Goal: Answer question/provide support: Share knowledge or assist other users

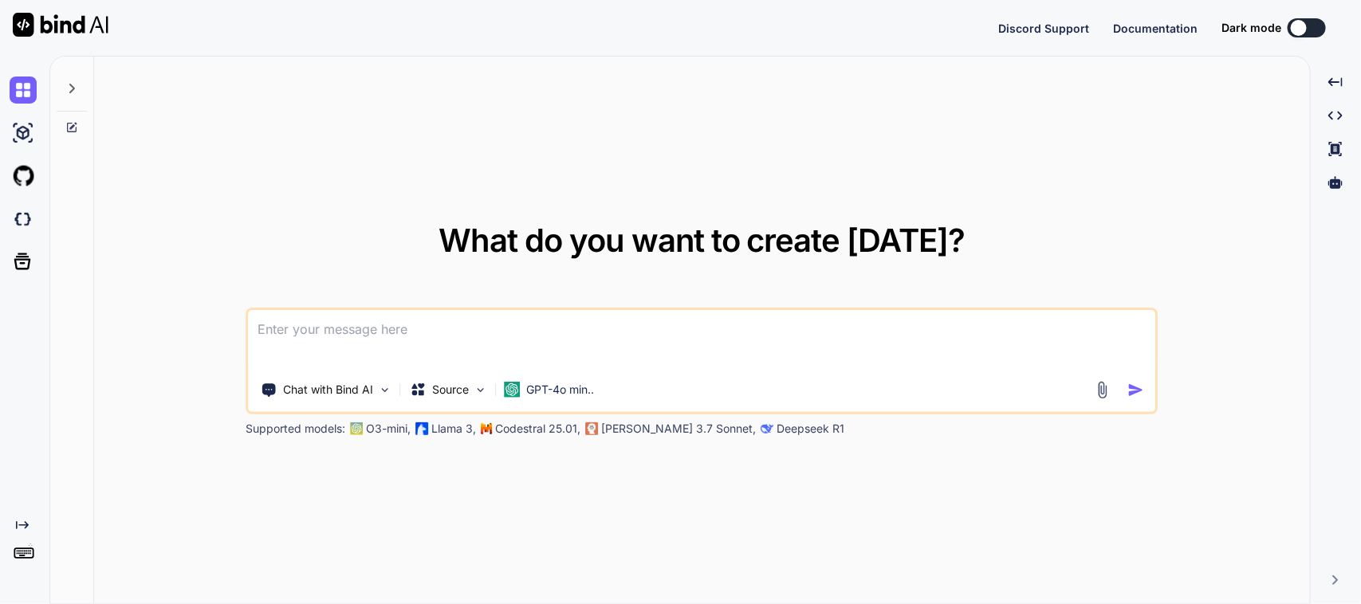
click at [355, 336] on textarea at bounding box center [702, 339] width 906 height 59
type textarea "x"
type textarea "p"
type textarea "x"
type textarea "pl"
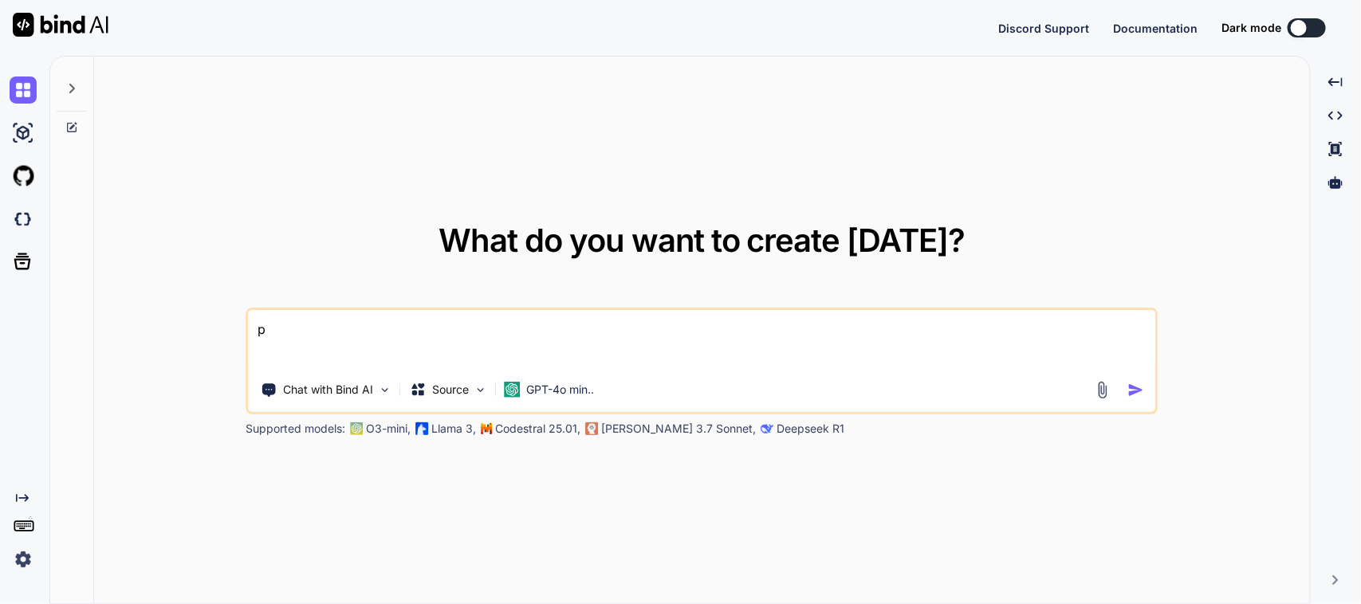
type textarea "x"
type textarea "ple"
type textarea "x"
type textarea "plea"
type textarea "x"
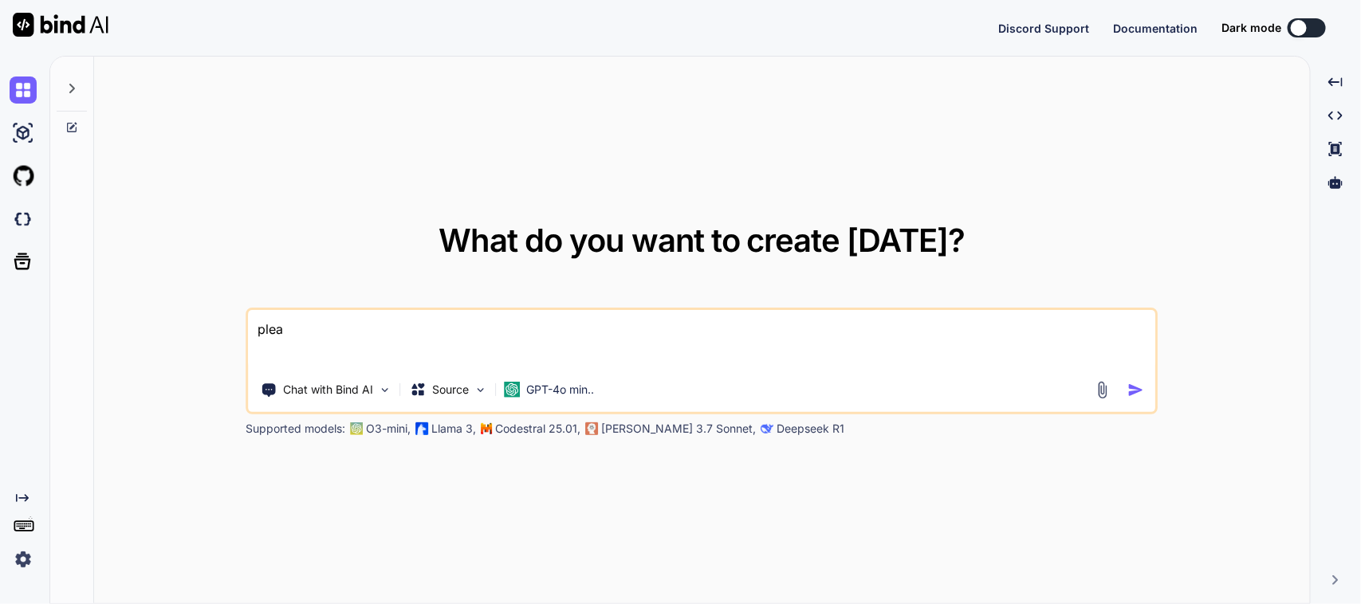
type textarea "pleas"
type textarea "x"
type textarea "please"
type textarea "x"
type textarea "please"
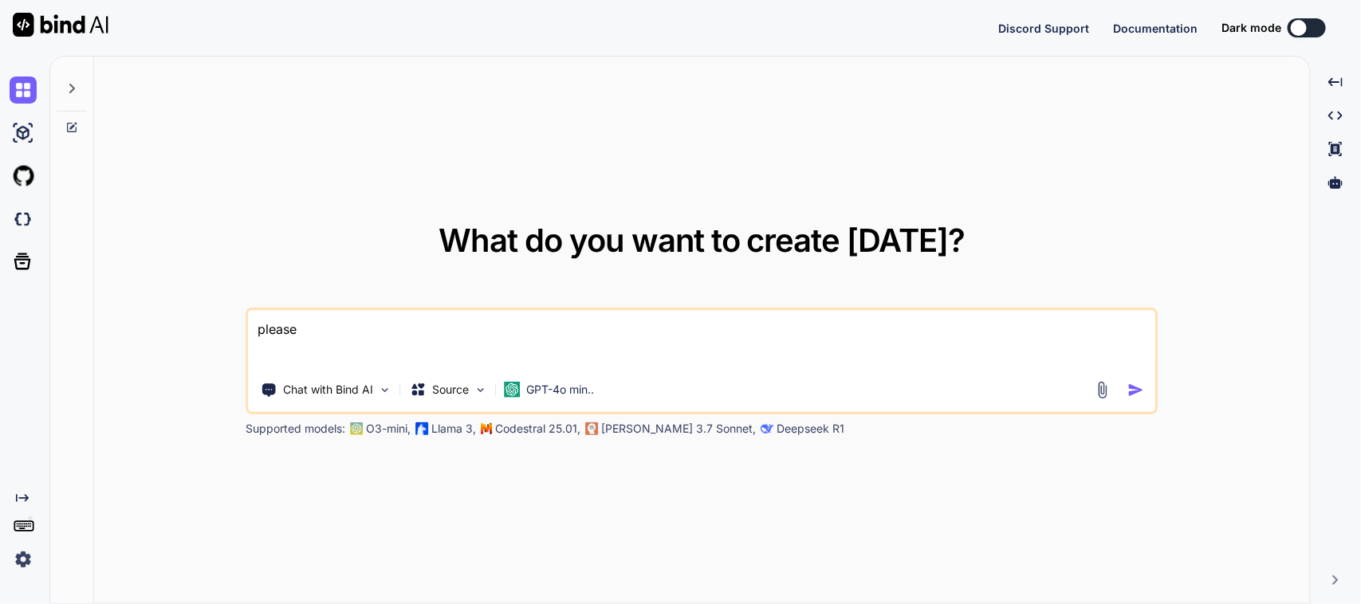
type textarea "x"
type textarea "please c"
type textarea "x"
type textarea "please co"
type textarea "x"
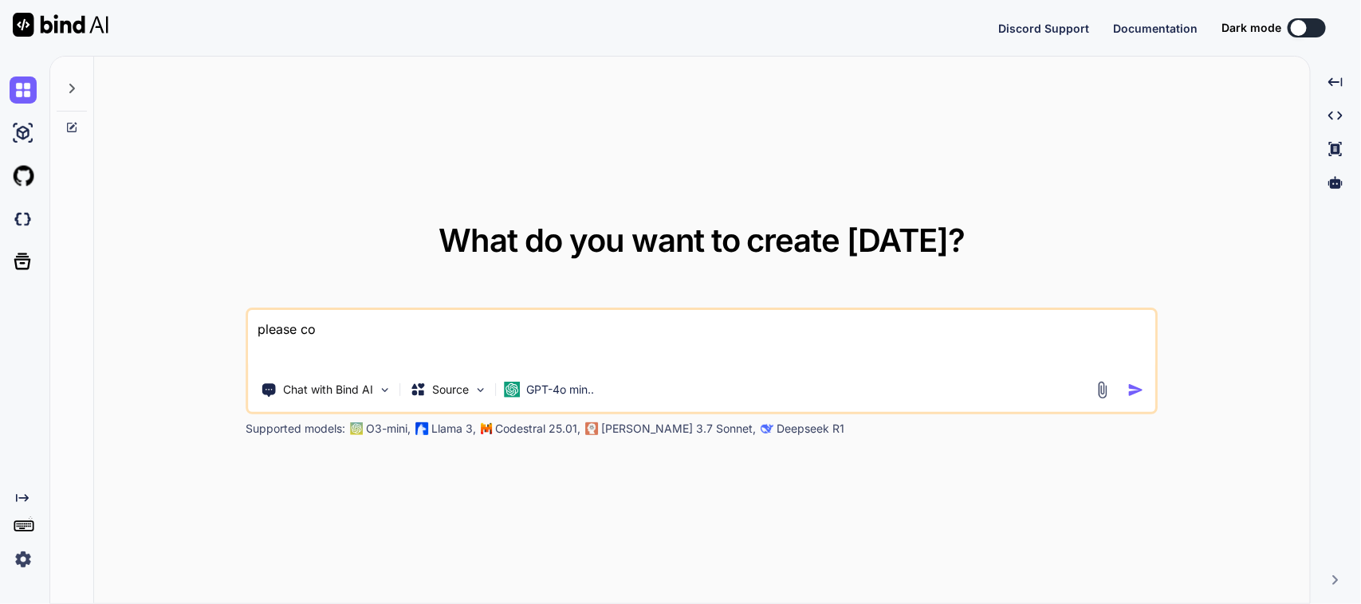
type textarea "please con"
type textarea "x"
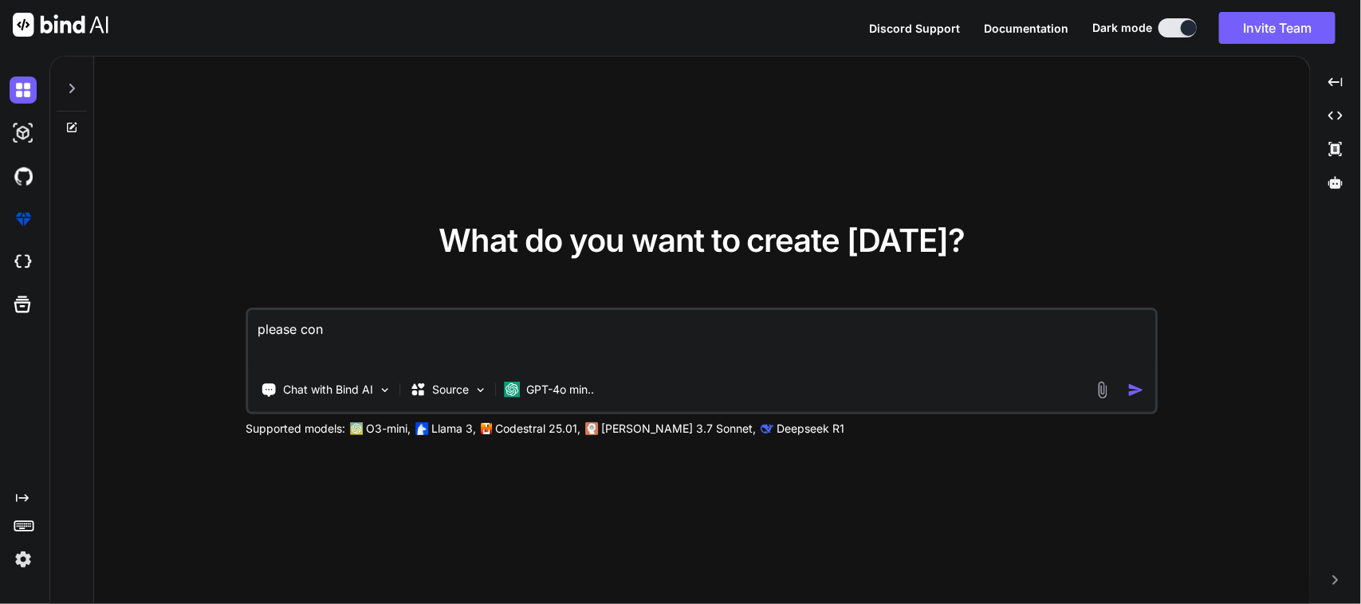
type textarea "please conv"
type textarea "x"
type textarea "please conve"
type textarea "x"
type textarea "please conver"
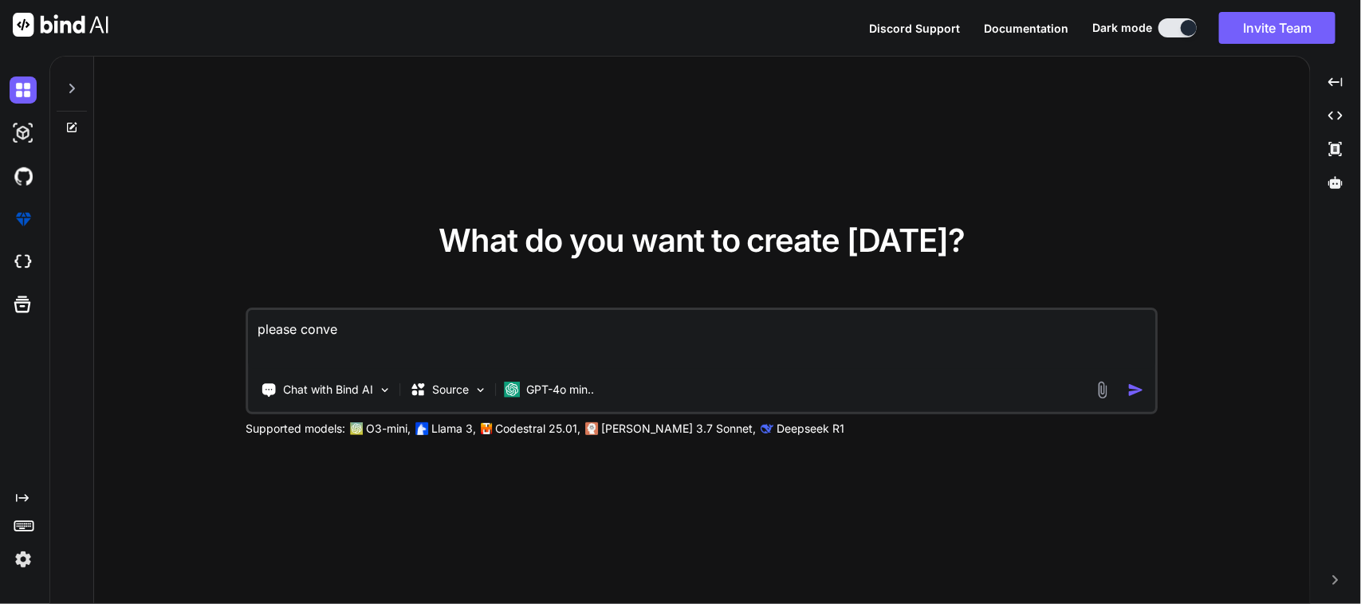
type textarea "x"
type textarea "please convert"
type textarea "x"
type textarea "please convert"
type textarea "x"
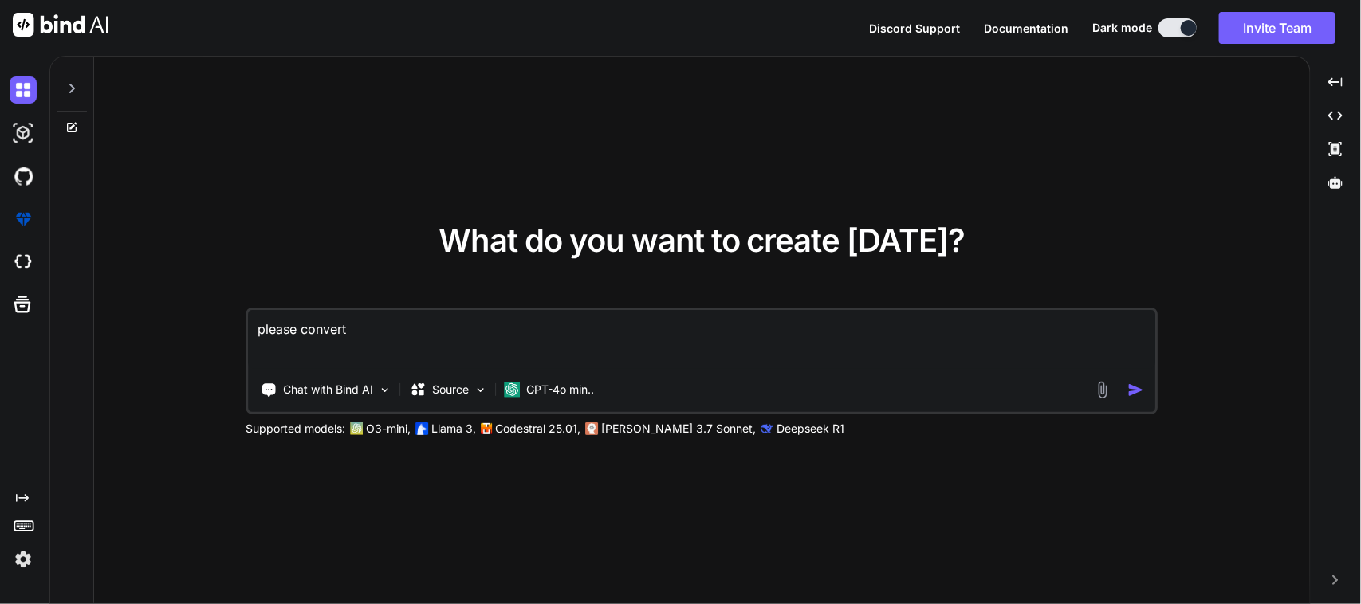
type textarea "please convert J"
type textarea "x"
type textarea "please convert JS"
type textarea "x"
type textarea "please convert JSO"
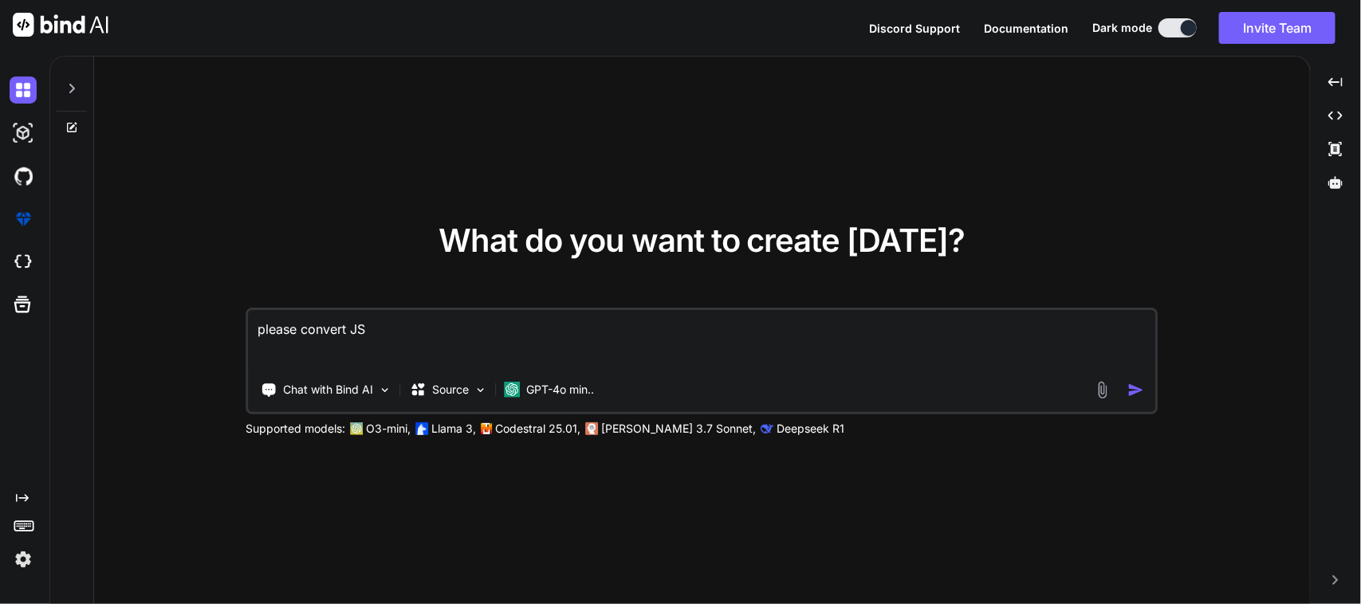
type textarea "x"
type textarea "please convert JSON"
type textarea "x"
type textarea "please convert JSON"
type textarea "x"
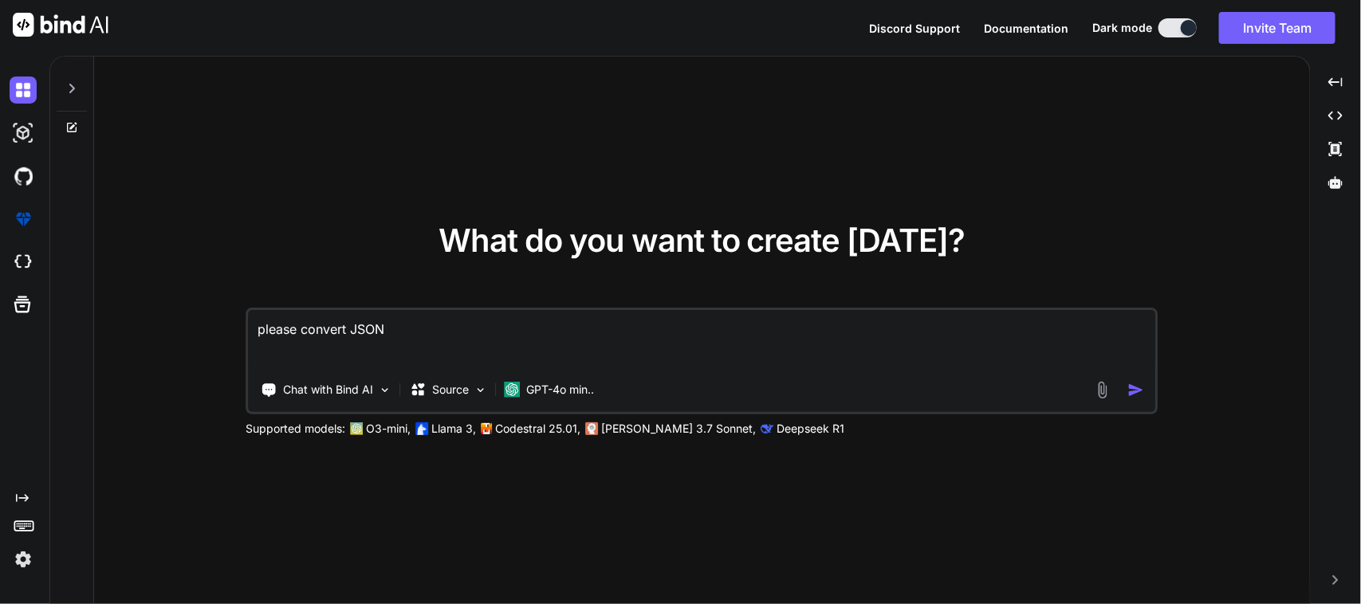
type textarea "please convert JSON t"
type textarea "x"
type textarea "please convert JSON to"
type textarea "x"
type textarea "please convert JSON to"
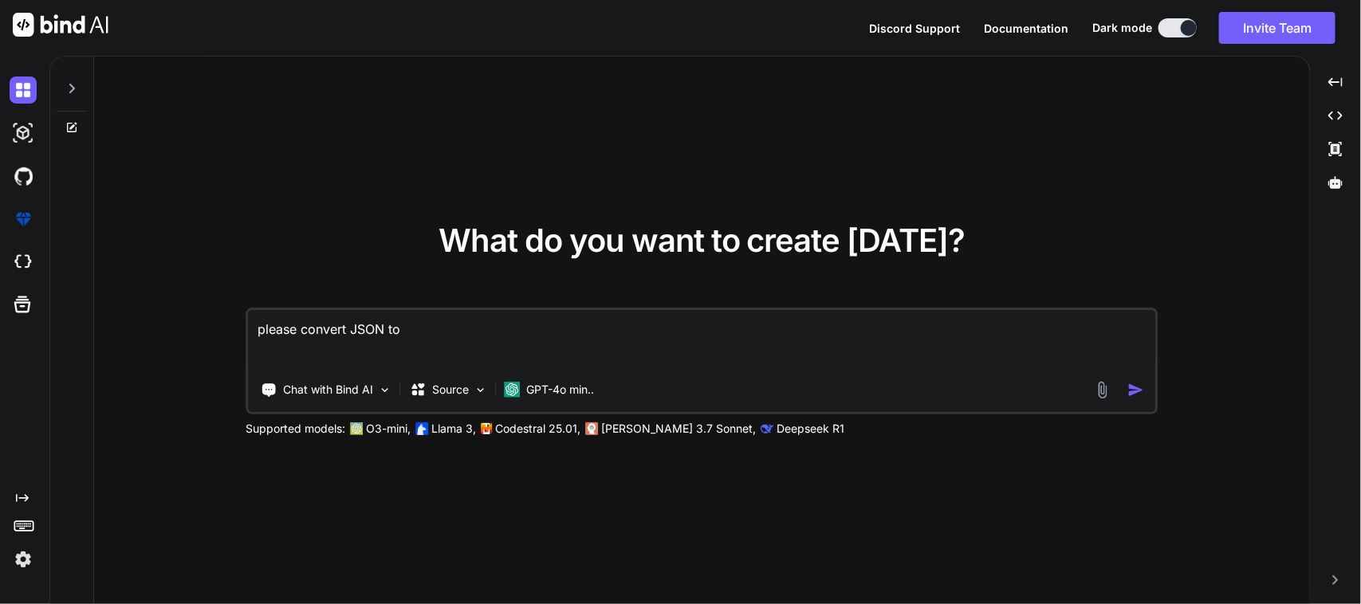
type textarea "x"
type textarea "please convert JSON to d"
type textarea "x"
type textarea "please convert JSON to da"
type textarea "x"
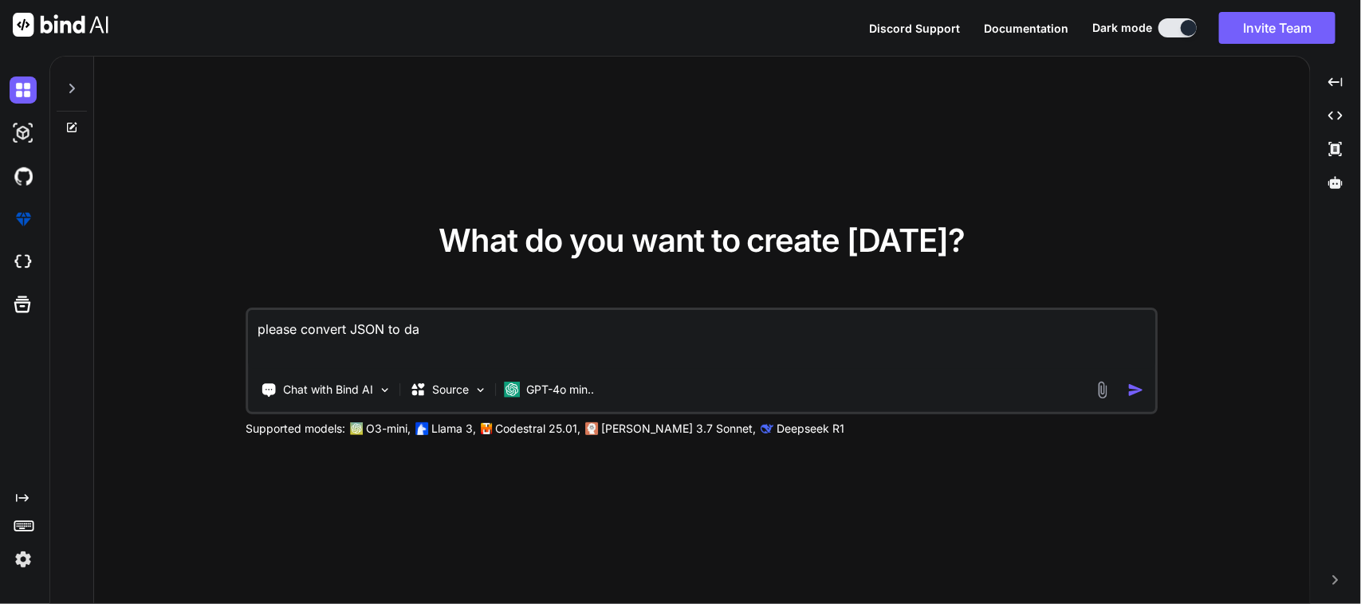
type textarea "please convert JSON to dar"
type textarea "x"
type textarea "please convert JSON to dart"
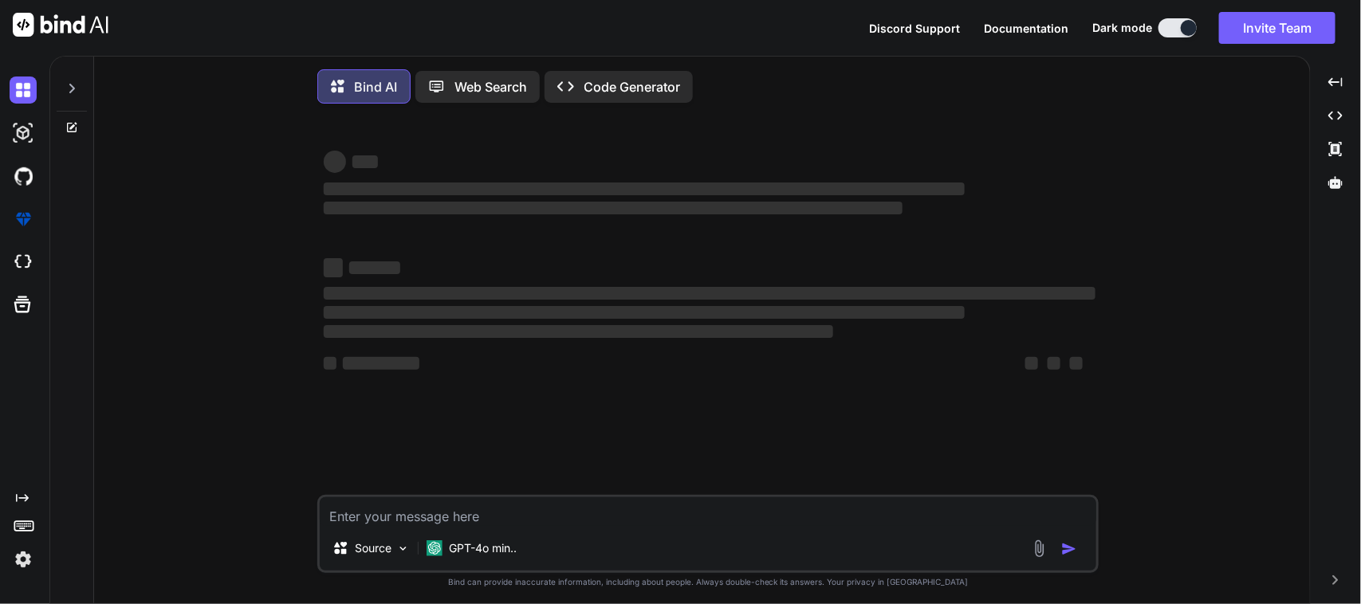
type textarea "x"
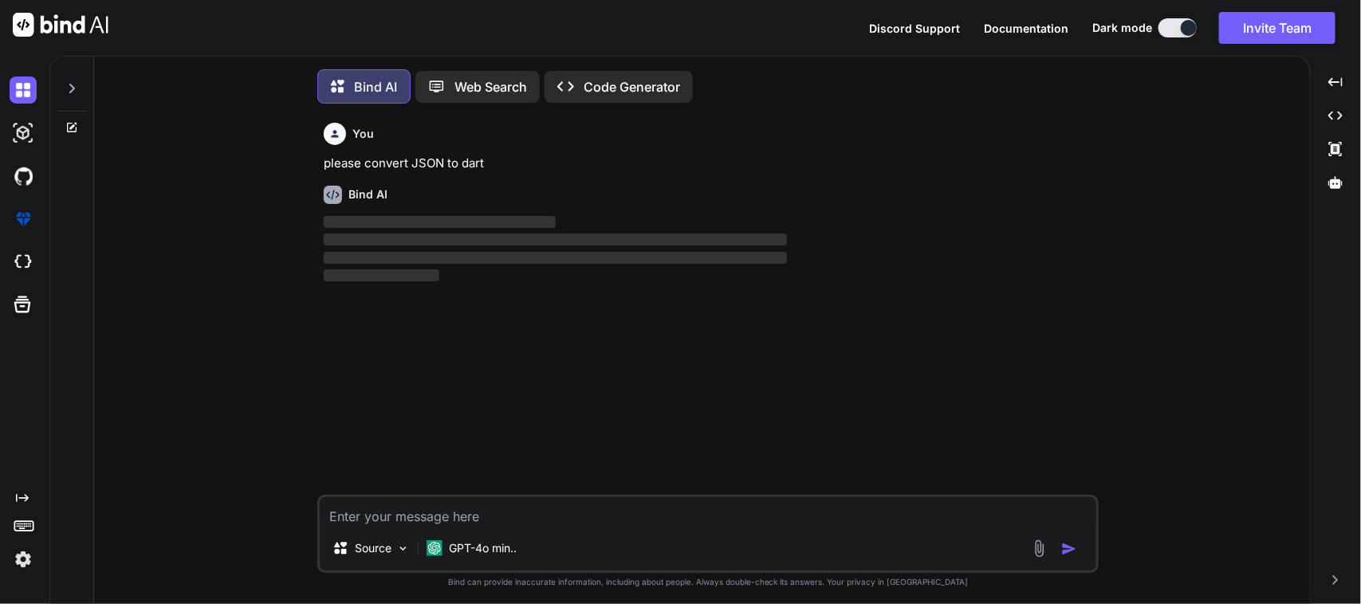
scroll to position [9, 0]
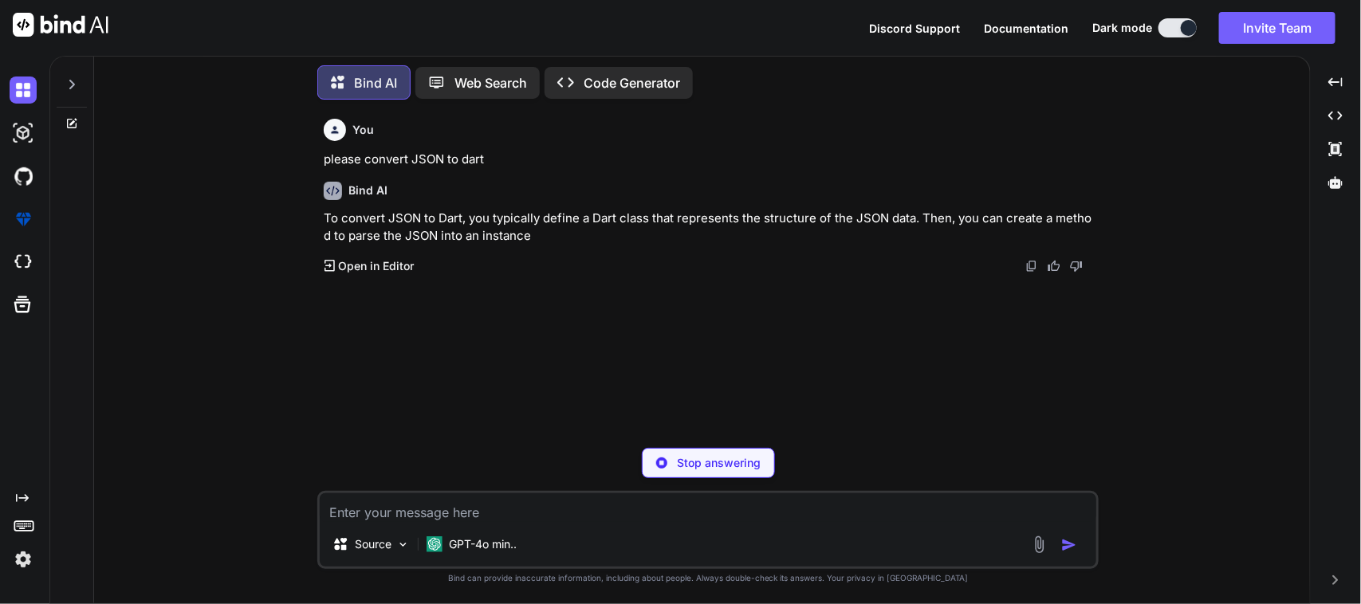
click at [670, 456] on div "Stop answering" at bounding box center [708, 463] width 133 height 30
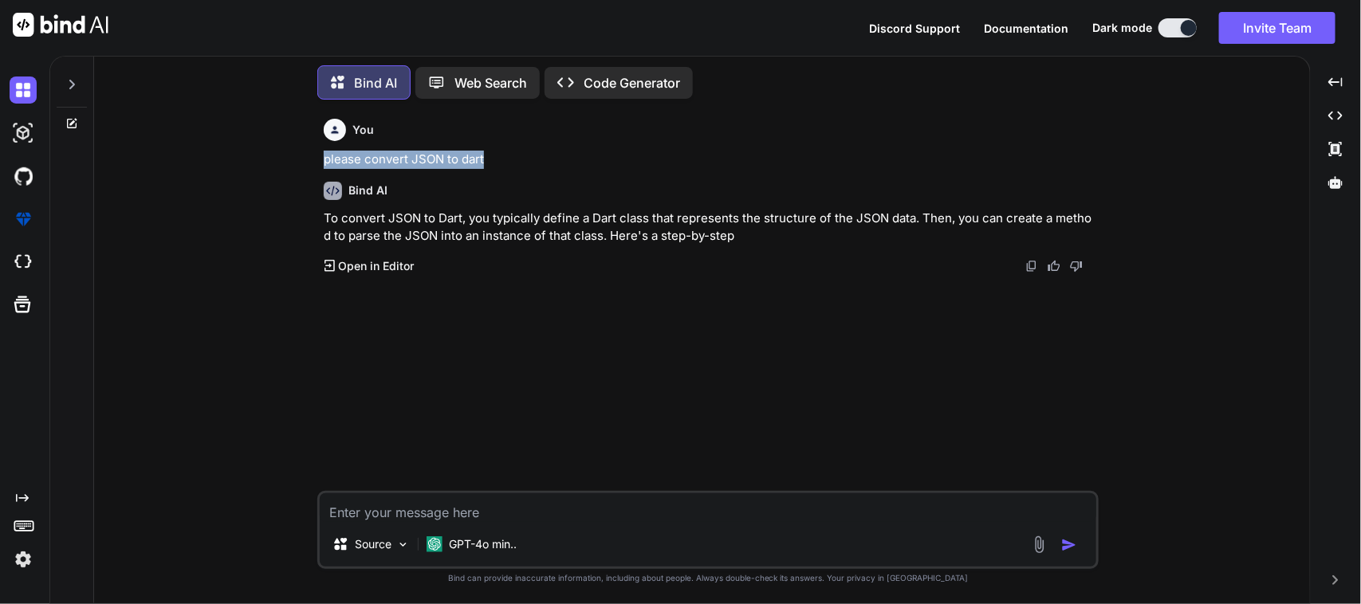
drag, startPoint x: 502, startPoint y: 158, endPoint x: 320, endPoint y: 162, distance: 181.8
click at [320, 162] on div "You please convert JSON to dart Bind AI To convert JSON to Dart, you typically …" at bounding box center [709, 301] width 778 height 379
copy p "please convert JSON to dart"
click at [400, 509] on textarea at bounding box center [708, 507] width 776 height 29
paste textarea "please convert JSON to dart"
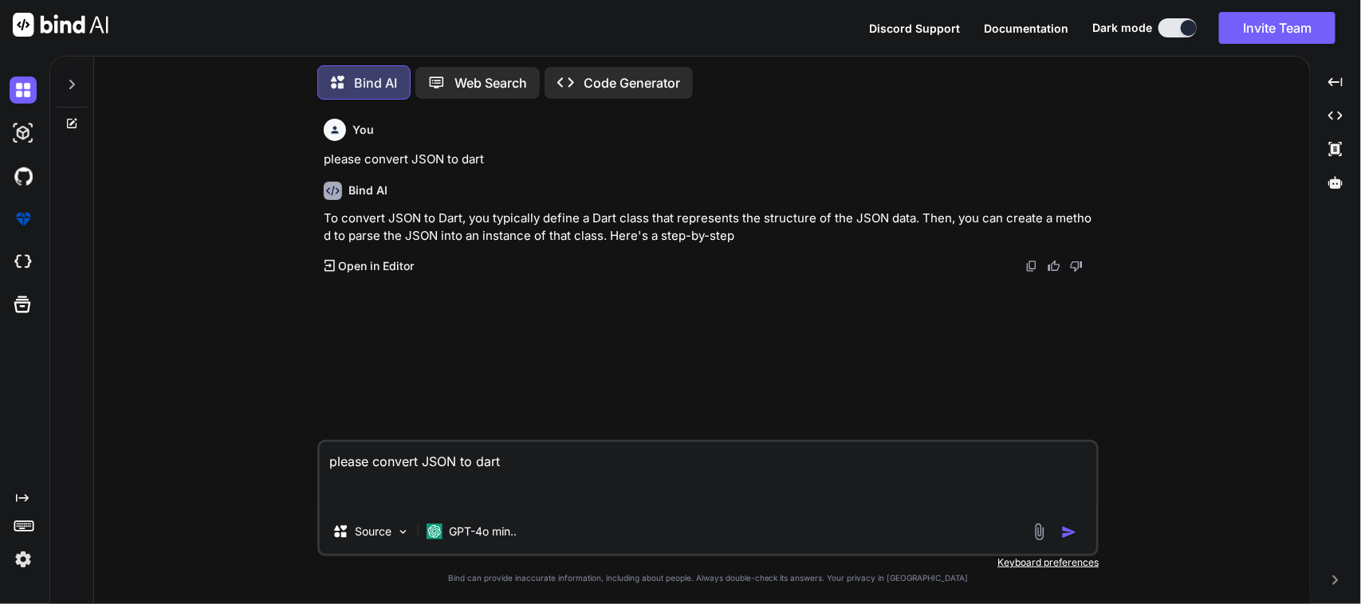
paste textarea "{ "id": 43, "ncr_images": [ { "id": 652, "ncr_image": "https://scout-dev-bucket…"
type textarea "please convert JSON to dart { "id": 43, "ncr_images": [ { "id": 652, "ncr_image…"
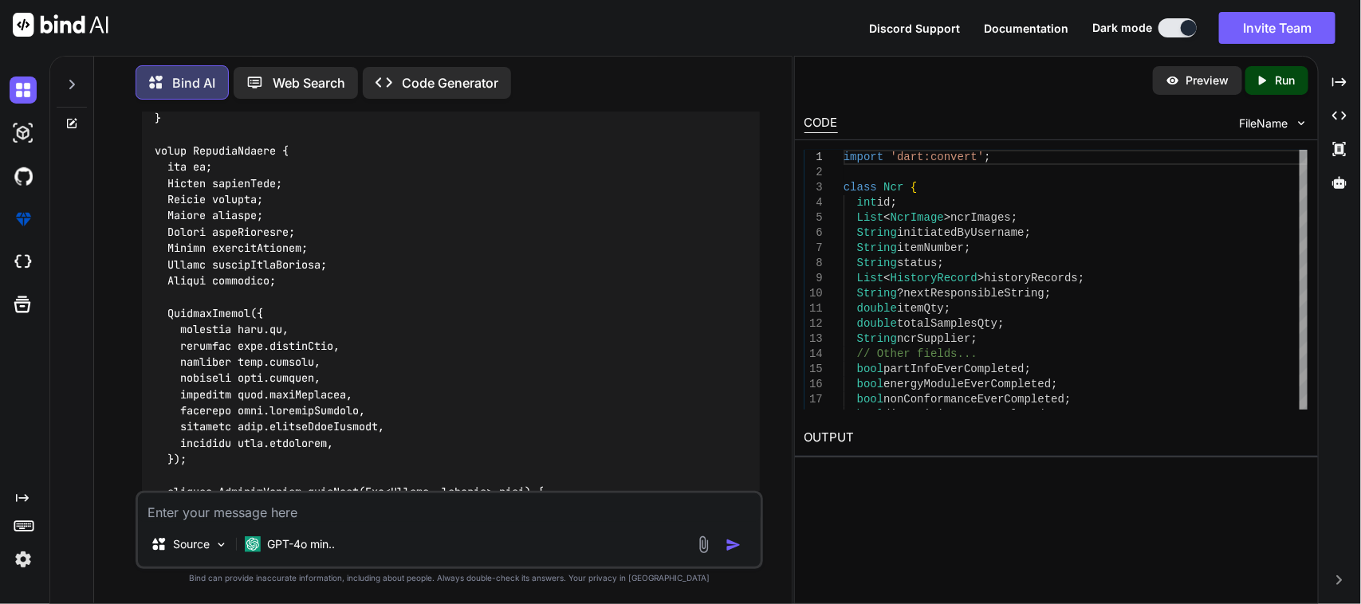
scroll to position [2892, 0]
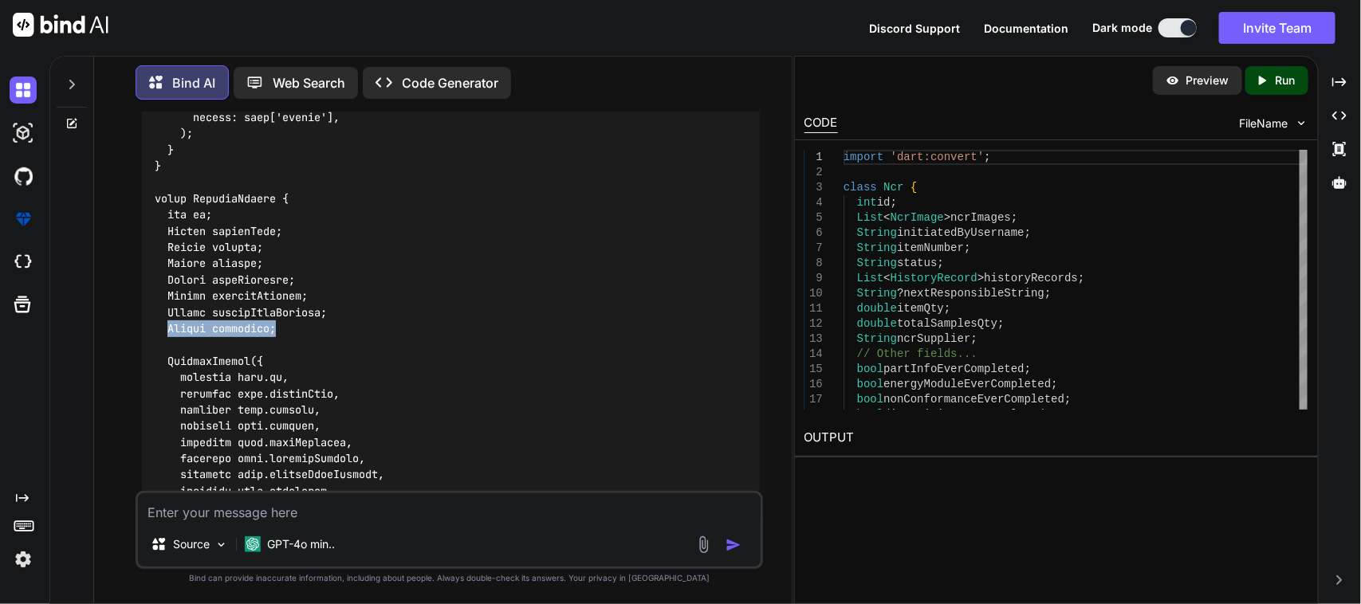
drag, startPoint x: 295, startPoint y: 328, endPoint x: 166, endPoint y: 332, distance: 129.2
click at [166, 332] on div at bounding box center [451, 3] width 619 height 3163
copy code "String timestamp;"
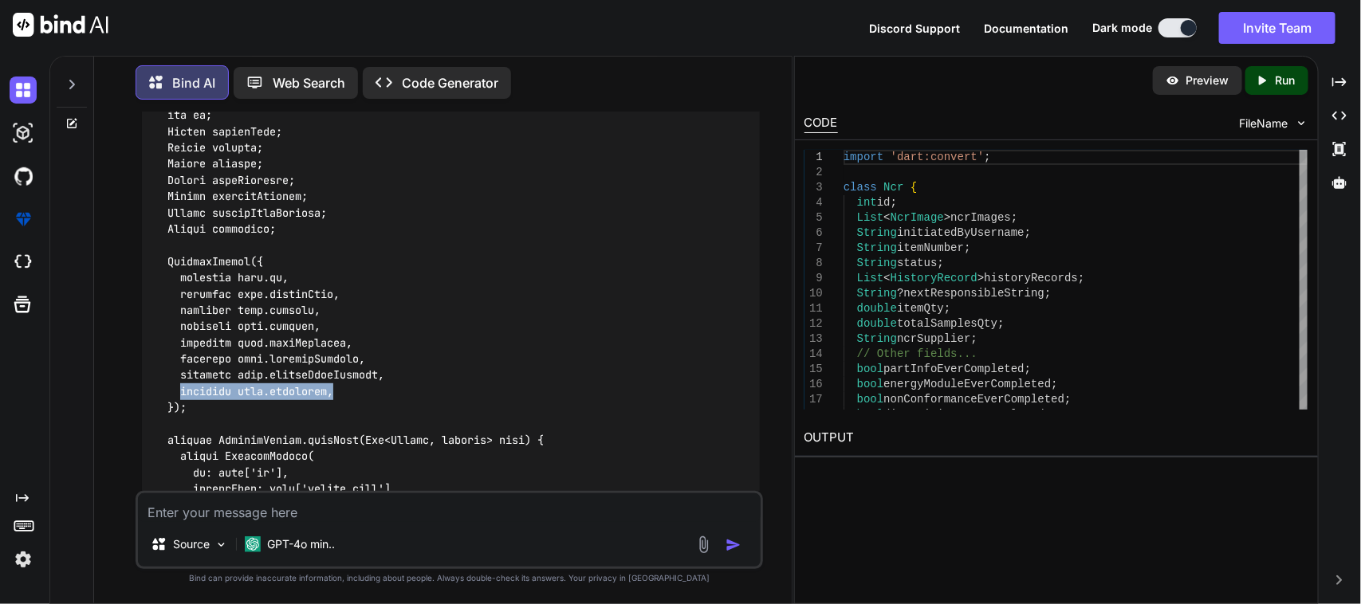
drag, startPoint x: 351, startPoint y: 384, endPoint x: 180, endPoint y: 395, distance: 170.9
copy code "required this.timestamp,"
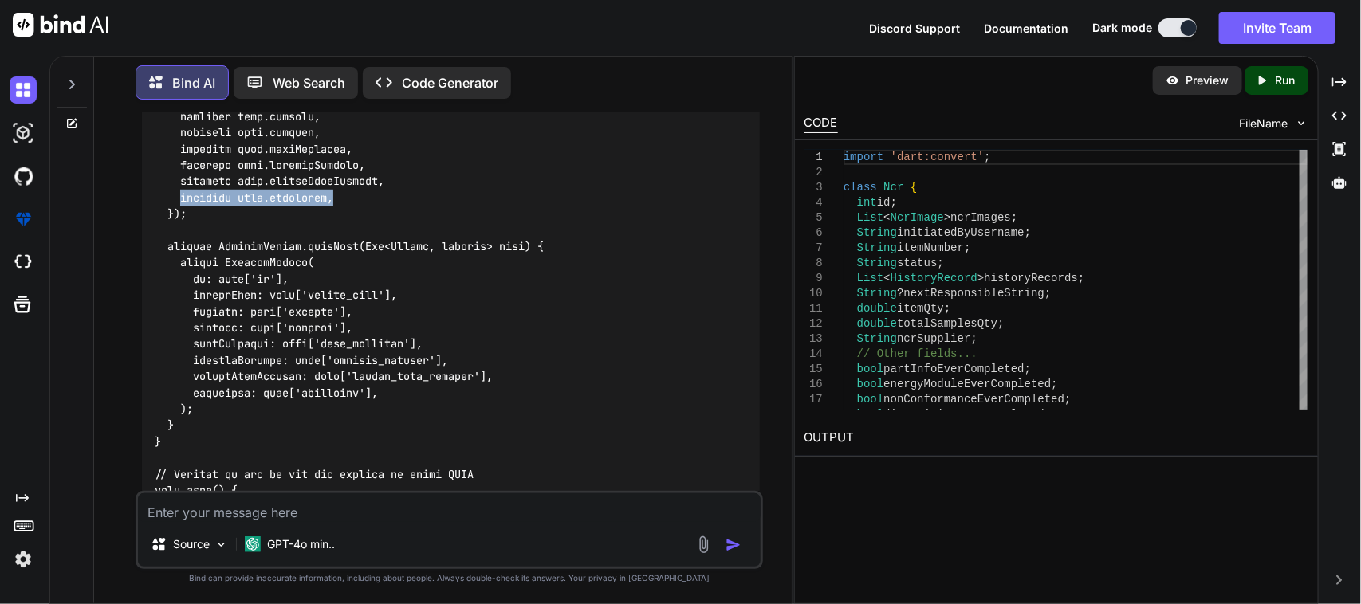
scroll to position [3190, 0]
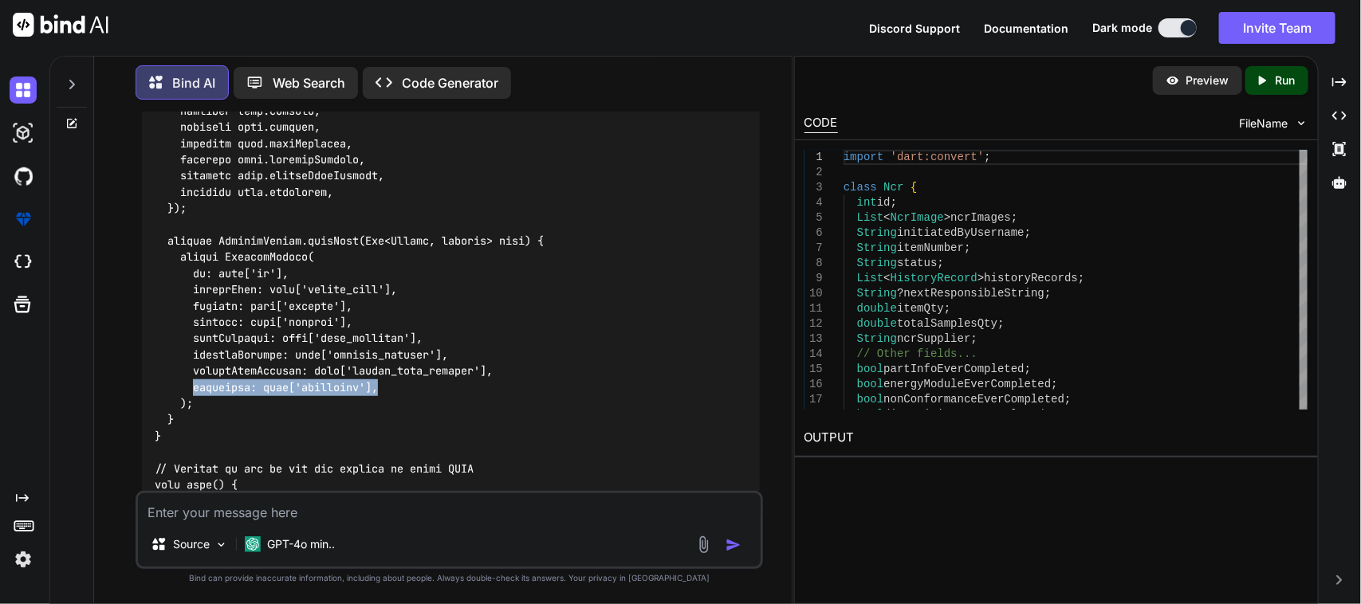
drag, startPoint x: 408, startPoint y: 387, endPoint x: 195, endPoint y: 391, distance: 212.9
copy code "timestamp: json['timestamp'],"
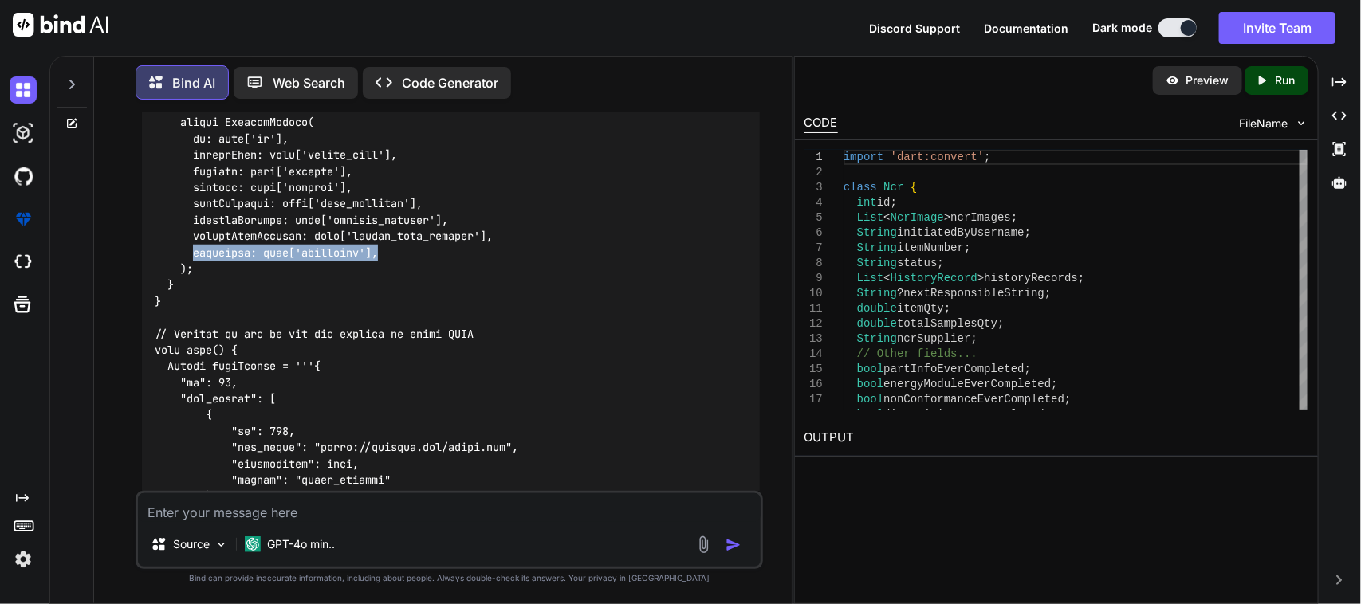
scroll to position [3290, 0]
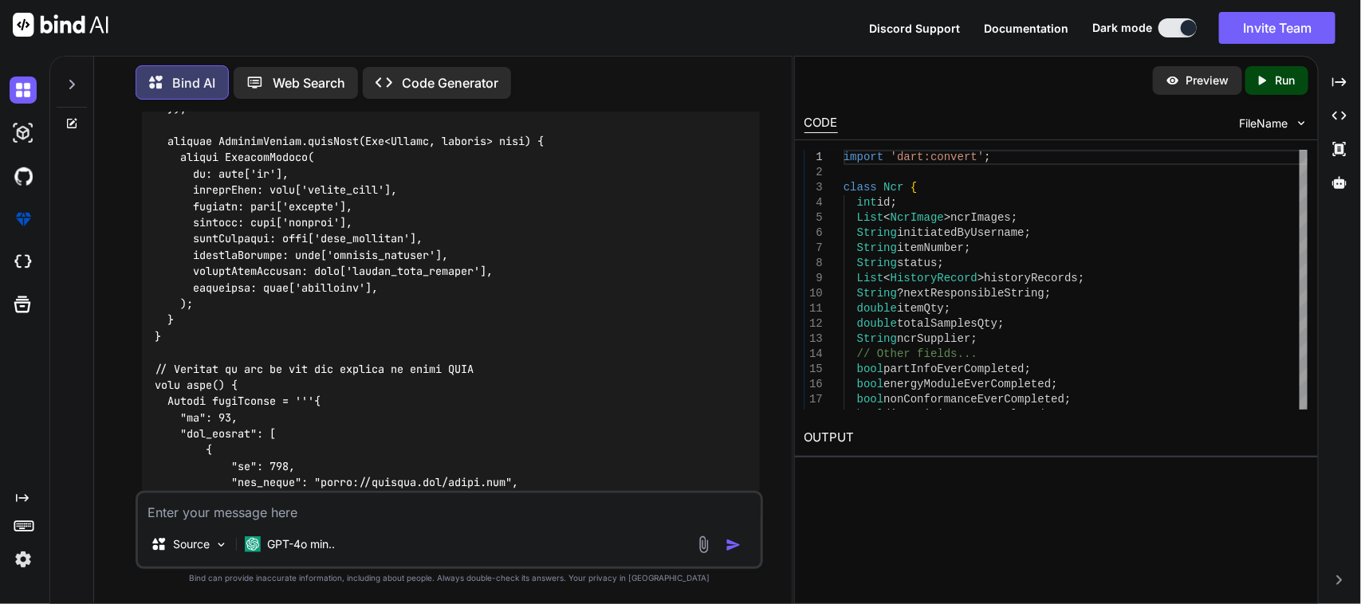
click at [379, 512] on textarea at bounding box center [449, 507] width 623 height 29
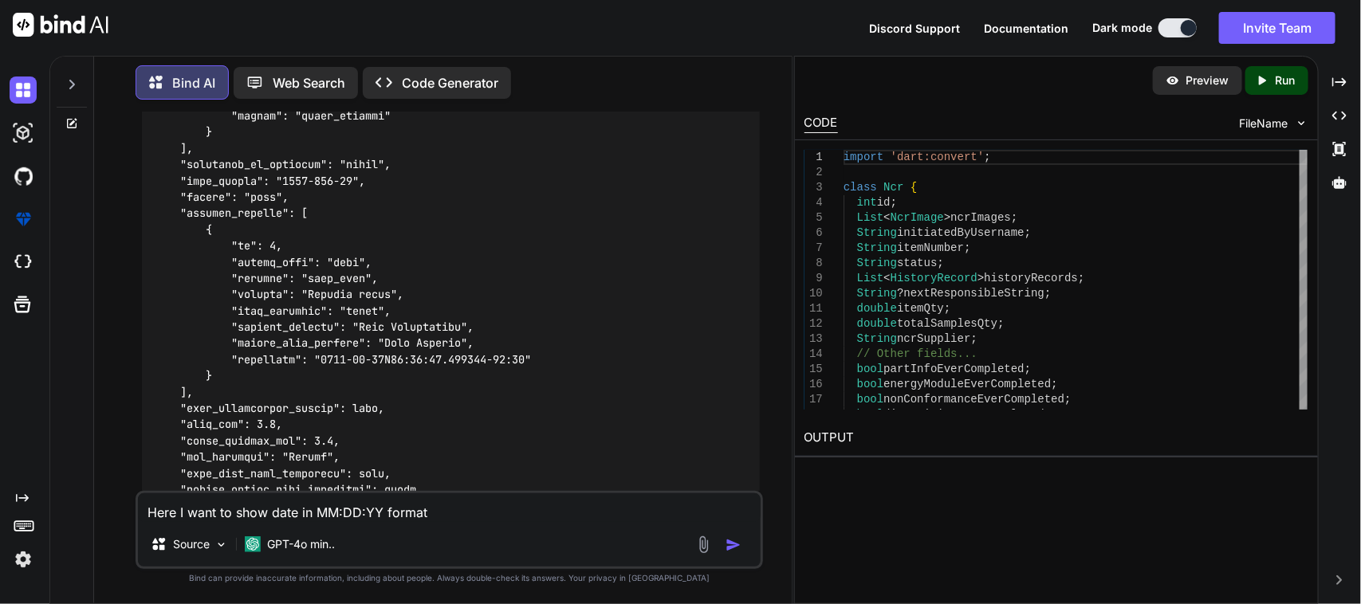
scroll to position [3689, 0]
copy code "timestamp"
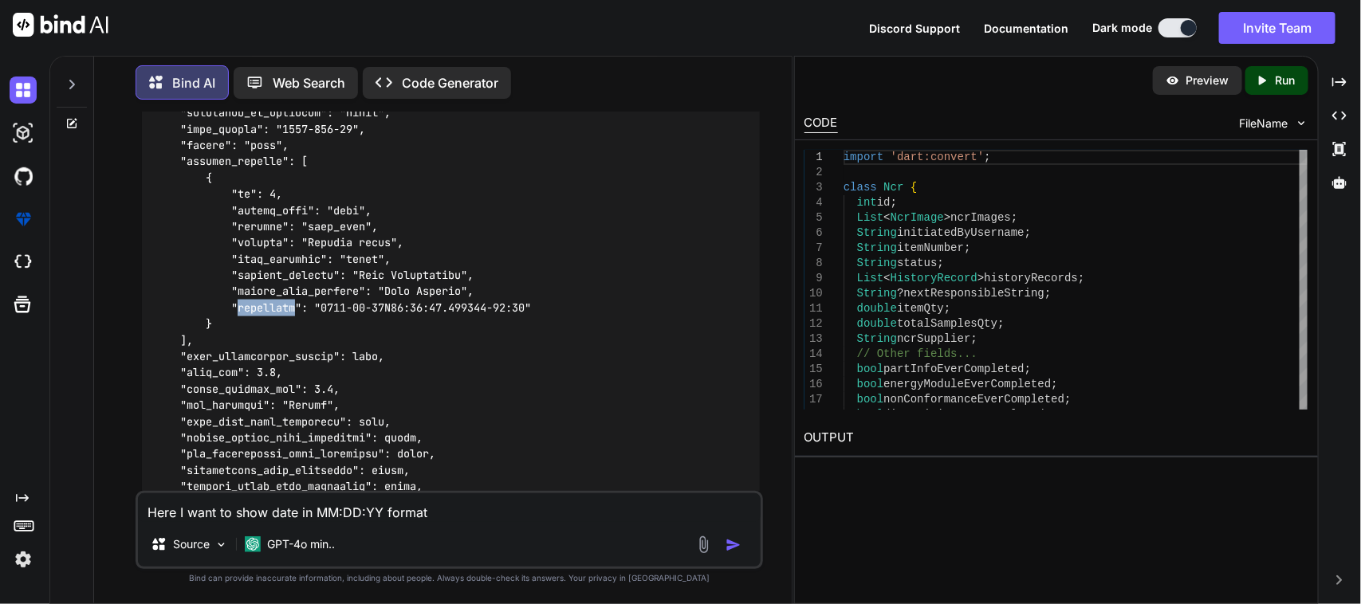
scroll to position [3788, 0]
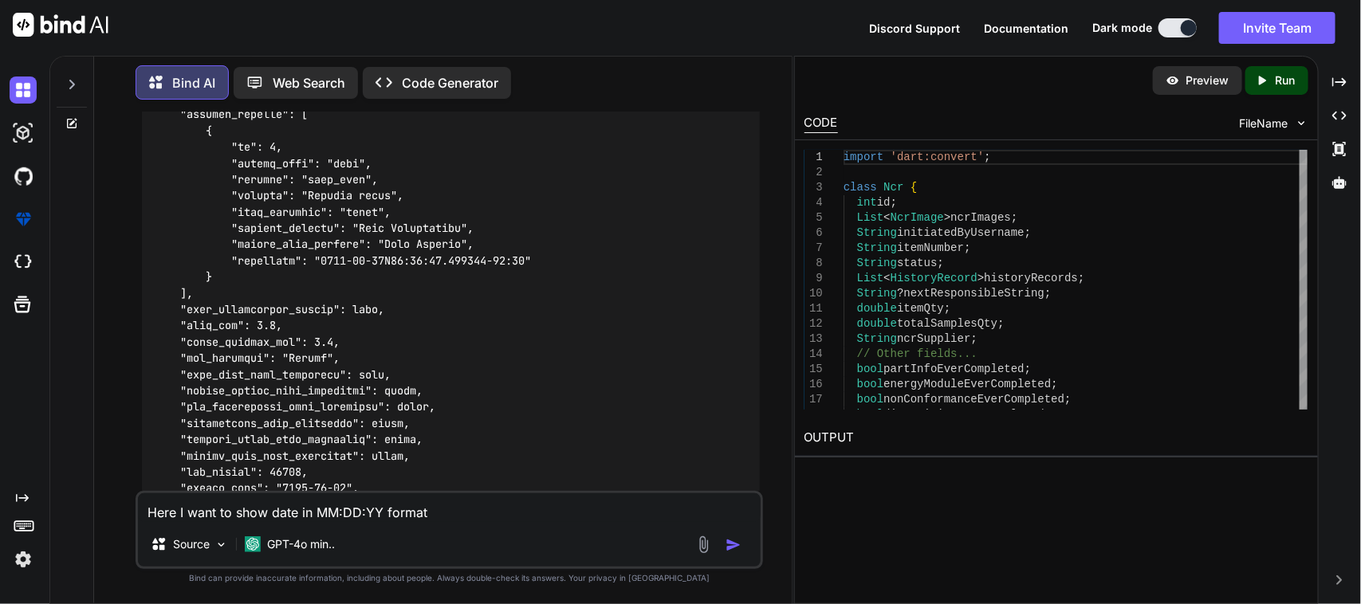
click at [301, 511] on textarea "Here I want to show date in MM:DD:YY format" at bounding box center [449, 507] width 623 height 29
paste textarea "timestamp"
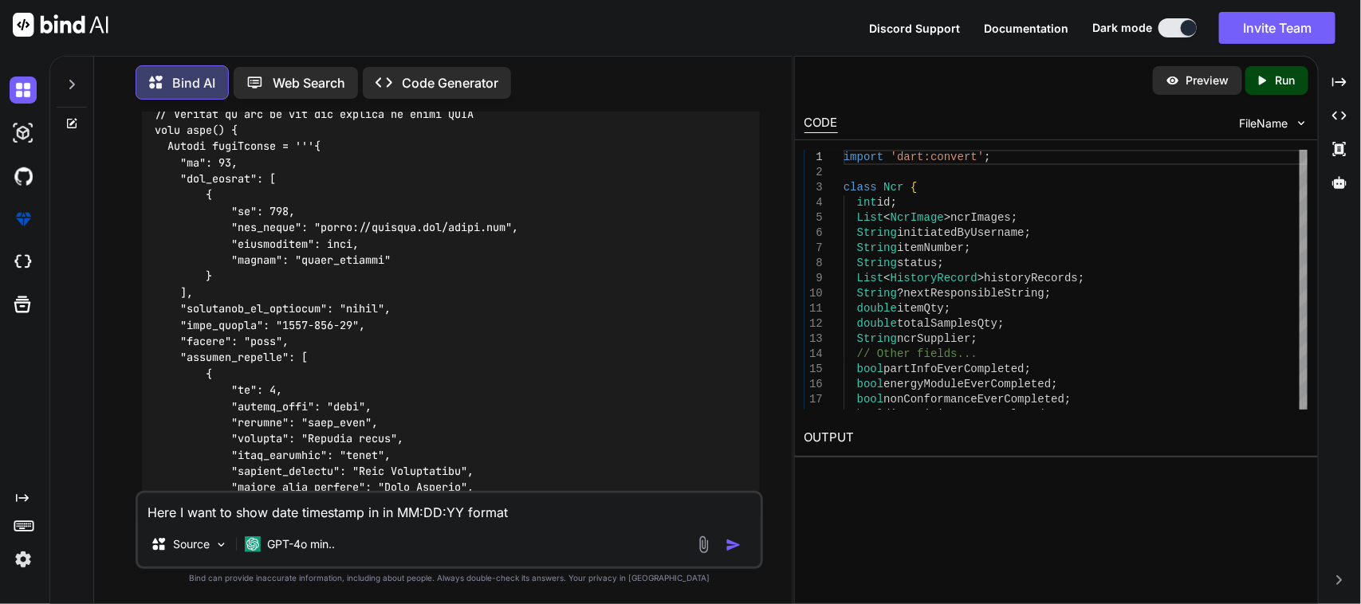
scroll to position [3489, 0]
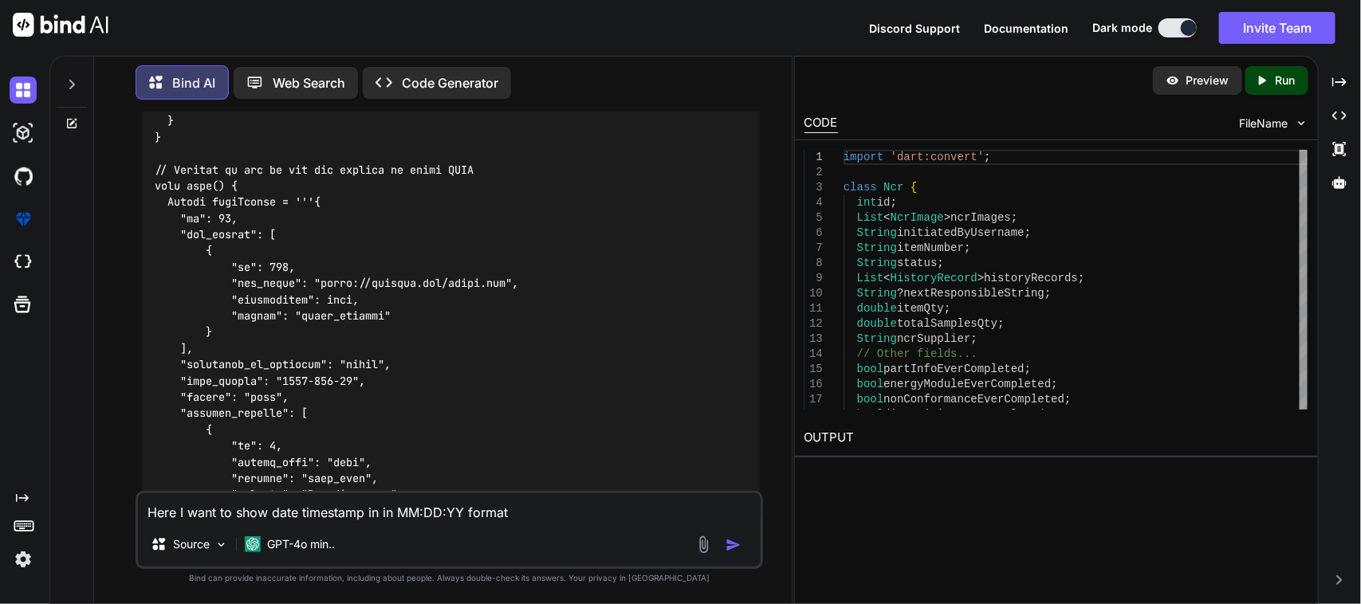
copy code "history_records"
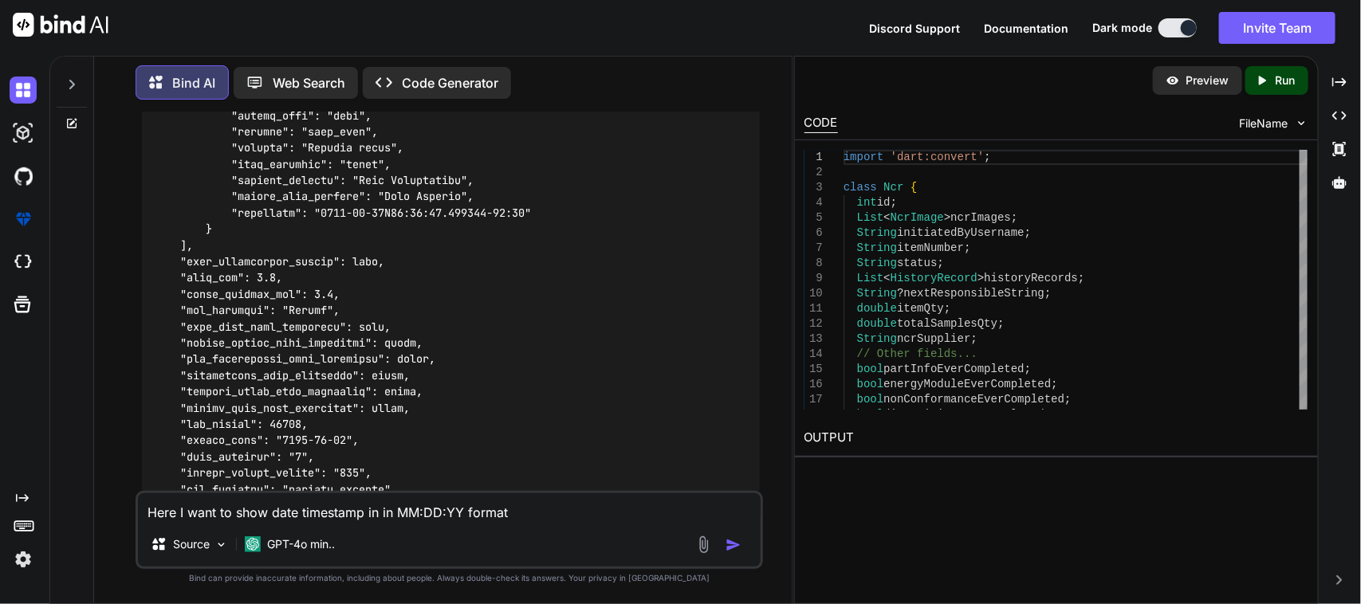
scroll to position [3888, 0]
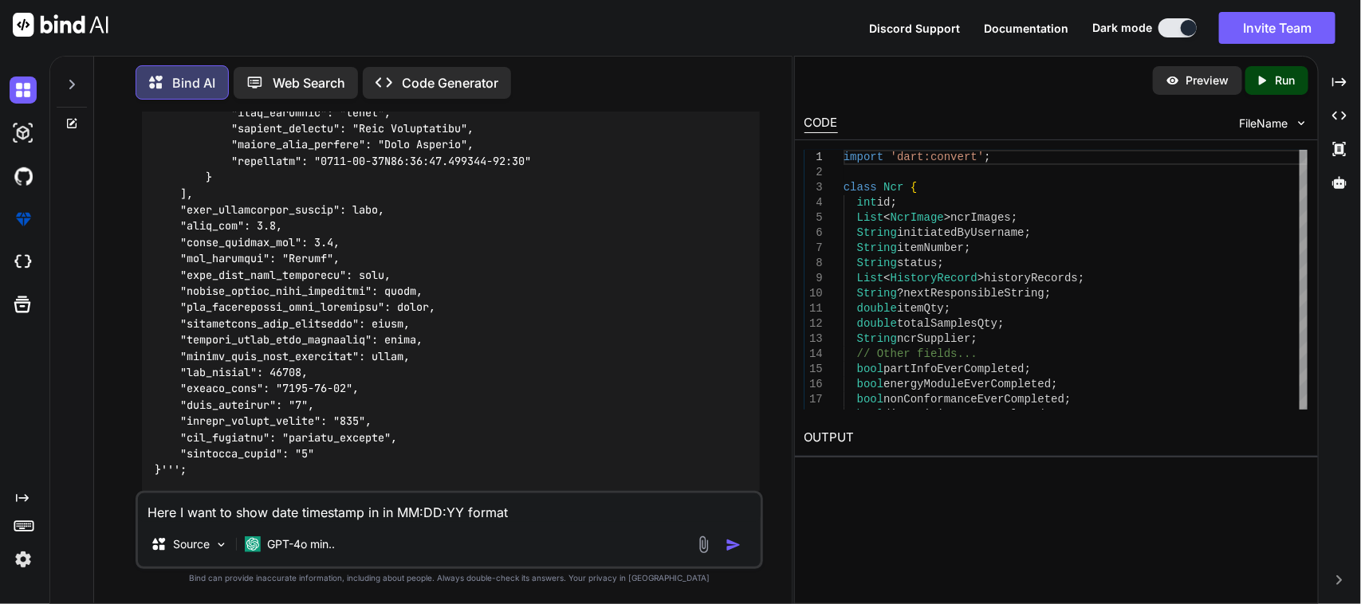
click at [379, 515] on textarea "Here I want to show date timestamp in in MM:DD:YY format" at bounding box center [449, 507] width 623 height 29
paste textarea "history_records"
click at [636, 515] on textarea "Here I want to show date timestamp in history_records in MM:DD:YY format" at bounding box center [449, 507] width 623 height 29
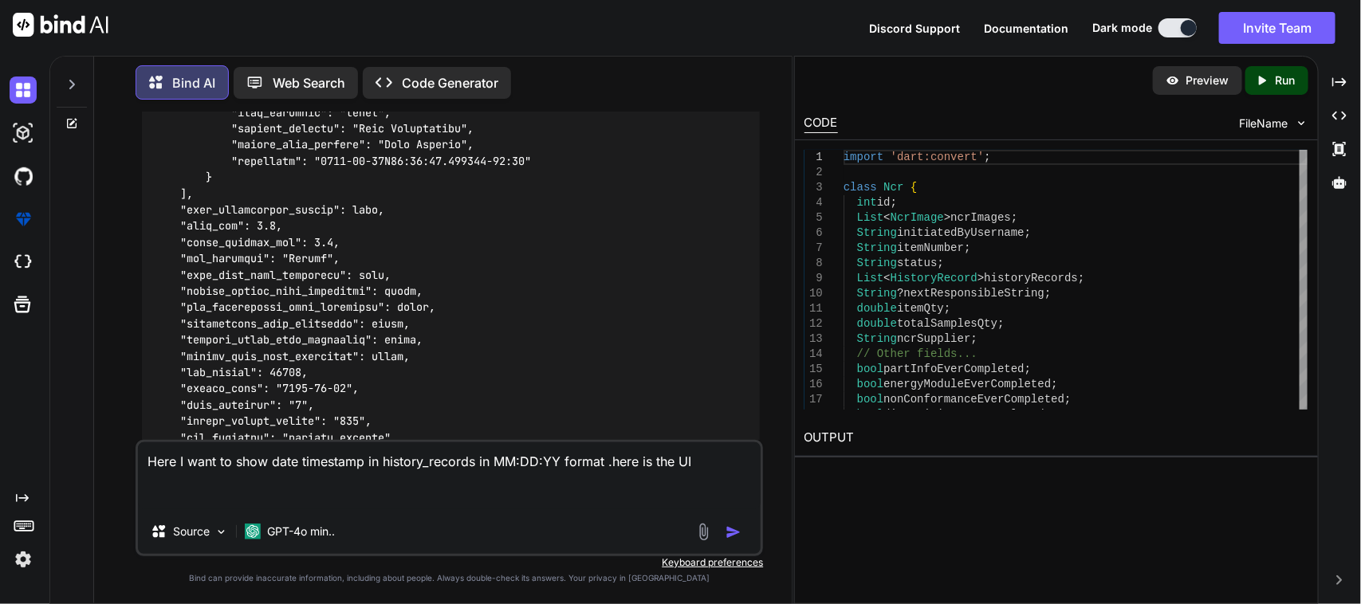
paste textarea "Row( mainAxisAlignment: MainAxisAlignment.spaceBetween, children: [ Align( alig…"
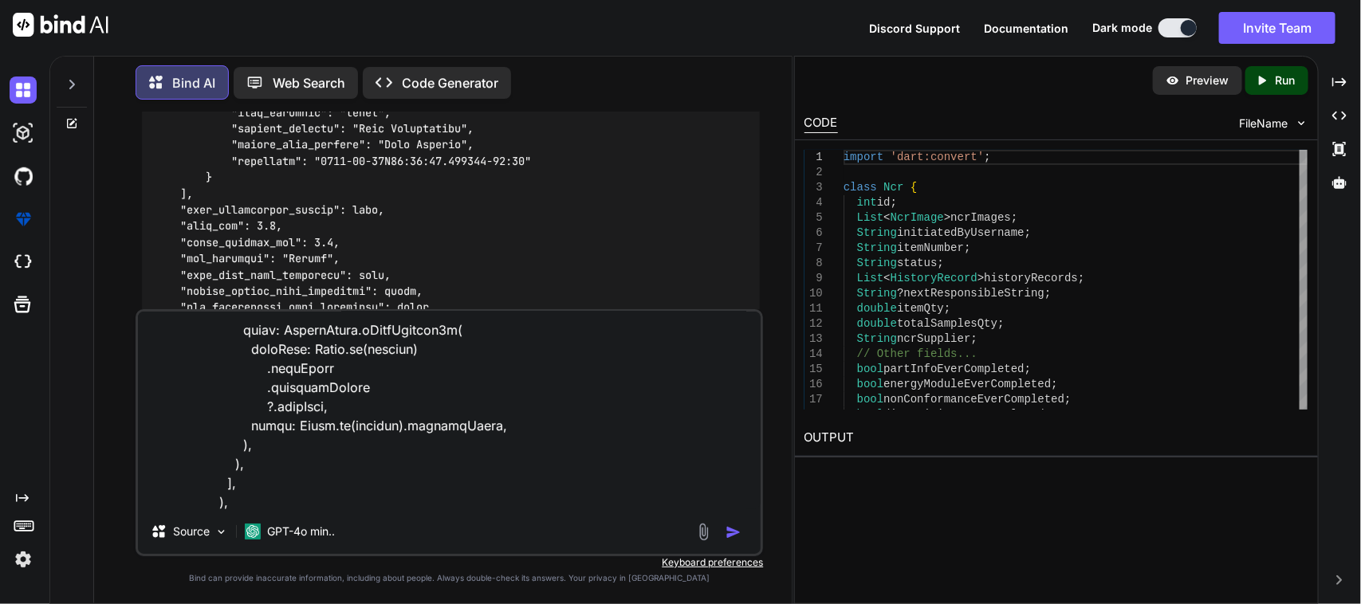
scroll to position [517, 0]
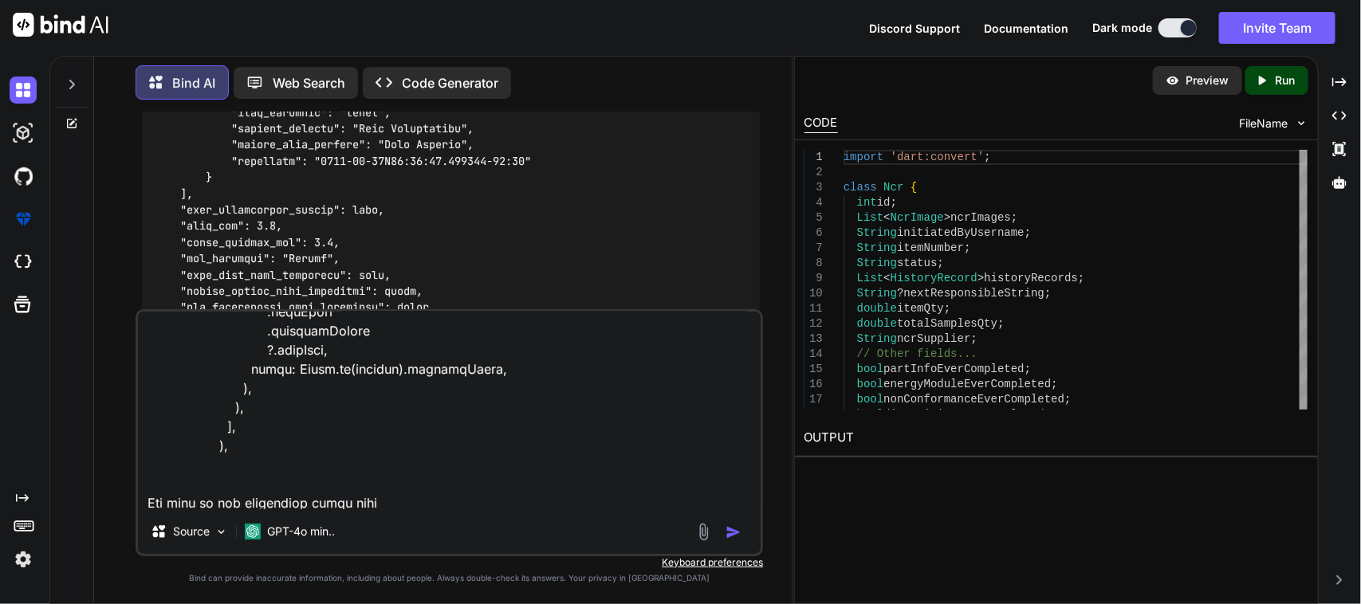
paste textarea "void getNcrDetails() async { try { setRequestStatus(Status.loading); var res = …"
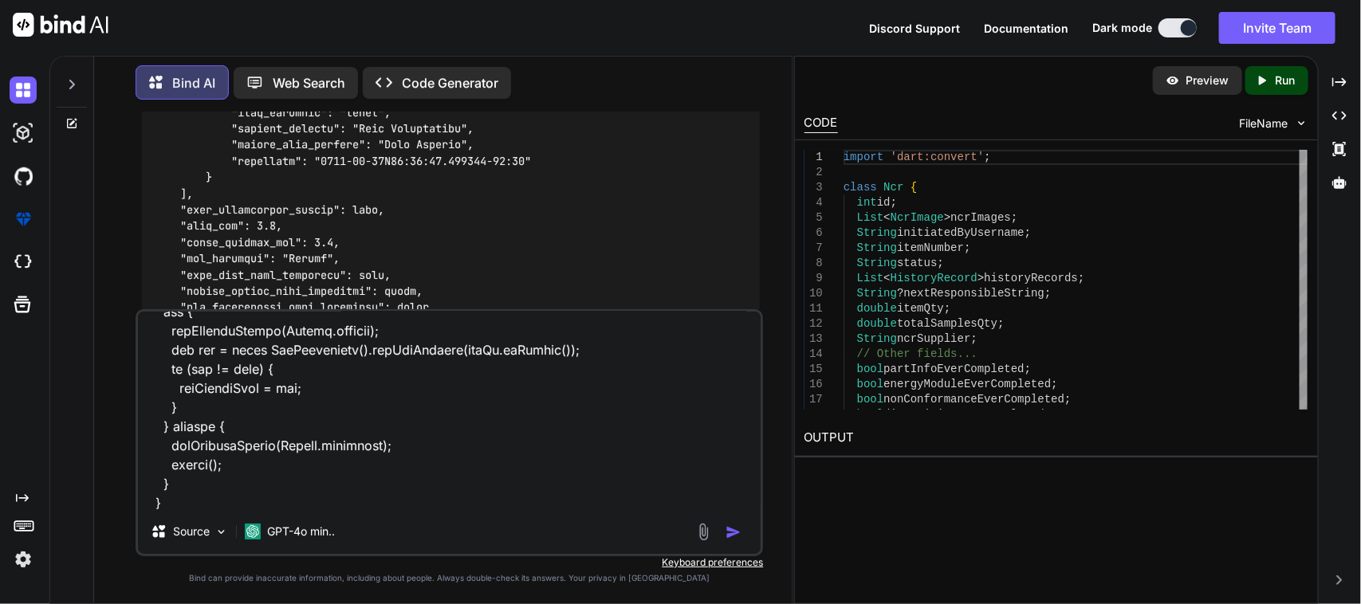
paste textarea "SingleNcrDetailsResponse? ncrDetailRepo;"
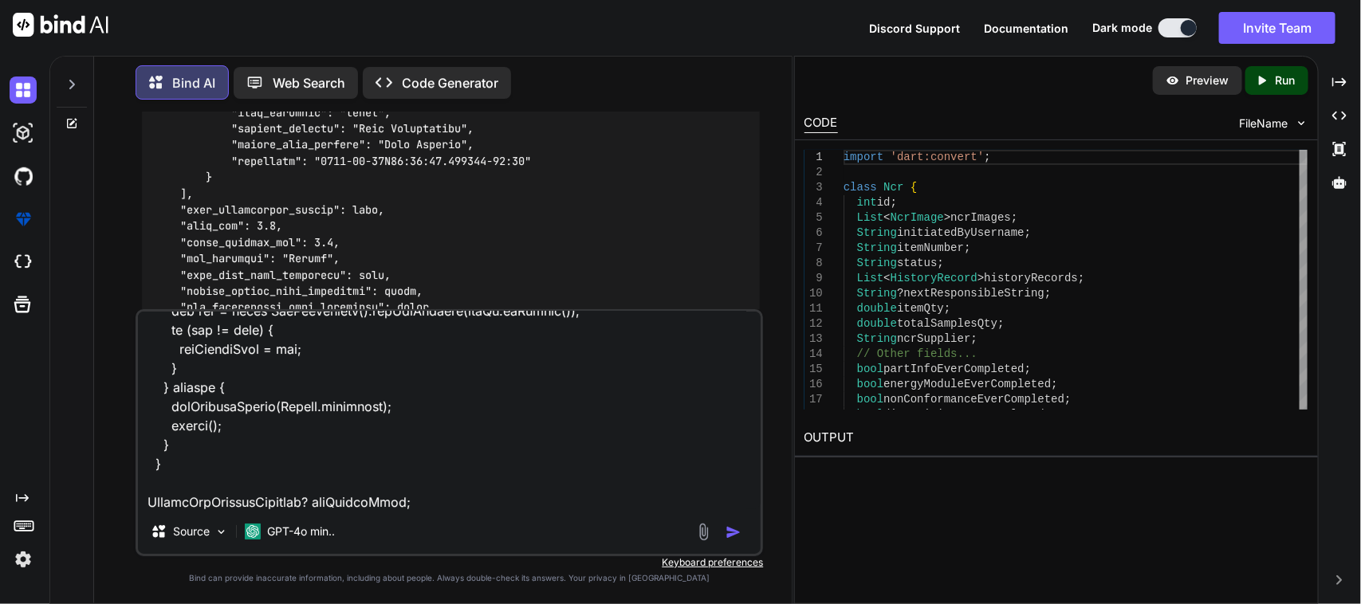
scroll to position [842, 0]
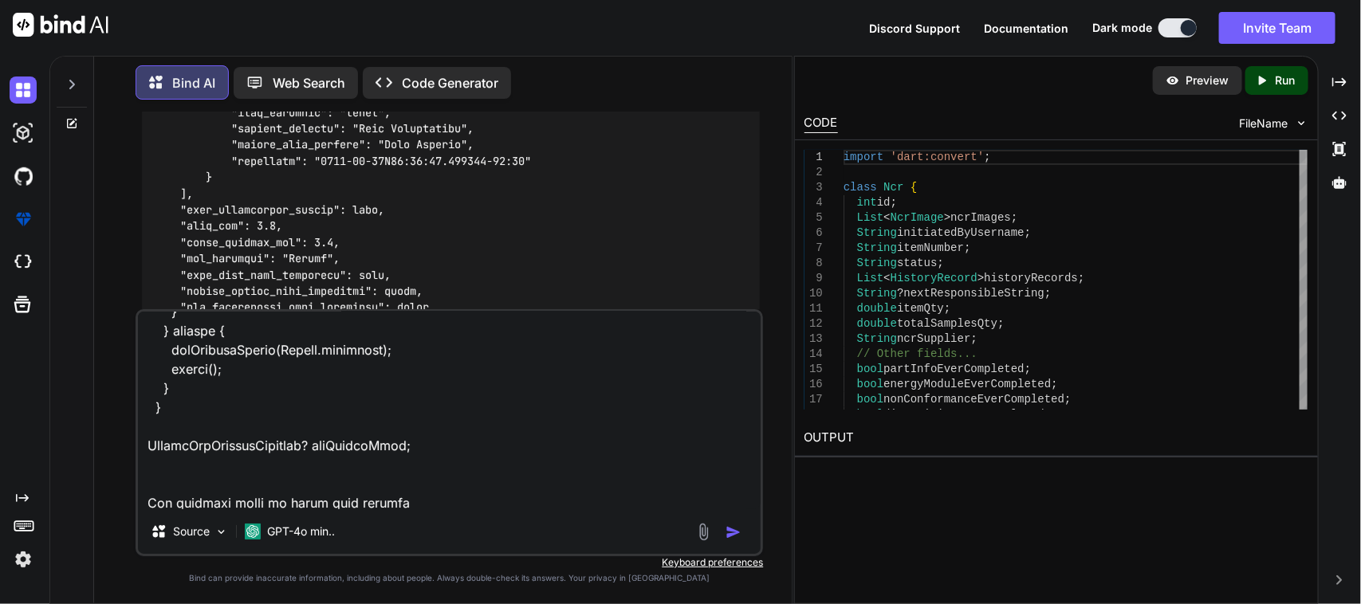
type textarea "Here I want to show date timestamp in history_records in MM:DD:YY format .here …"
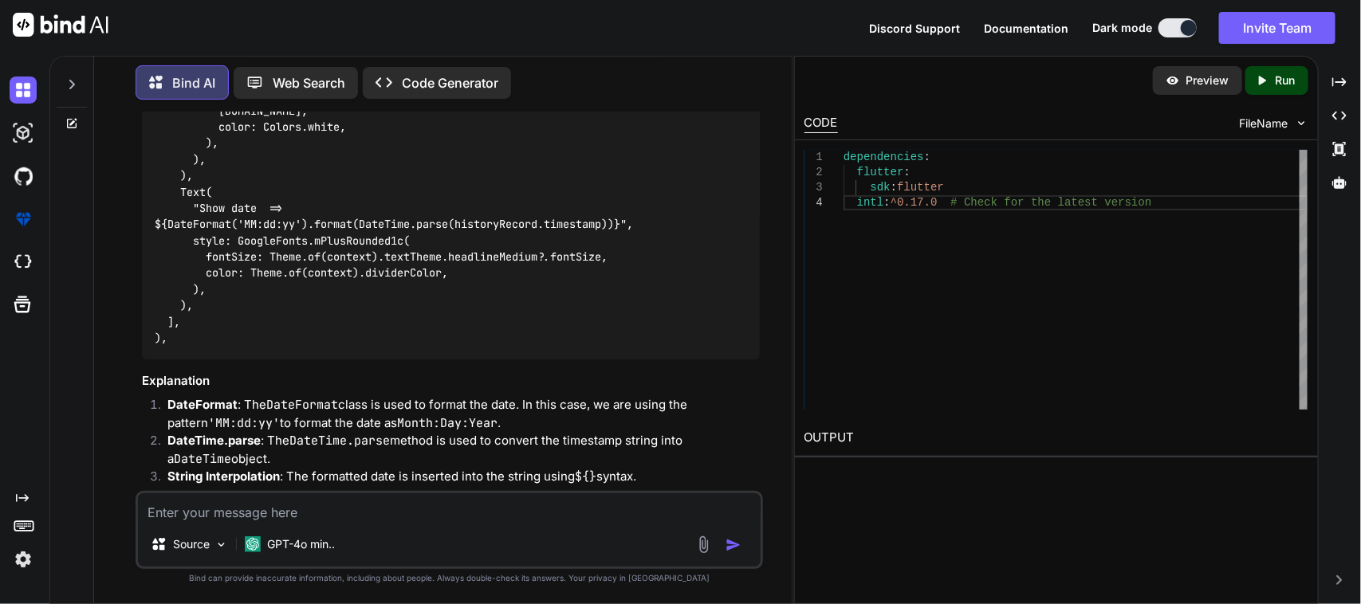
scroll to position [5389, 0]
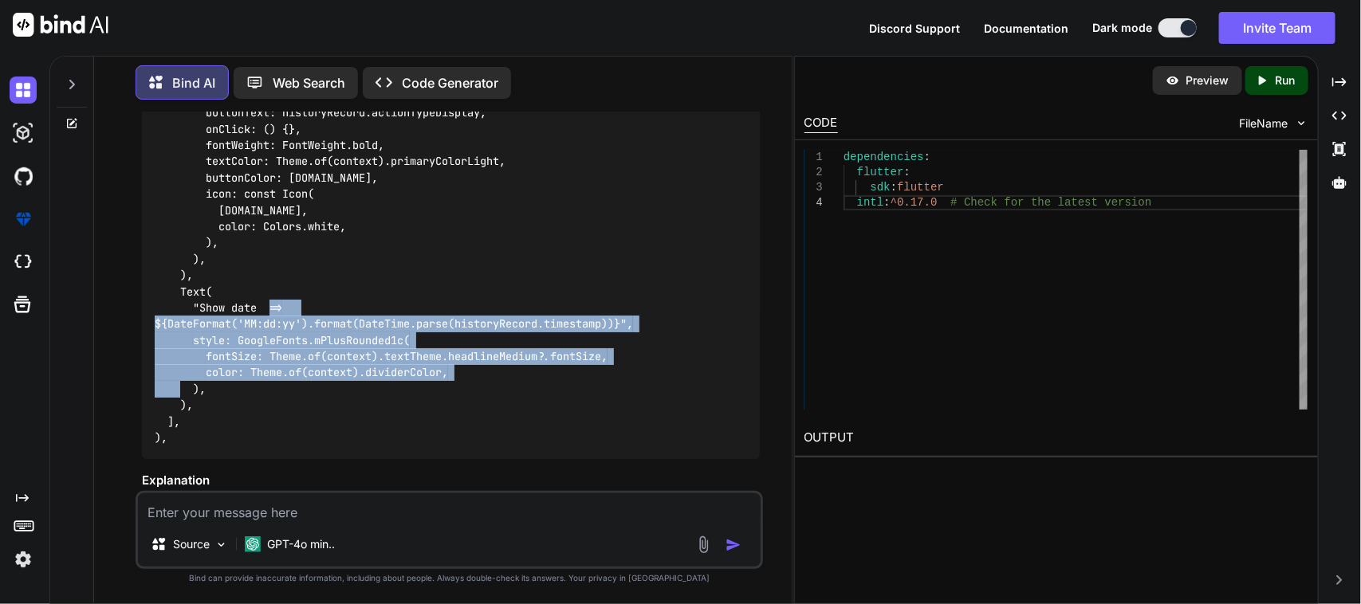
drag, startPoint x: 150, startPoint y: 304, endPoint x: 267, endPoint y: 364, distance: 131.6
click at [267, 364] on div "Row( mainAxisAlignment: MainAxisAlignment.spaceBetween, children: [ Align( alig…" at bounding box center [451, 218] width 619 height 481
copy code "${DateFormat('MM:dd:yy').format(DateTime.parse(historyRecord.timestamp))}", sty…"
click at [331, 360] on code "Row( mainAxisAlignment: MainAxisAlignment.spaceBetween, children: [ Align( alig…" at bounding box center [394, 217] width 478 height 455
drag, startPoint x: 176, startPoint y: 273, endPoint x: 213, endPoint y: 383, distance: 115.2
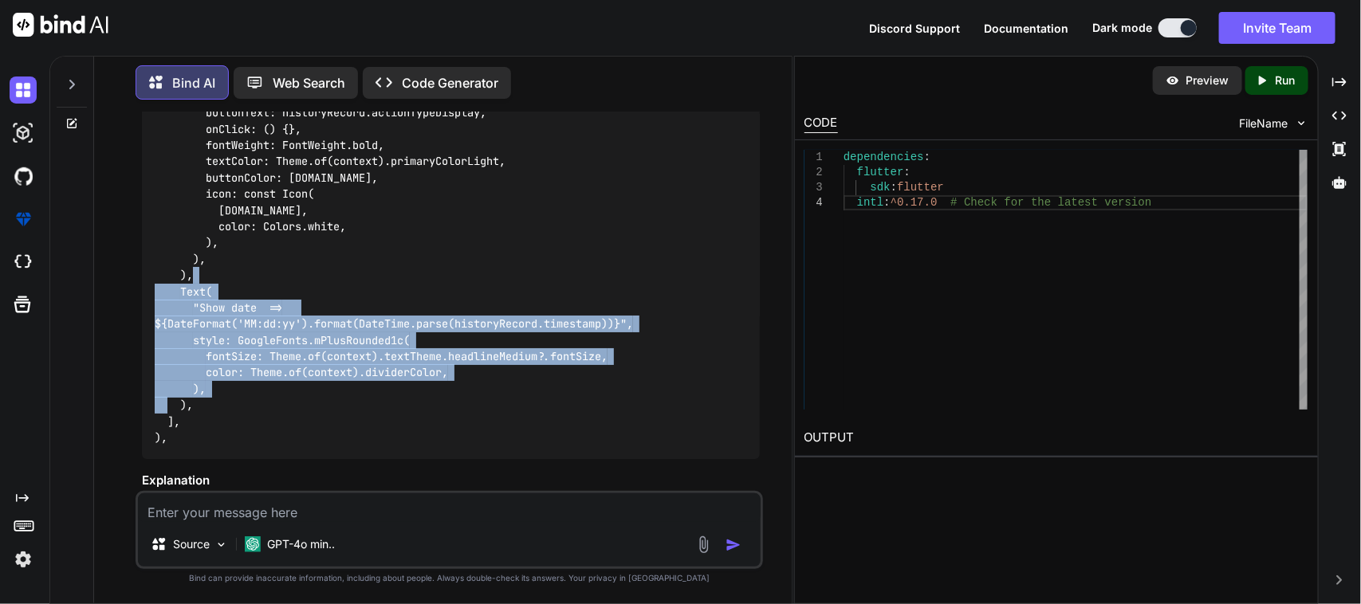
click at [213, 383] on div "Row( mainAxisAlignment: MainAxisAlignment.spaceBetween, children: [ Align( alig…" at bounding box center [451, 218] width 619 height 481
copy code "Text( "Show date => ${DateFormat('MM:dd:yy').format(DateTime.parse(historyRecor…"
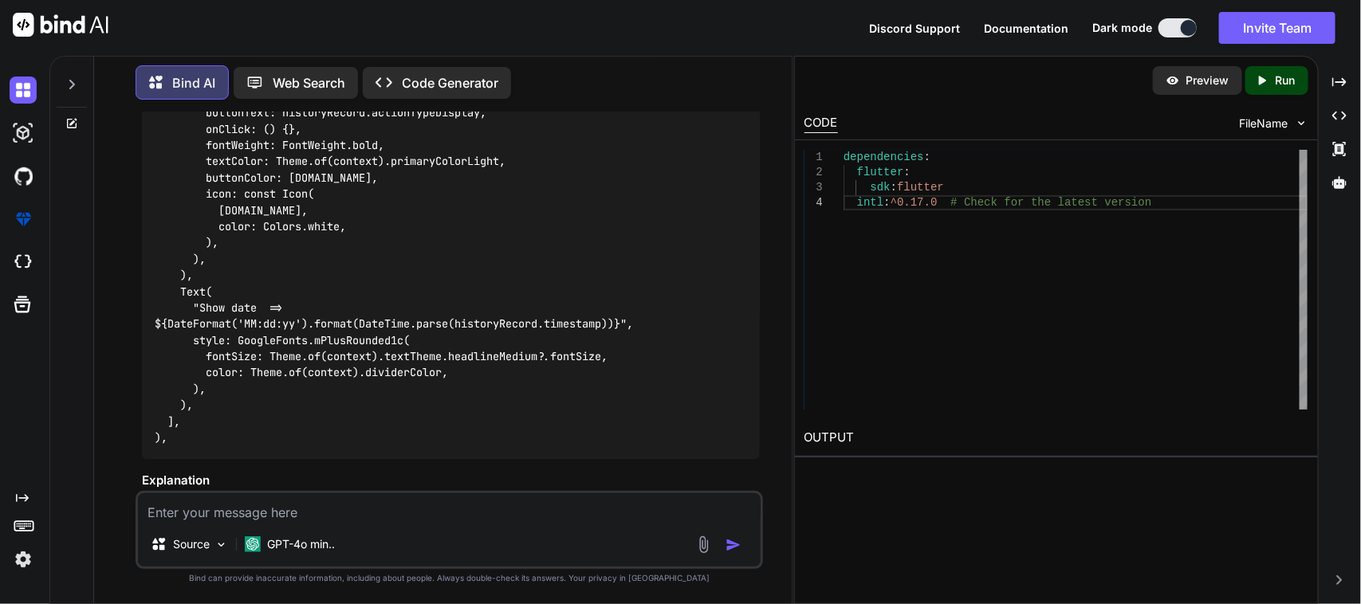
click at [363, 519] on textarea at bounding box center [449, 507] width 623 height 29
click at [236, 510] on textarea "I want to show in this format" at bounding box center [449, 507] width 623 height 29
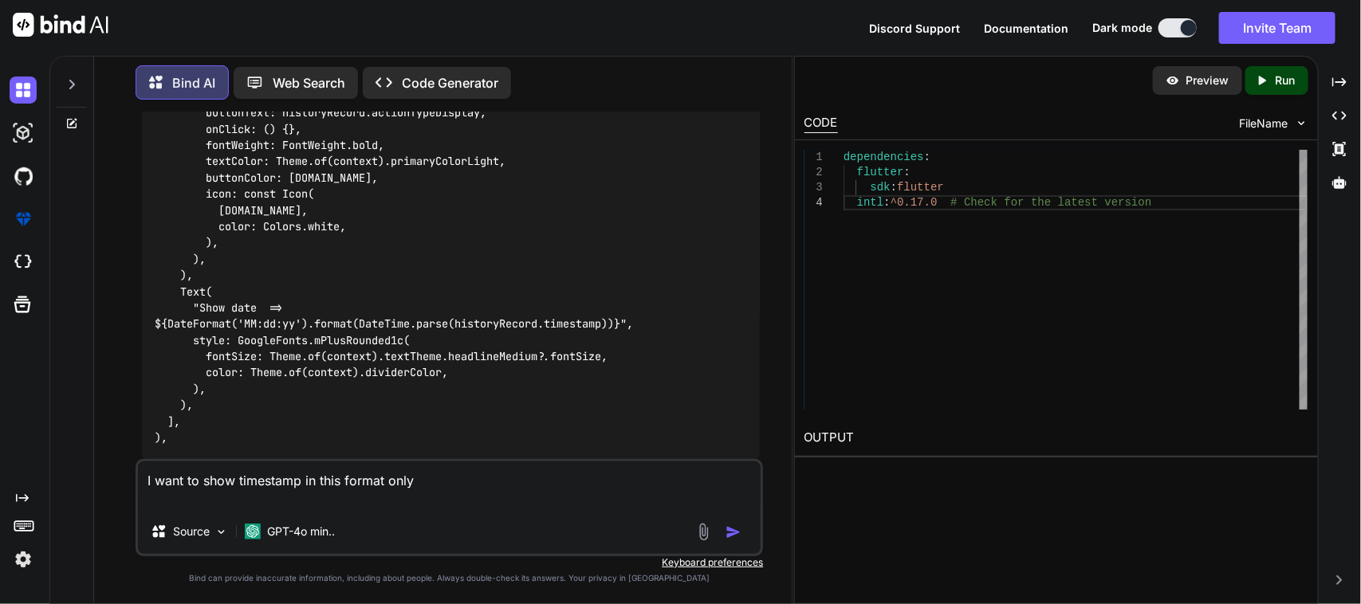
paste textarea "Oct 07, 2025 09:08"
type textarea "I want to show timestamp in this format only Oct 07, 2025 09:08"
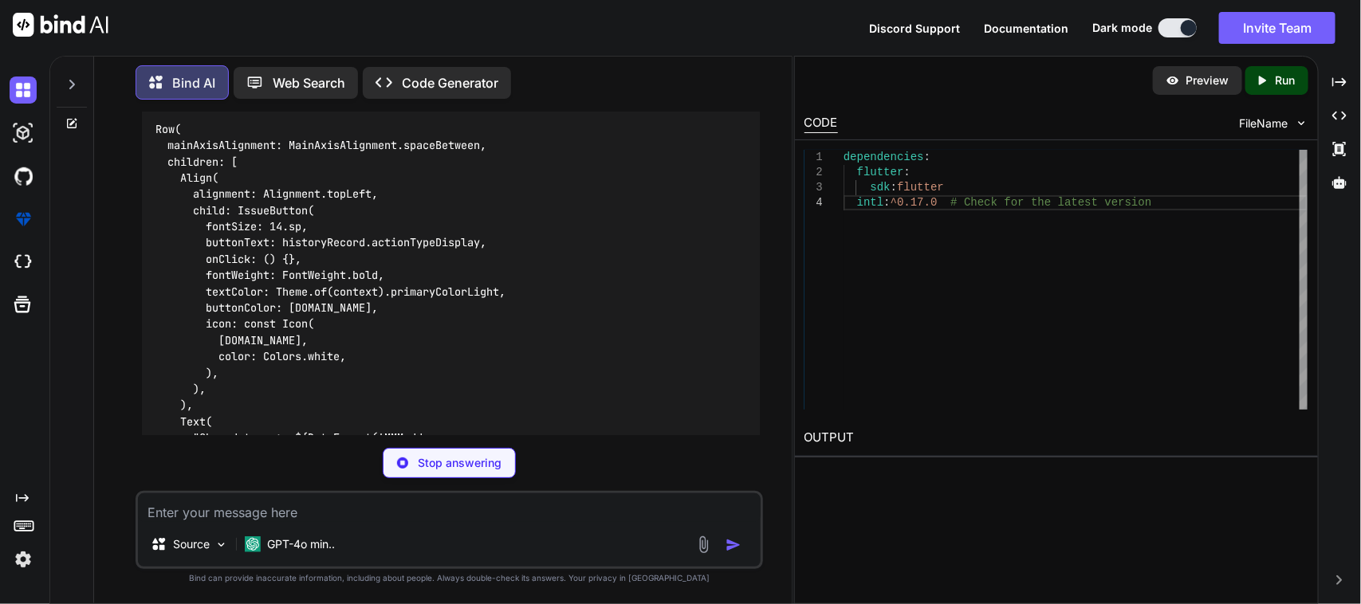
scroll to position [6945, 0]
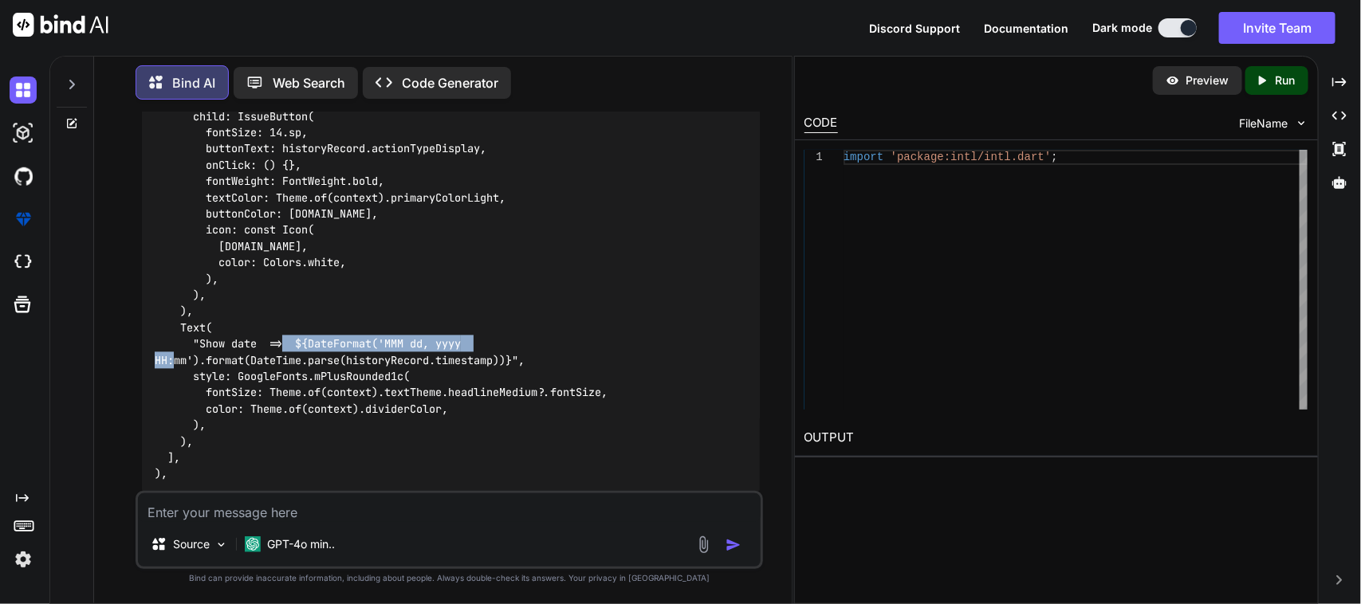
drag, startPoint x: 311, startPoint y: 320, endPoint x: 202, endPoint y: 339, distance: 110.7
click at [202, 339] on code "Row( mainAxisAlignment: MainAxisAlignment.spaceBetween, children: [ Align( alig…" at bounding box center [381, 253] width 453 height 455
copy code "DateFormat('MMM dd, yyyy HH:mm')"
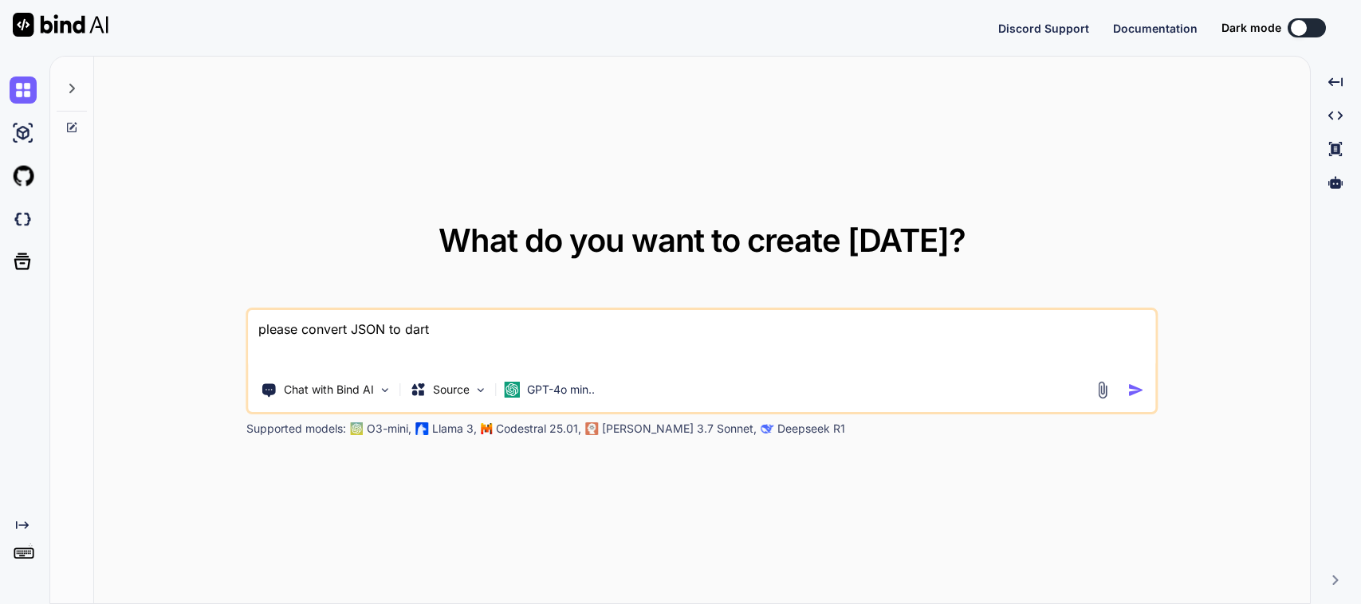
type textarea "x"
type textarea "please convert JSON to dar"
type textarea "x"
type textarea "please convert JSON to da"
type textarea "x"
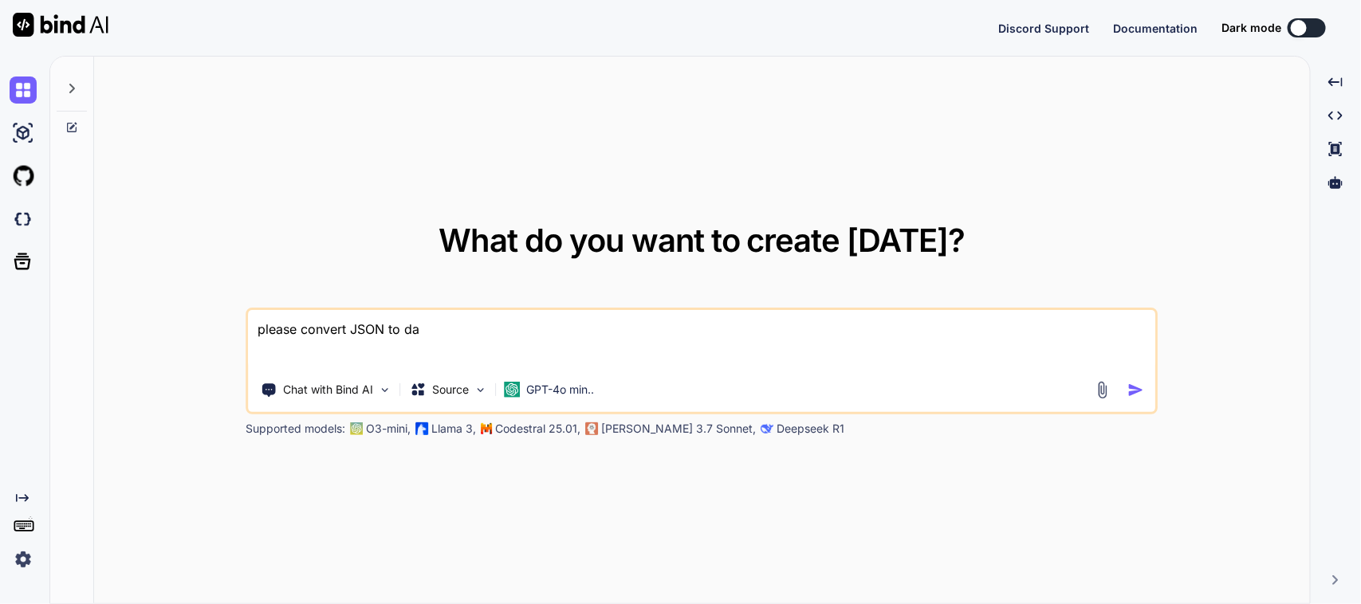
type textarea "please convert JSON to d"
type textarea "x"
type textarea "please convert JSON to"
type textarea "x"
type textarea "please convert JSON to"
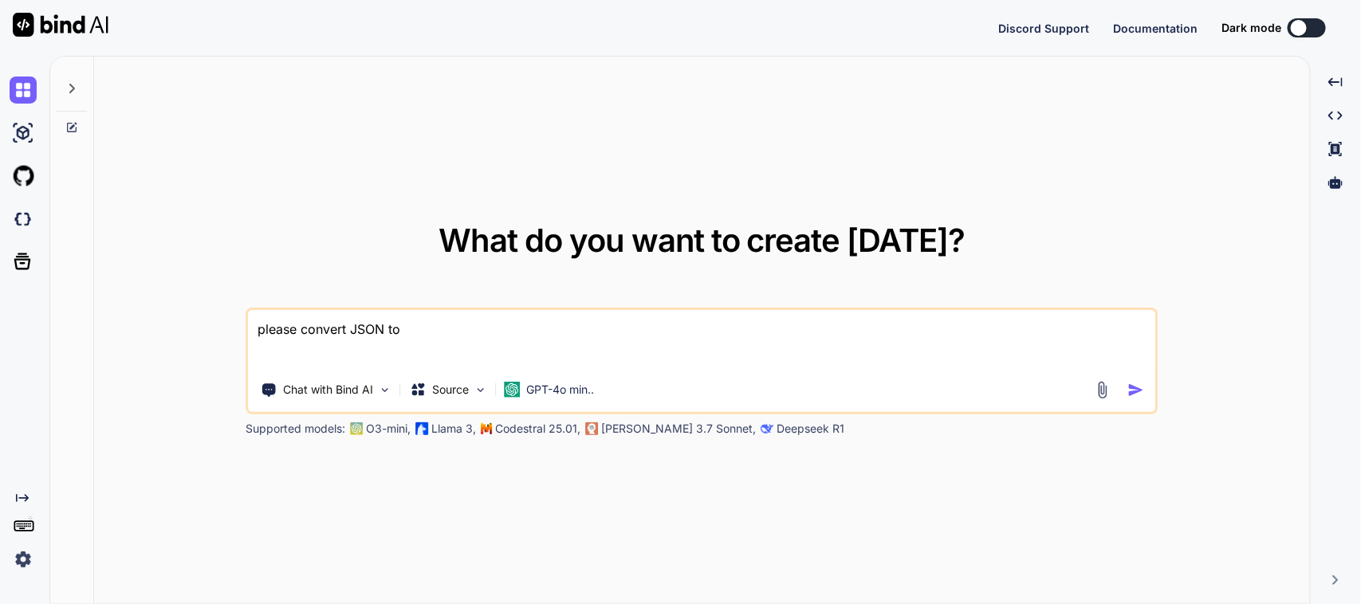
type textarea "x"
type textarea "please convert JSON t"
type textarea "x"
type textarea "please convert JSON"
type textarea "x"
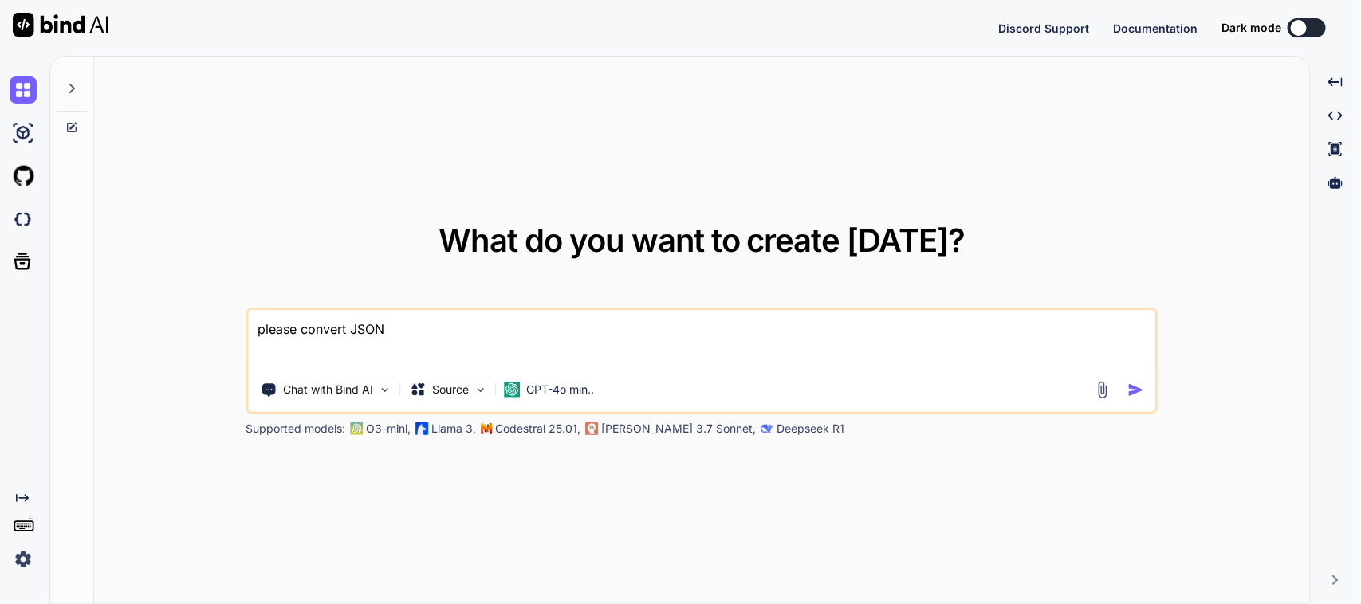
type textarea "please convert JSON"
type textarea "x"
type textarea "please convert JSO"
type textarea "x"
type textarea "please convert JS"
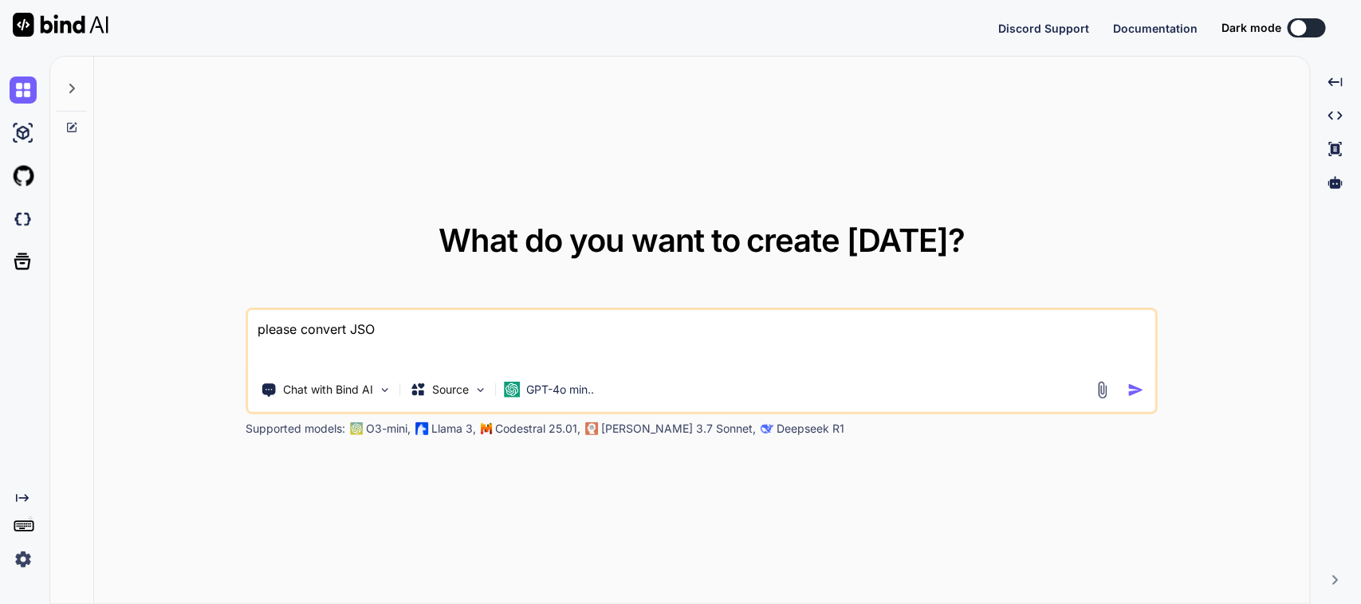
type textarea "x"
type textarea "please convert J"
type textarea "x"
type textarea "please convert"
type textarea "x"
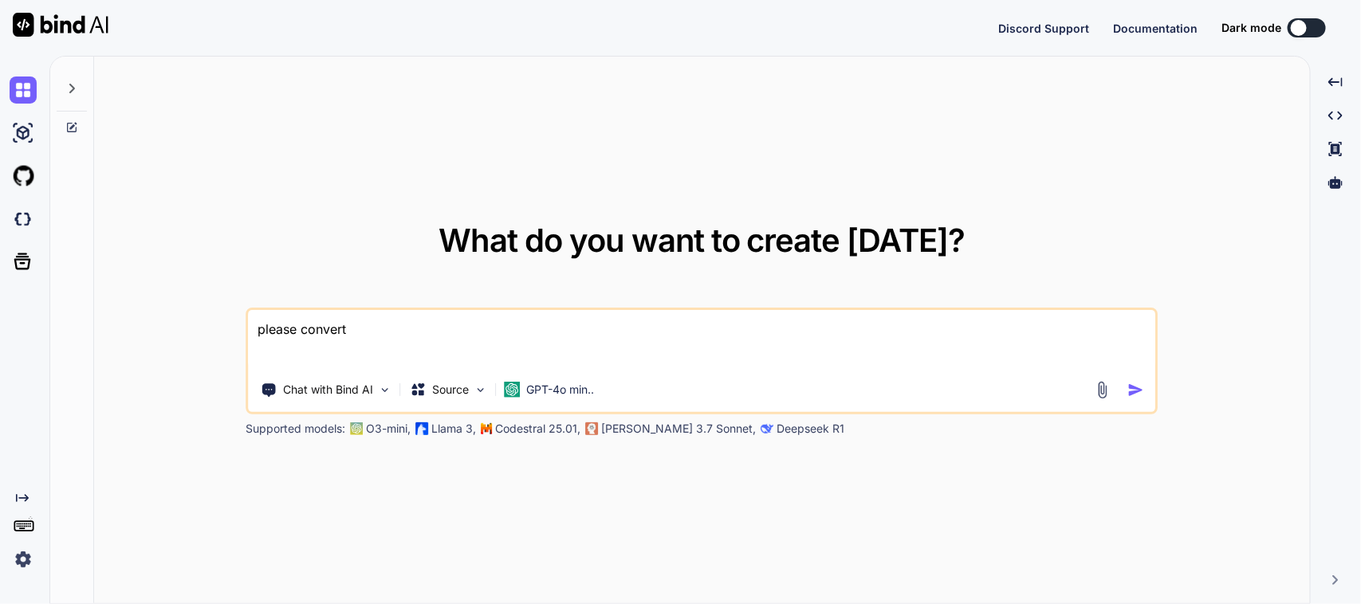
type textarea "please convert"
type textarea "x"
type textarea "please conver"
type textarea "x"
type textarea "please conve"
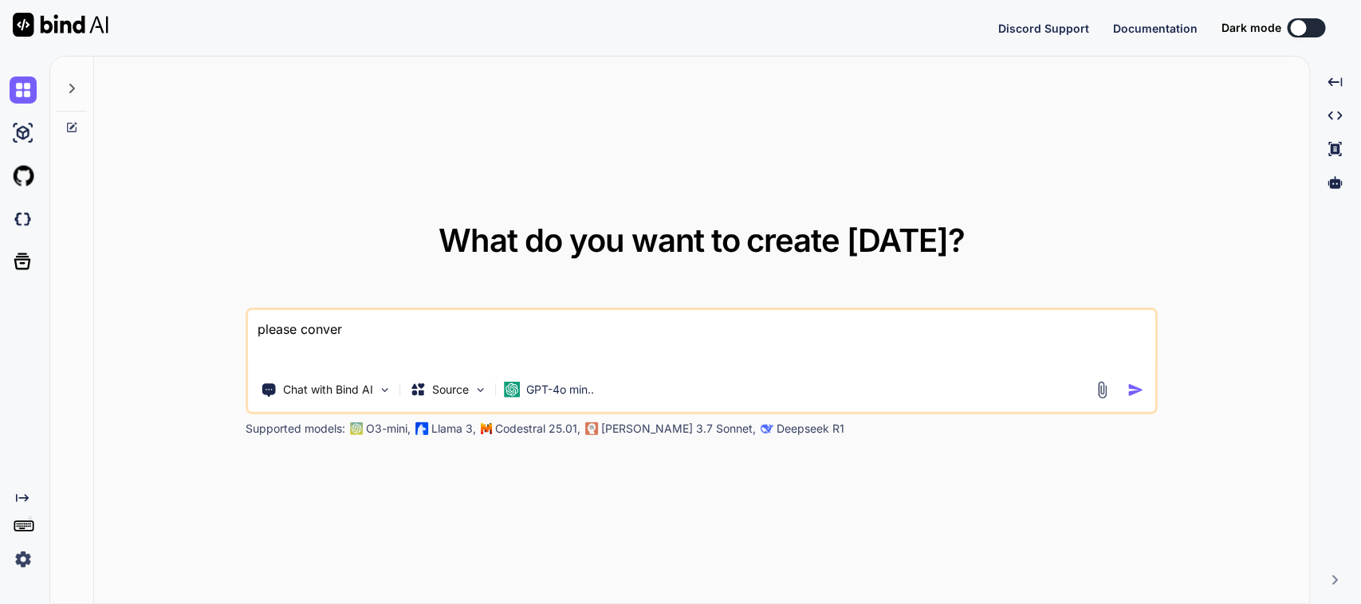
type textarea "x"
type textarea "please conv"
type textarea "x"
type textarea "please con"
type textarea "x"
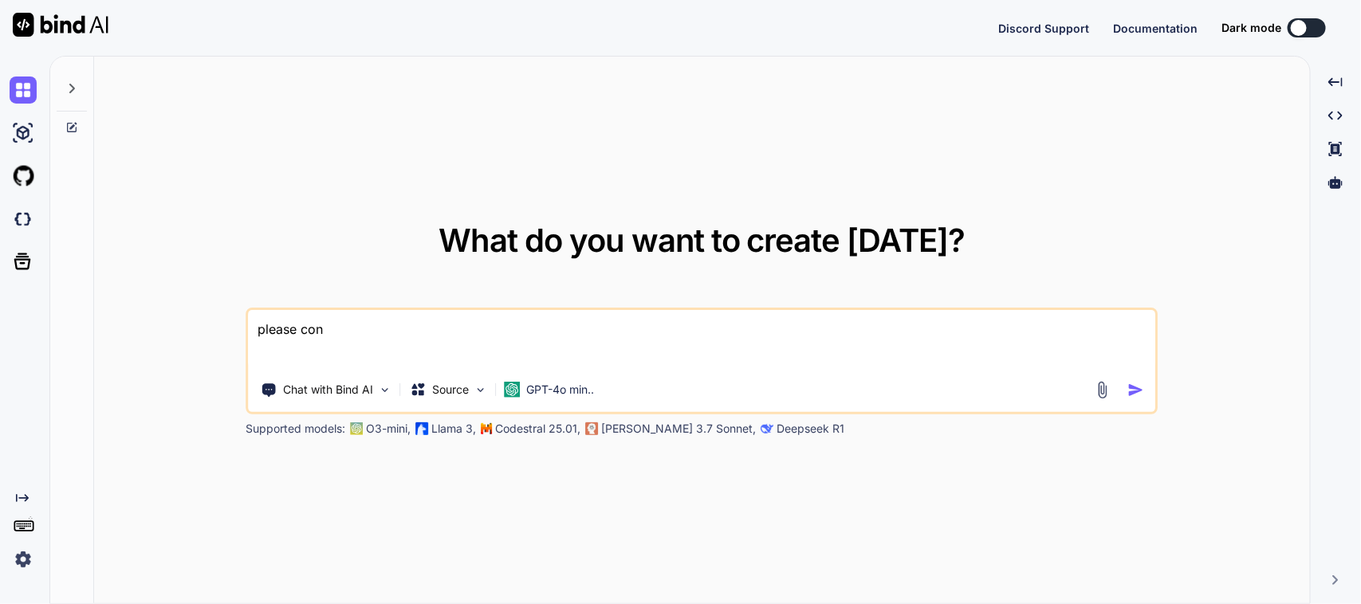
type textarea "please co"
type textarea "x"
type textarea "please c"
type textarea "x"
type textarea "please"
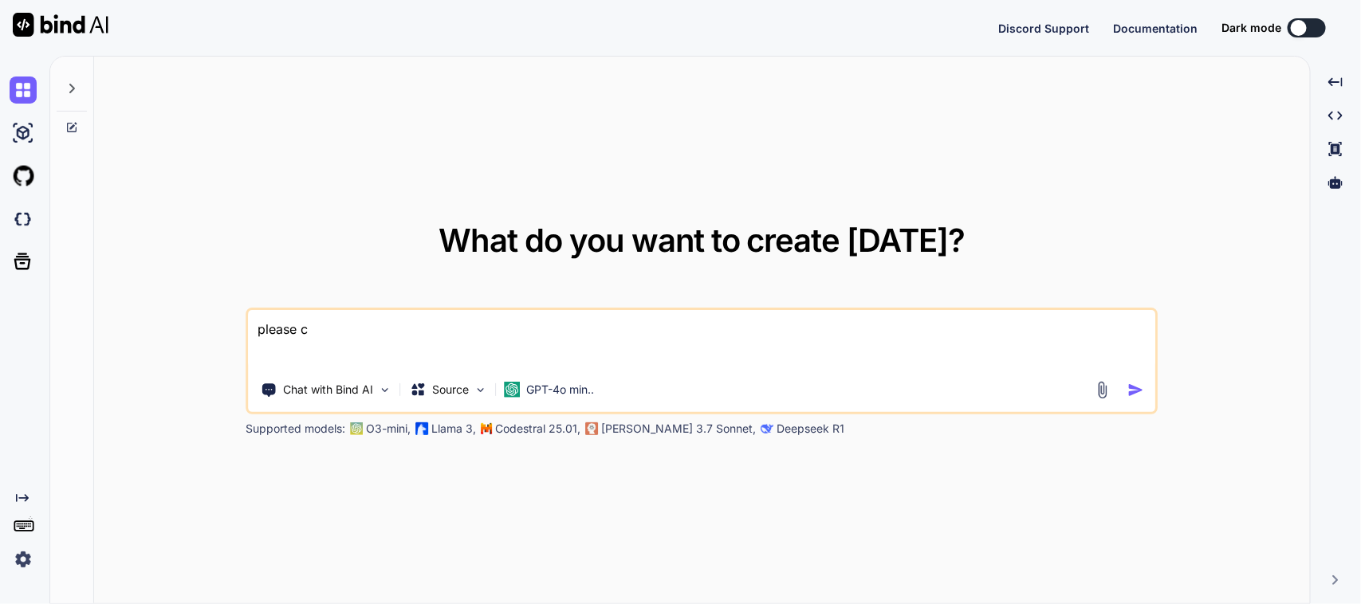
type textarea "x"
type textarea "please"
type textarea "x"
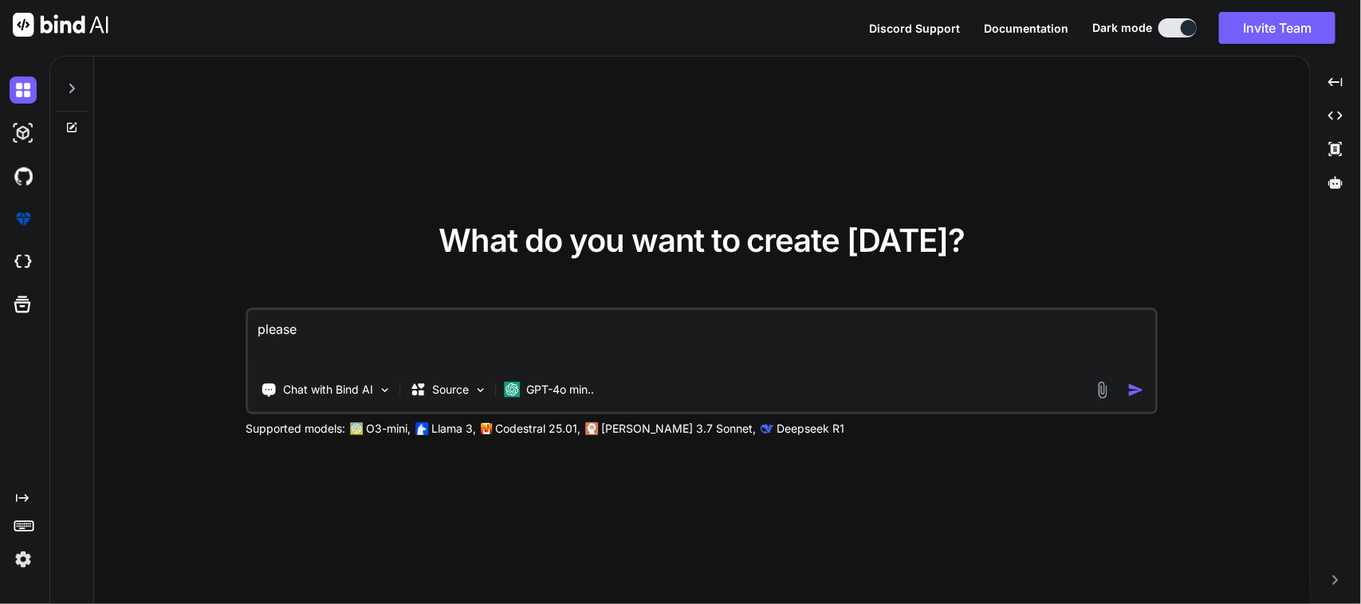
type textarea "pleas"
type textarea "x"
type textarea "plea"
type textarea "x"
type textarea "ple"
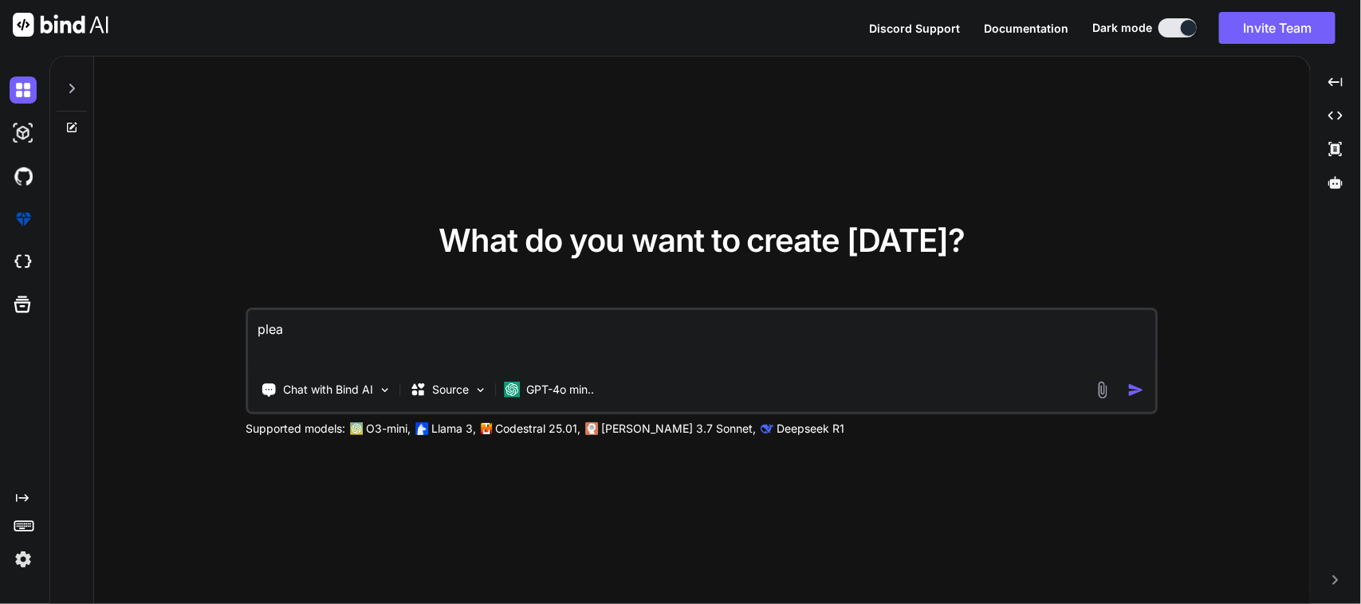
type textarea "x"
type textarea "pl"
type textarea "x"
type textarea "p"
type textarea "x"
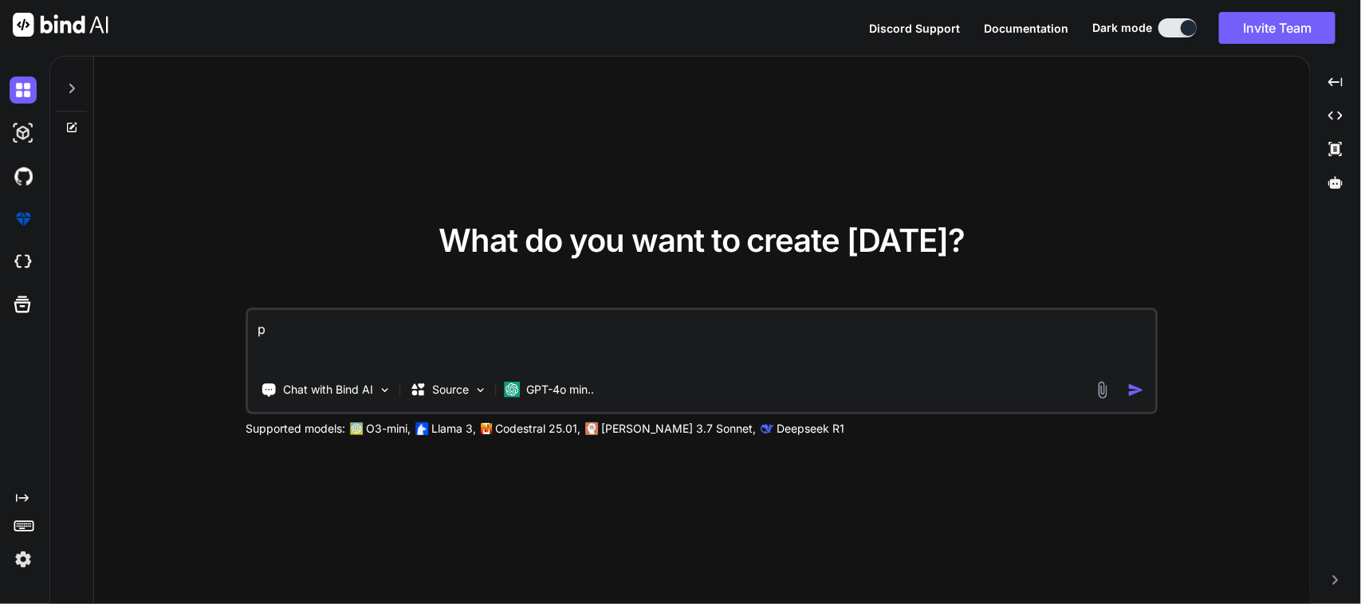
type textarea "x"
type textarea "H"
type textarea "x"
type textarea "He"
type textarea "x"
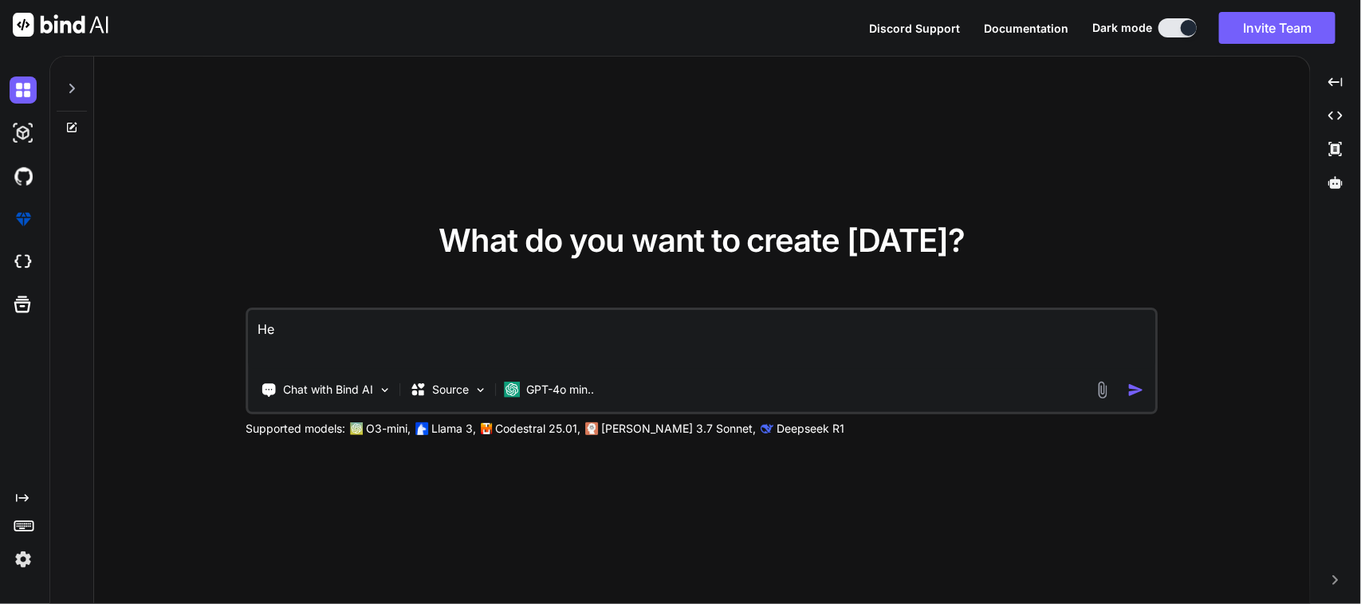
type textarea "Her"
type textarea "x"
type textarea "Here"
type textarea "x"
type textarea "Here"
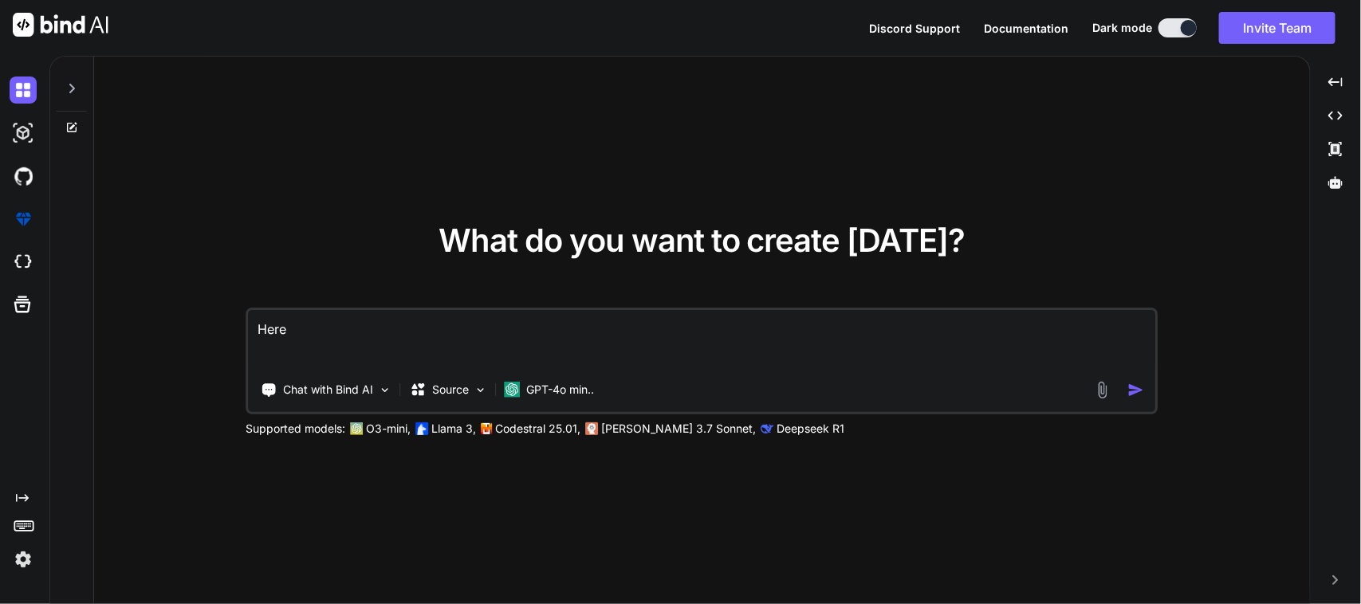
type textarea "x"
type textarea "Here I"
type textarea "x"
type textarea "Here I"
type textarea "x"
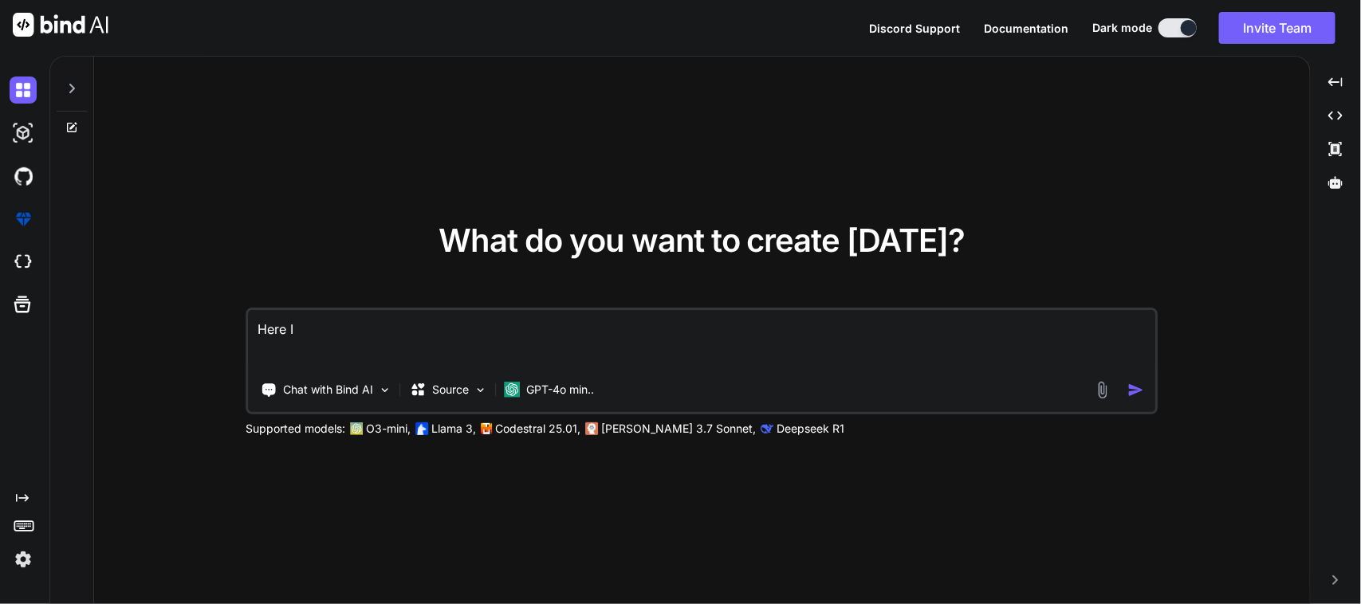
type textarea "Here I w"
type textarea "x"
type textarea "Here I wa"
type textarea "x"
type textarea "Here I wan"
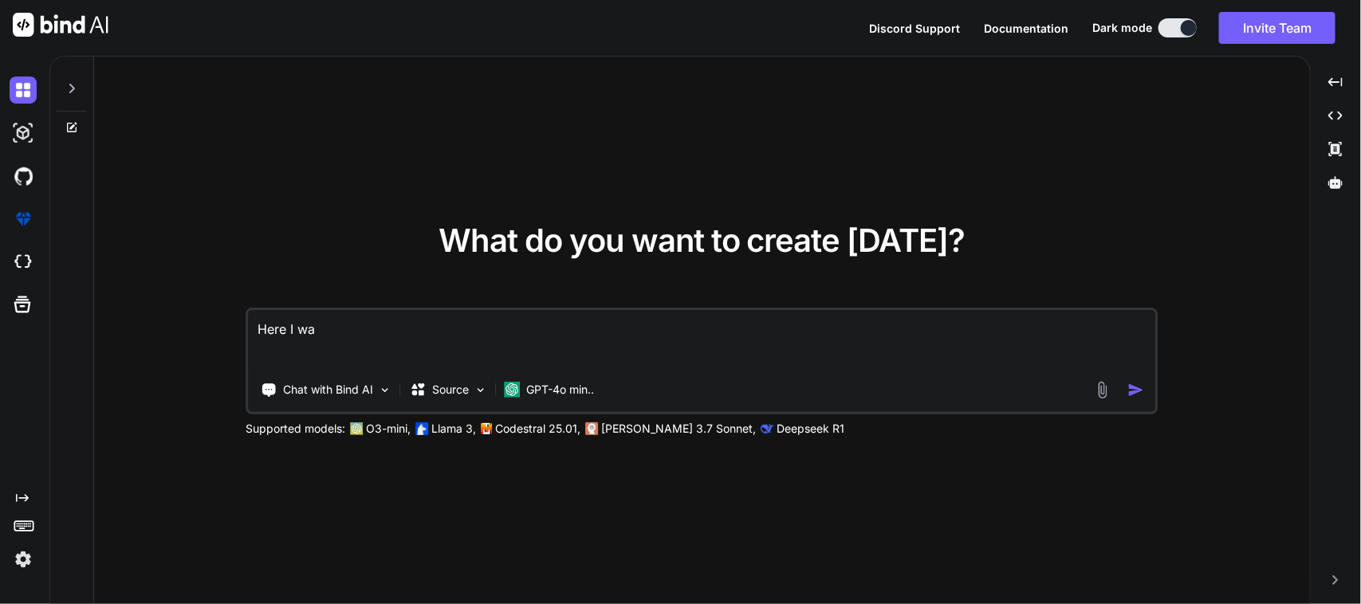
type textarea "x"
type textarea "Here I want"
type textarea "x"
type textarea "Here I want"
type textarea "x"
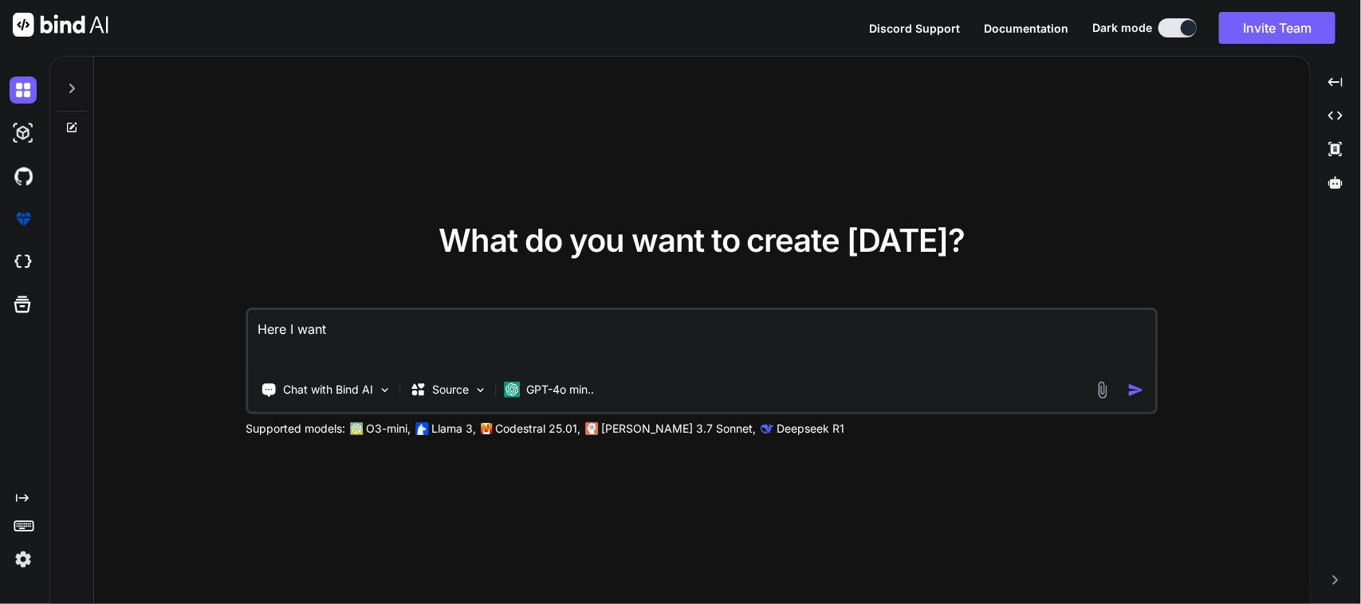
type textarea "Here I want t"
type textarea "x"
type textarea "Here I want to"
type textarea "x"
type textarea "Here I want to"
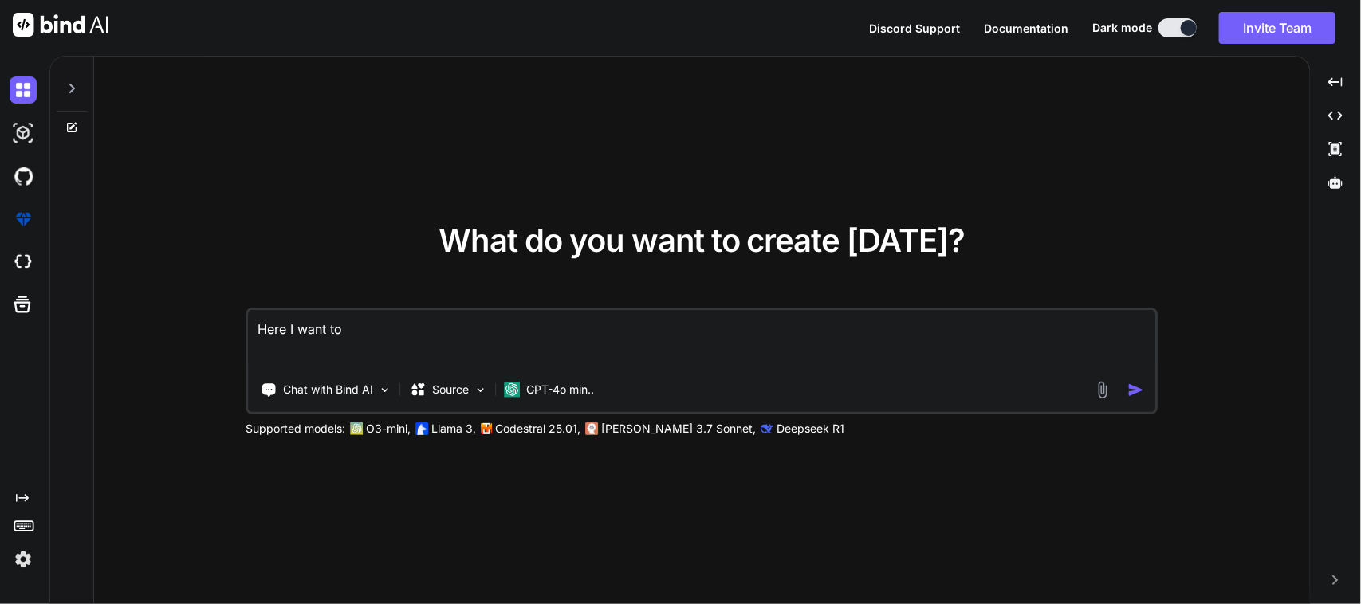
type textarea "x"
type textarea "Here I want to m"
type textarea "x"
type textarea "Here I want to mo"
type textarea "x"
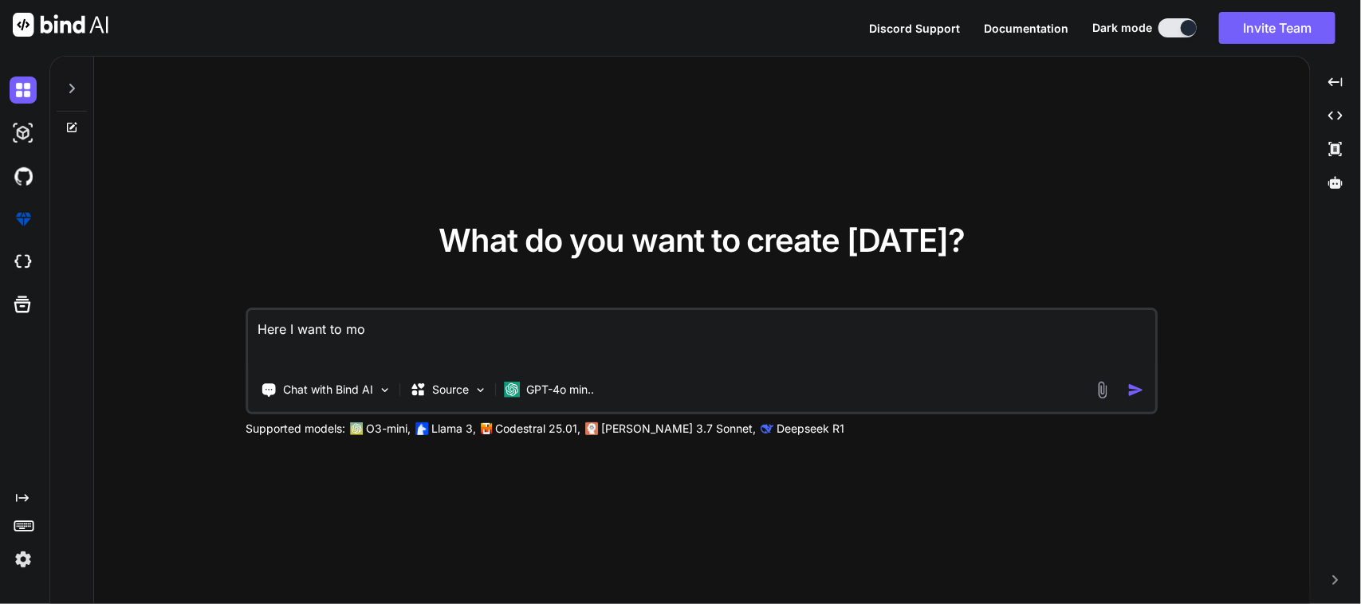
type textarea "Here I want to mod"
type textarea "x"
type textarea "Here I want to [PERSON_NAME]"
type textarea "x"
type textarea "Here I want to modif"
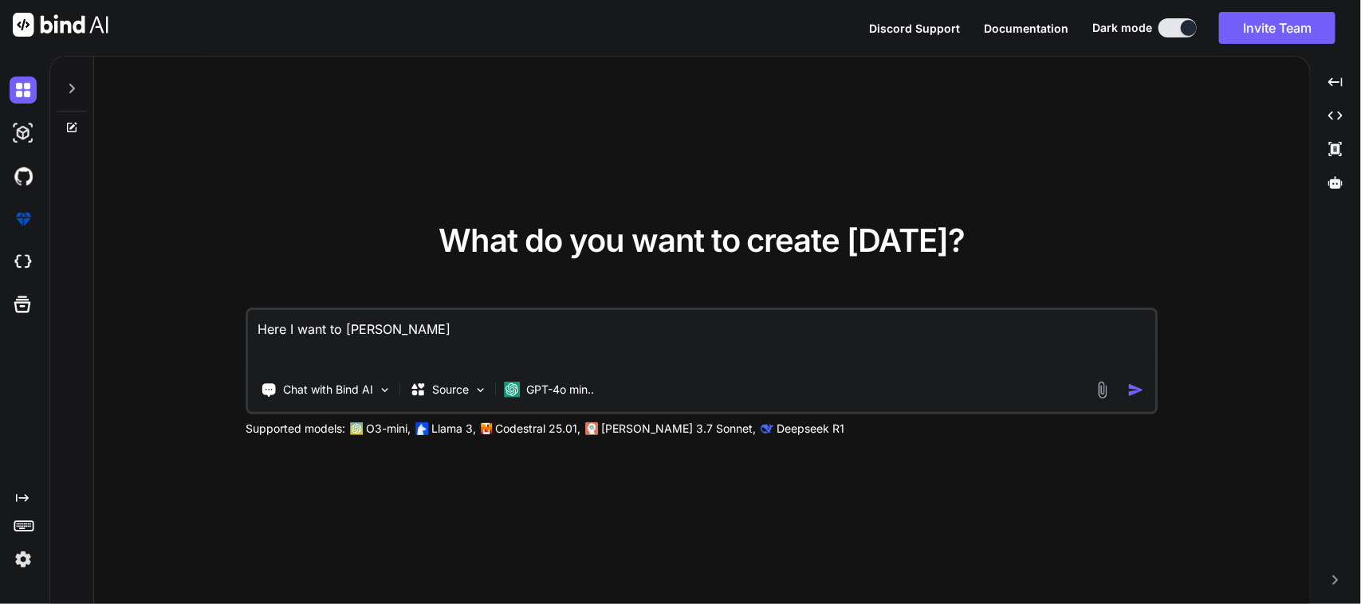
type textarea "x"
type textarea "Here I want to modify"
type textarea "x"
type textarea "Here I want to modify"
type textarea "x"
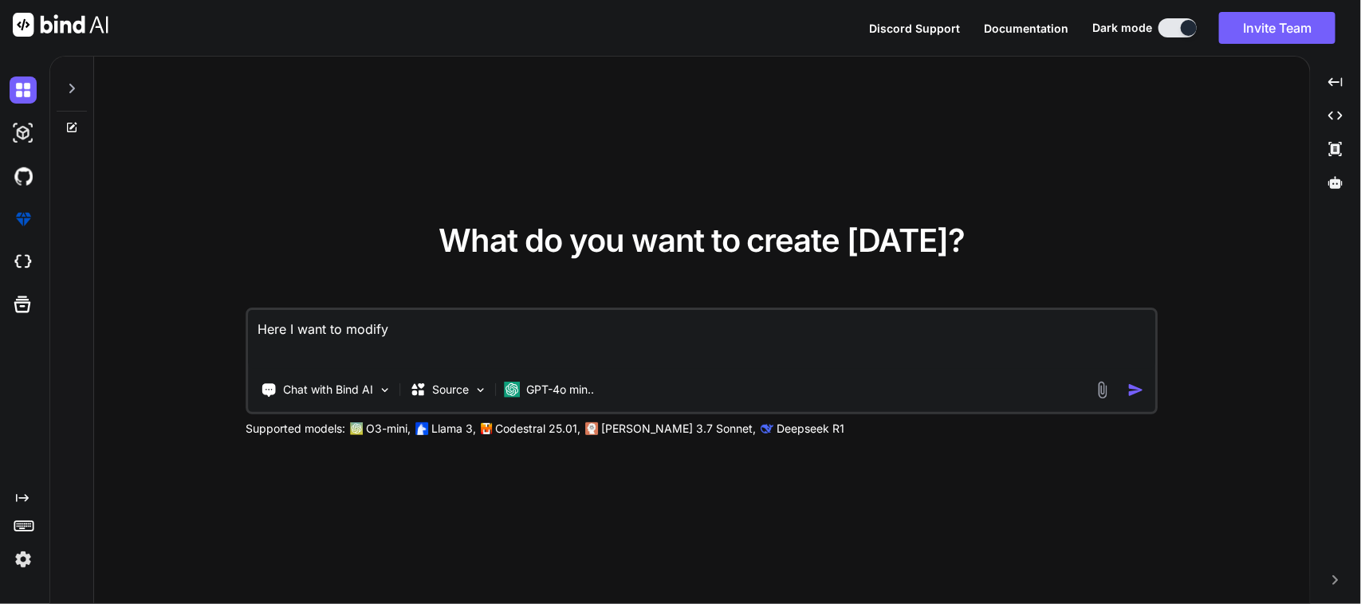
type textarea "Here I want to modify m"
type textarea "x"
type textarea "Here I want to modify my"
type textarea "x"
type textarea "Here I want to modify my"
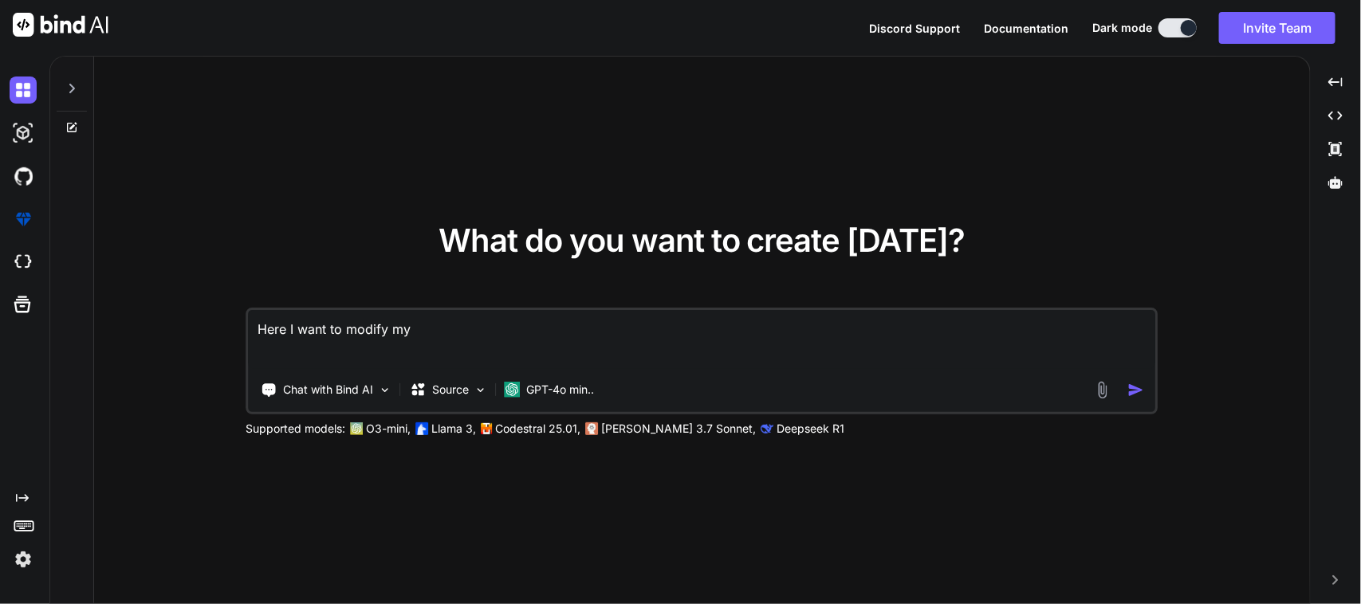
type textarea "x"
click at [796, 336] on textarea "Here I want to modify my part info screen in my flutter code . I already create…" at bounding box center [702, 339] width 906 height 59
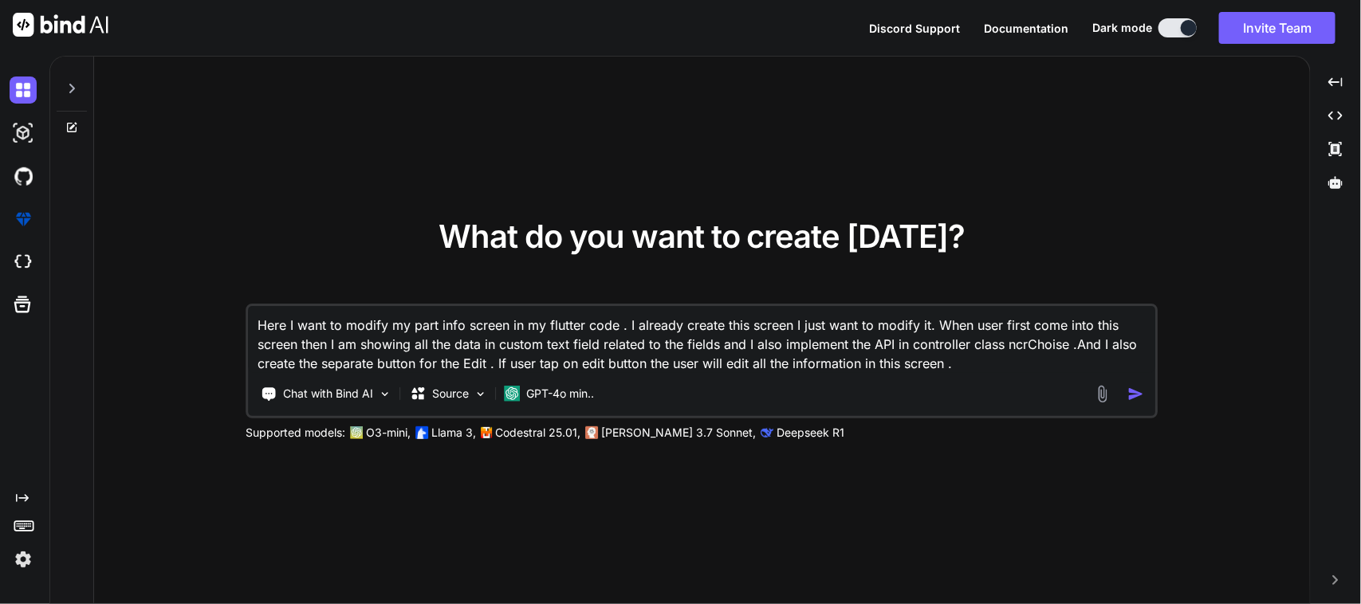
click at [1050, 352] on textarea "Here I want to modify my part info screen in my flutter code . I already create…" at bounding box center [702, 339] width 906 height 67
paste textarea "ces()"
click at [1007, 347] on textarea "Here I want to modify my part info screen in my flutter code . I already create…" at bounding box center [702, 339] width 906 height 67
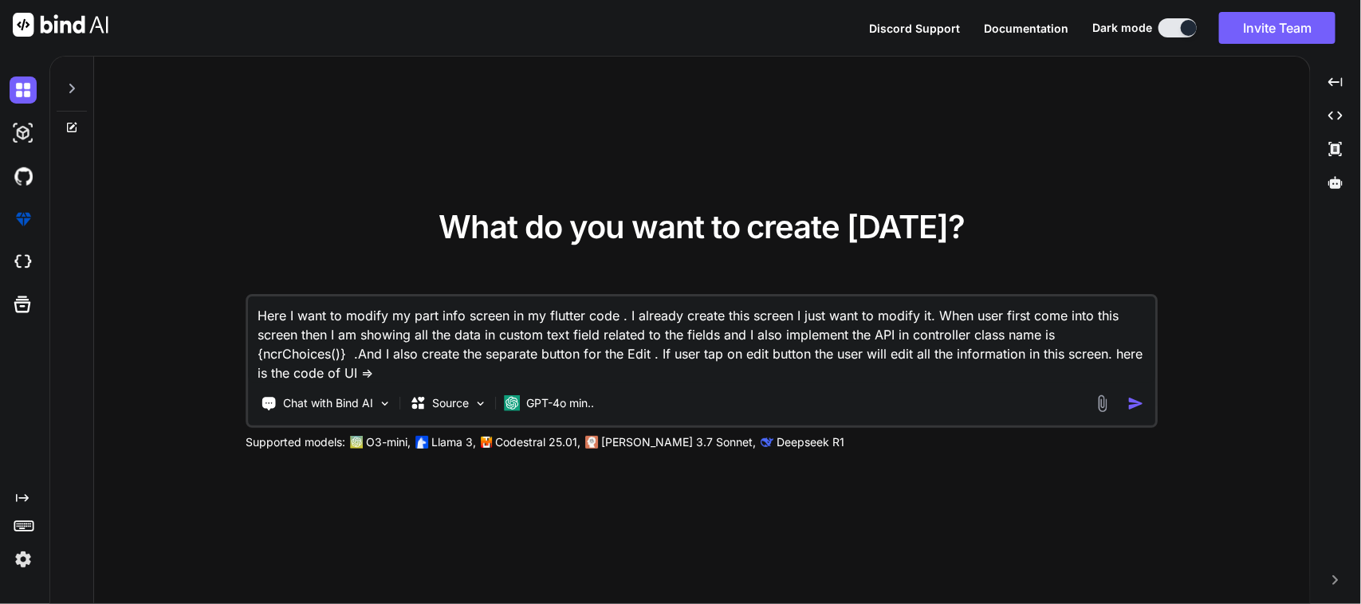
paste textarea "// /* // * Created By - Chetu Team // * Description - This class is handling th…"
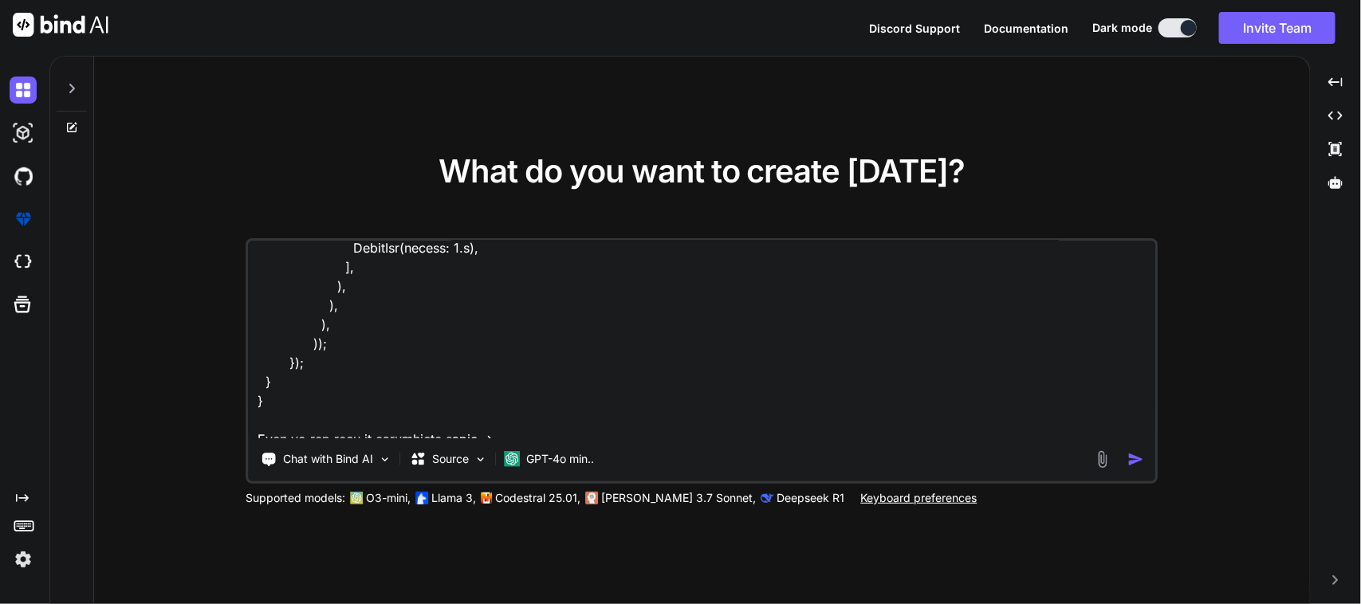
paste textarea "import 'package:sciton_scms/const/app_imports.dart'; class PartInfoInitialAssmt…"
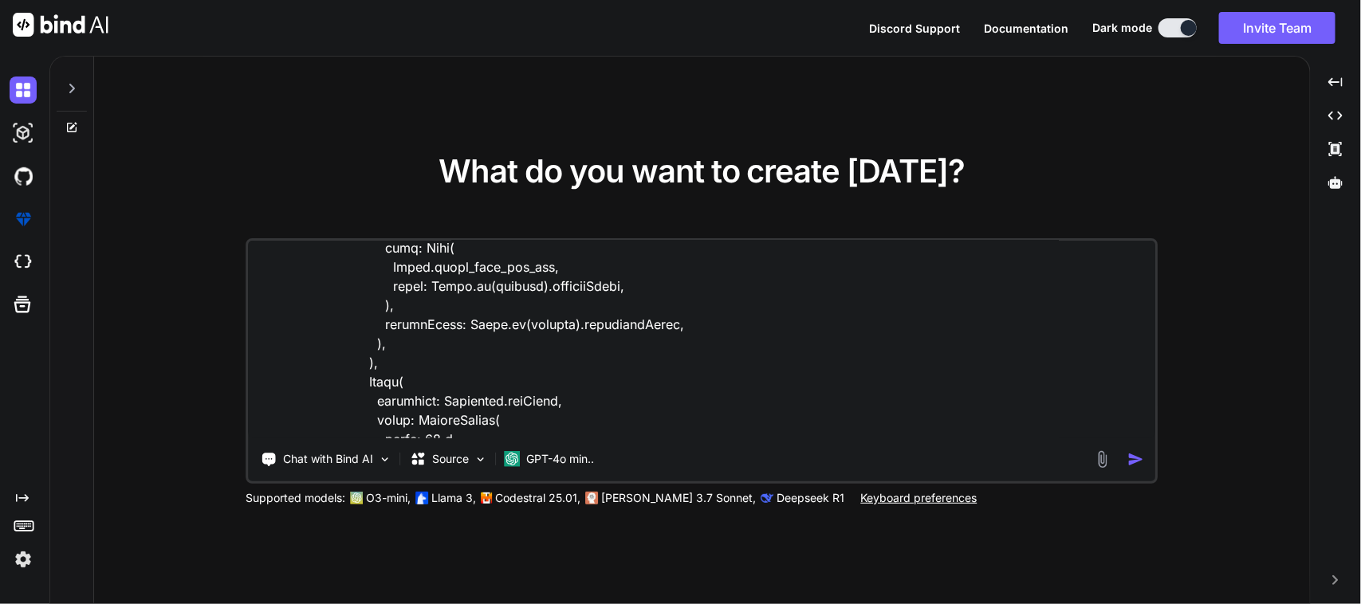
scroll to position [0, 0]
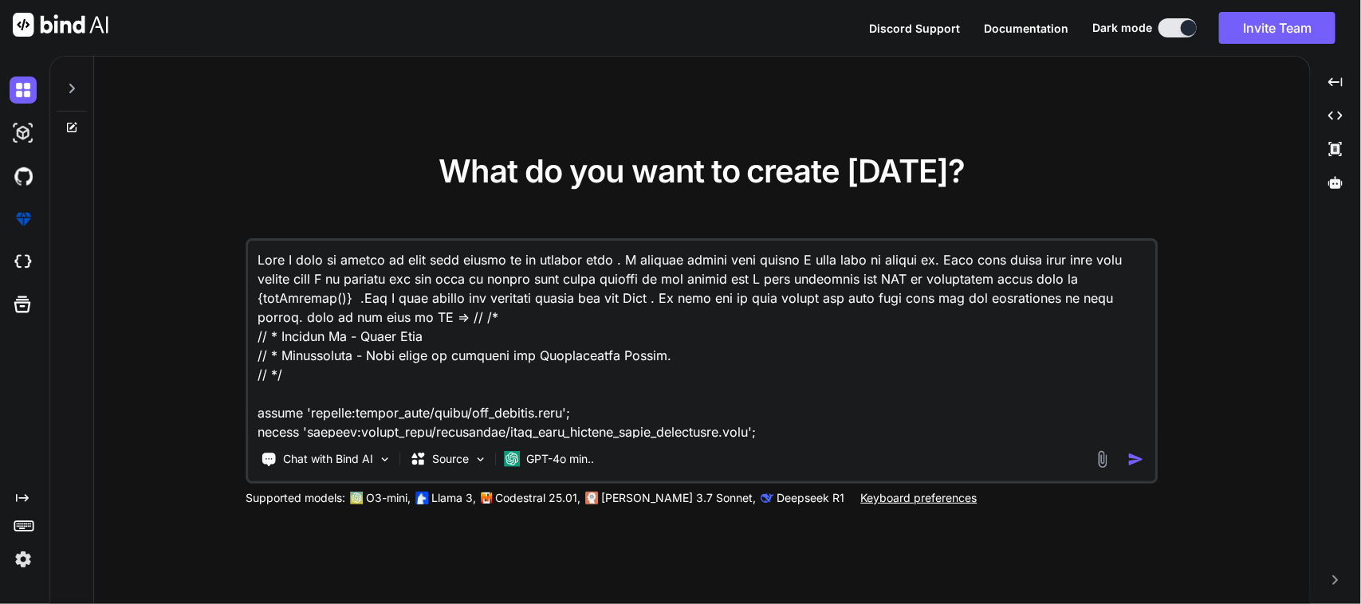
drag, startPoint x: 1122, startPoint y: 301, endPoint x: 196, endPoint y: 256, distance: 927.5
click at [196, 256] on div "What do you want to create [DATE]? Chat with Bind AI Source GPT-4o min.. Suppor…" at bounding box center [702, 331] width 1216 height 548
type textarea "Here I want to modify my part info screen in my flutter code . I already create…"
click at [592, 356] on textarea at bounding box center [702, 340] width 906 height 198
click at [1137, 452] on img "button" at bounding box center [1135, 459] width 17 height 17
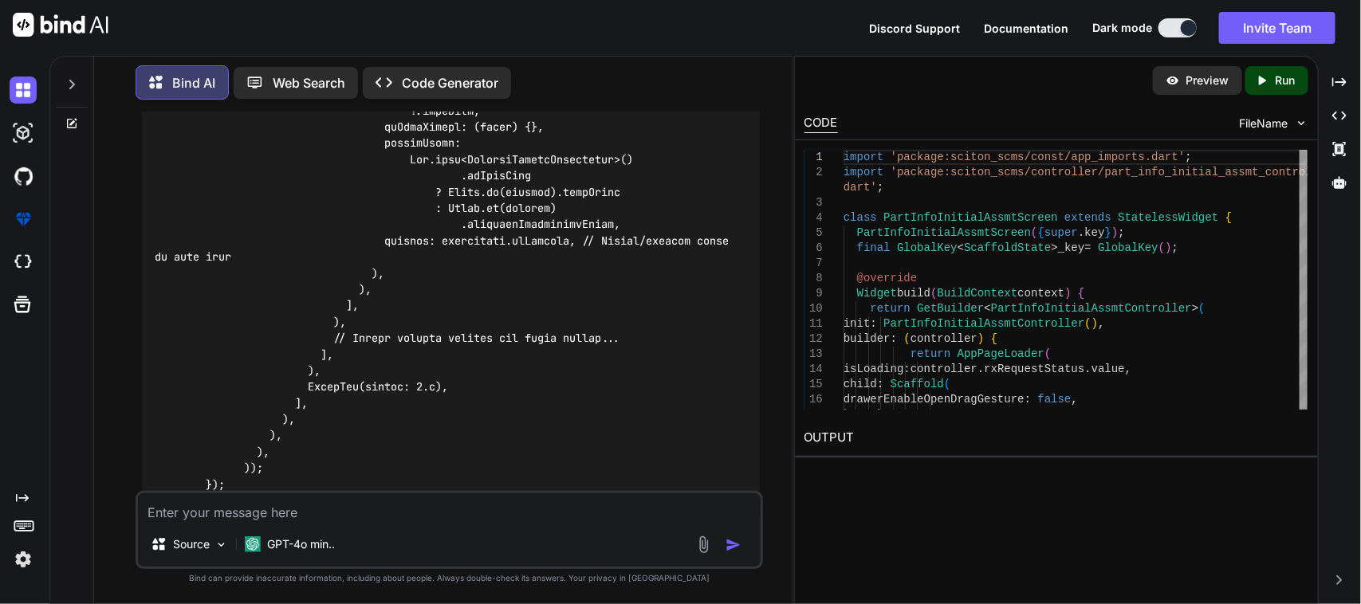
scroll to position [6837, 0]
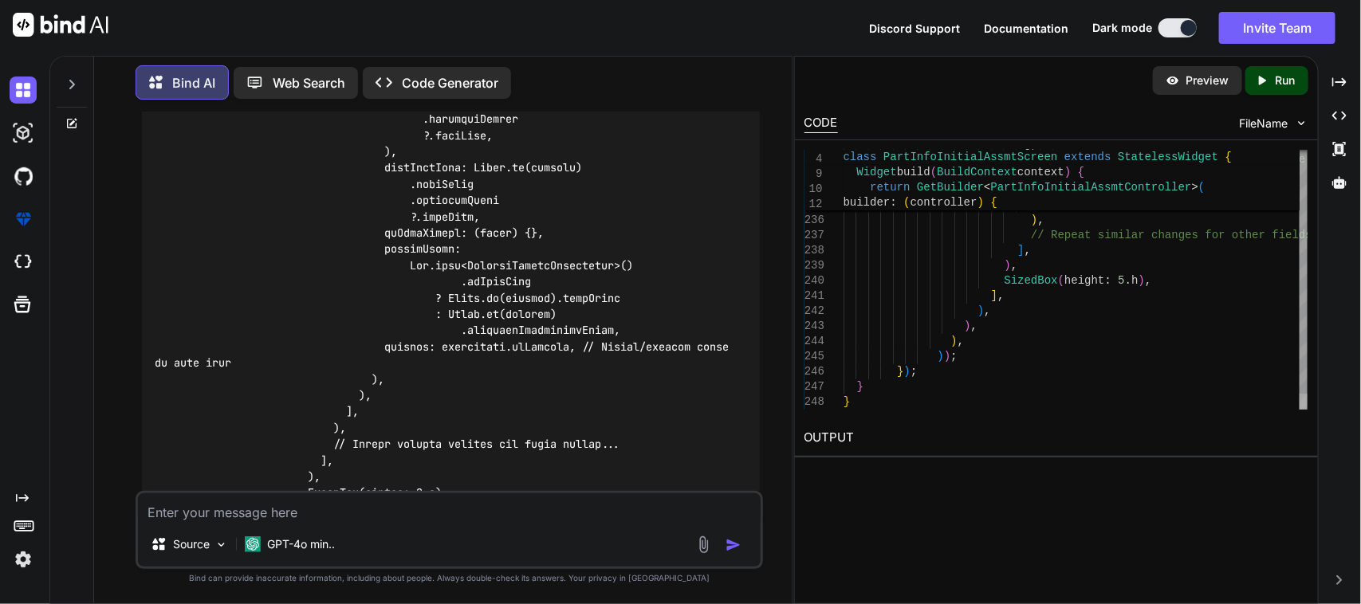
click at [1299, 410] on div at bounding box center [1303, 402] width 8 height 16
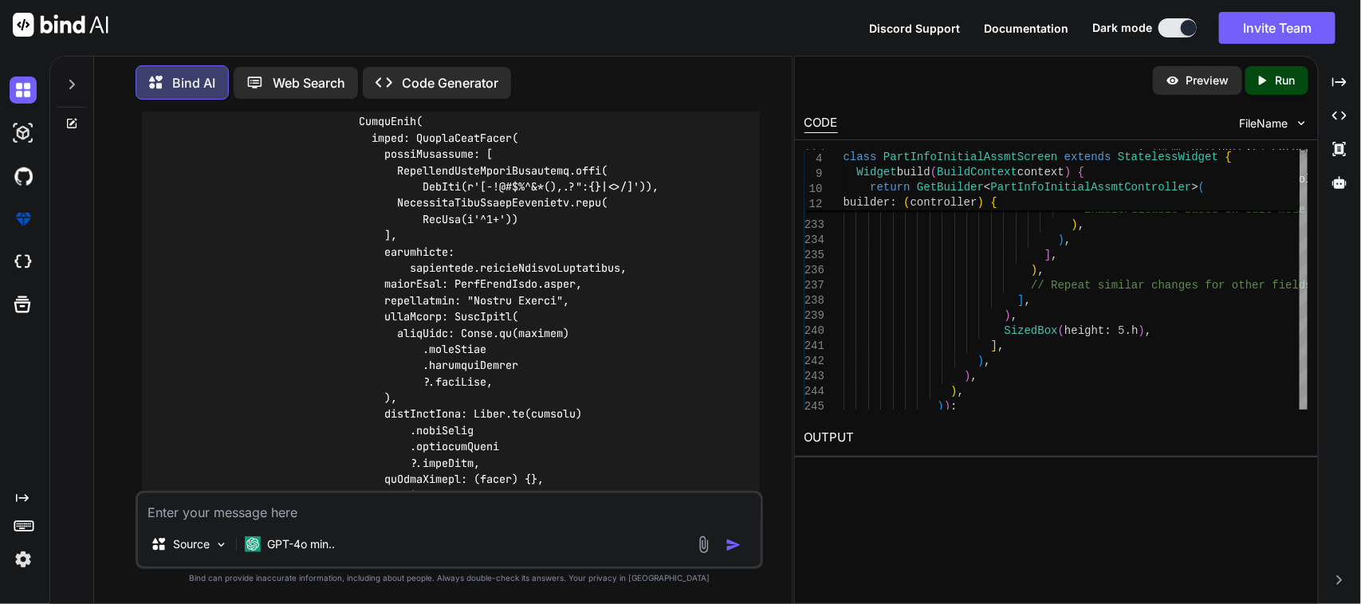
scroll to position [6638, 0]
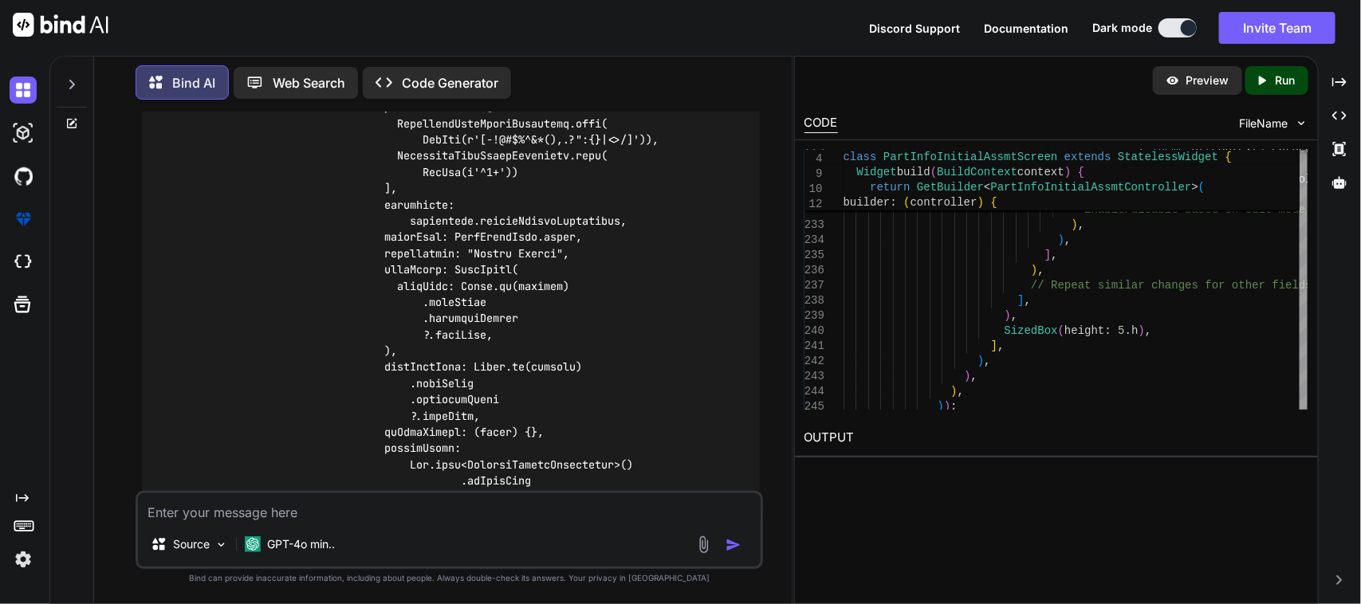
drag, startPoint x: 564, startPoint y: 213, endPoint x: 476, endPoint y: 212, distance: 87.7
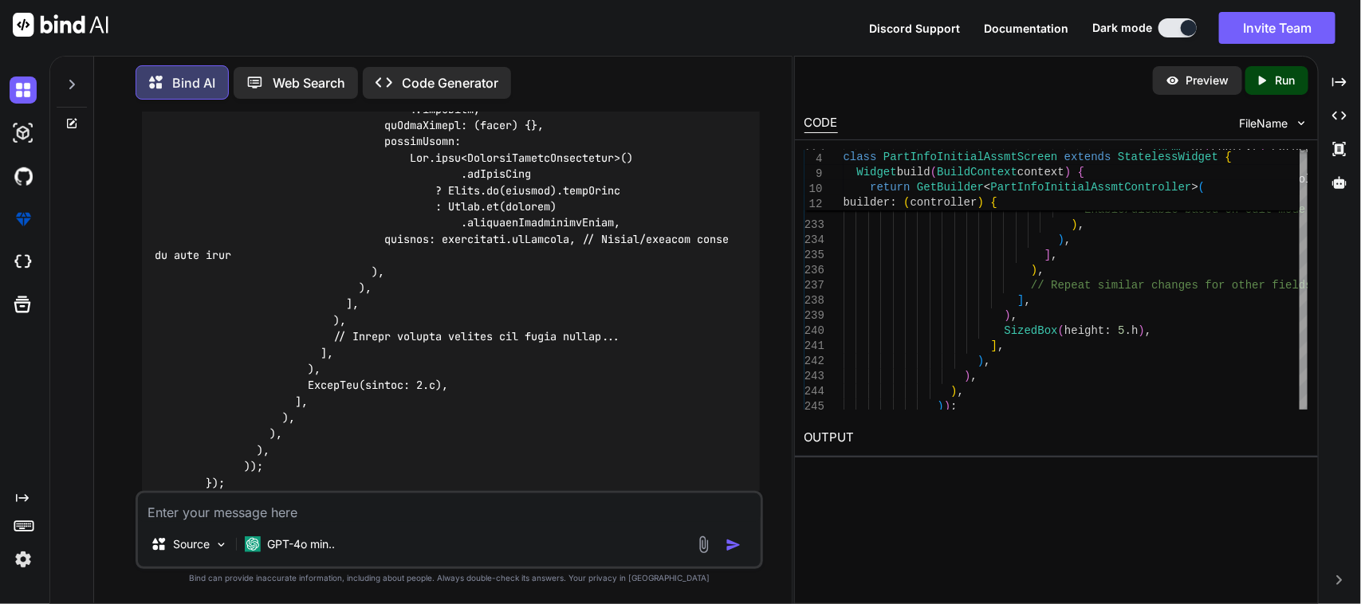
scroll to position [7036, 0]
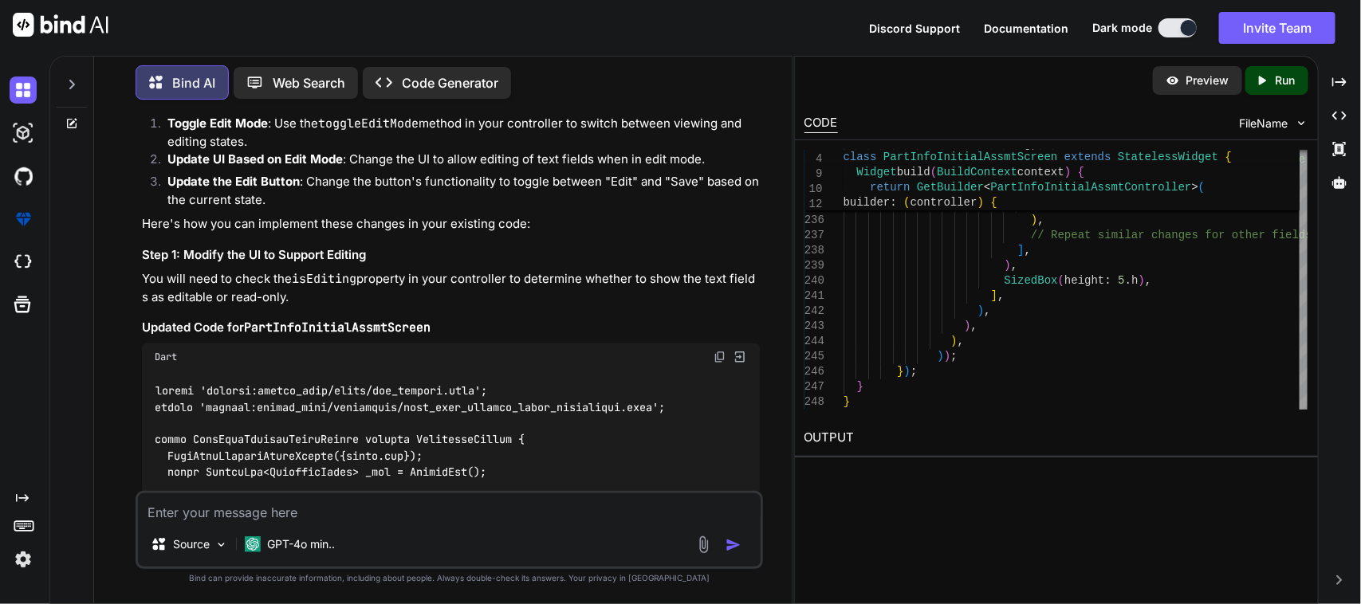
scroll to position [3050, 0]
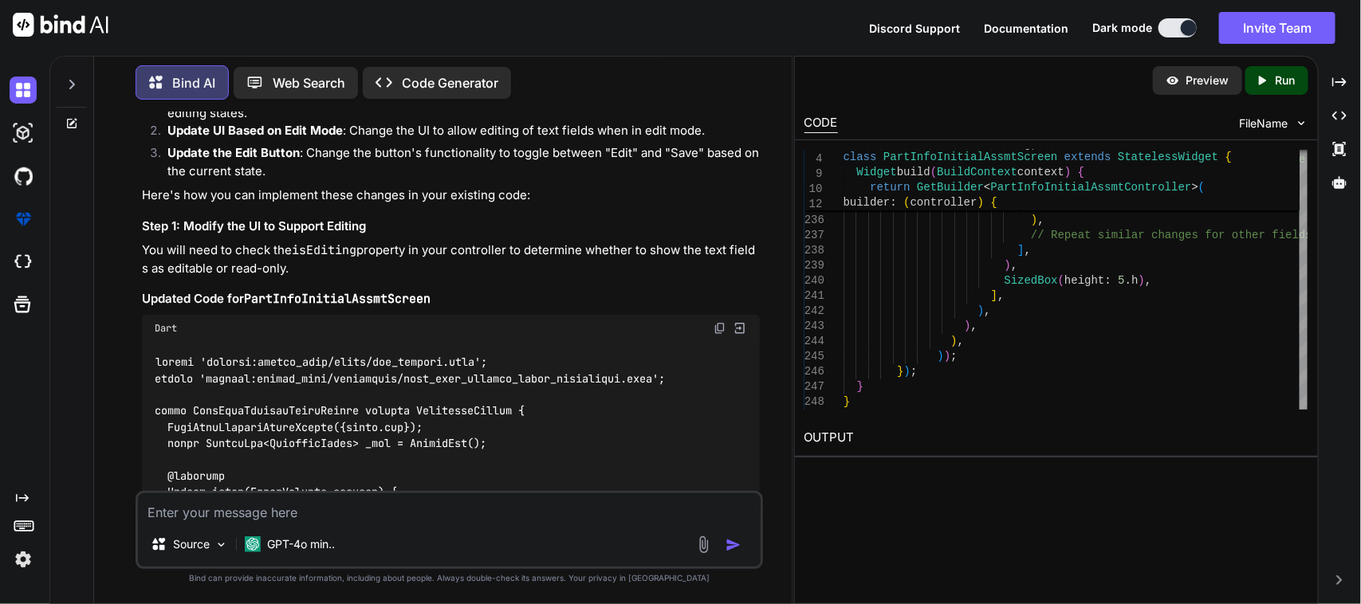
click at [719, 322] on img at bounding box center [720, 328] width 13 height 13
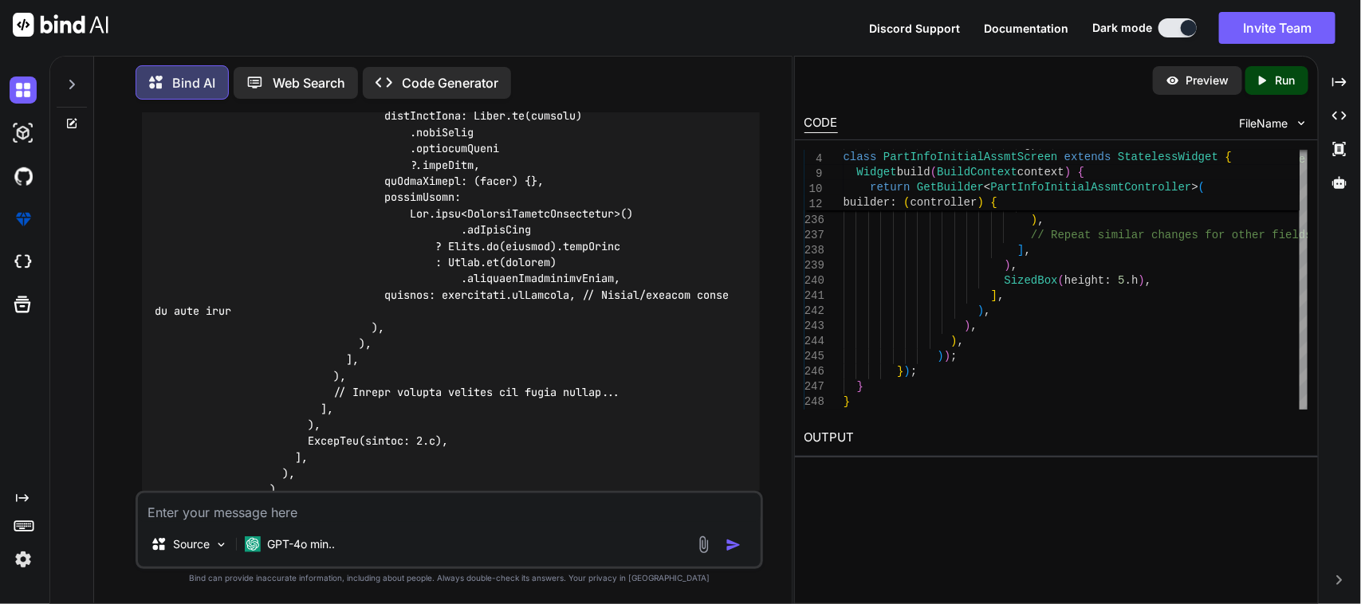
scroll to position [6837, 0]
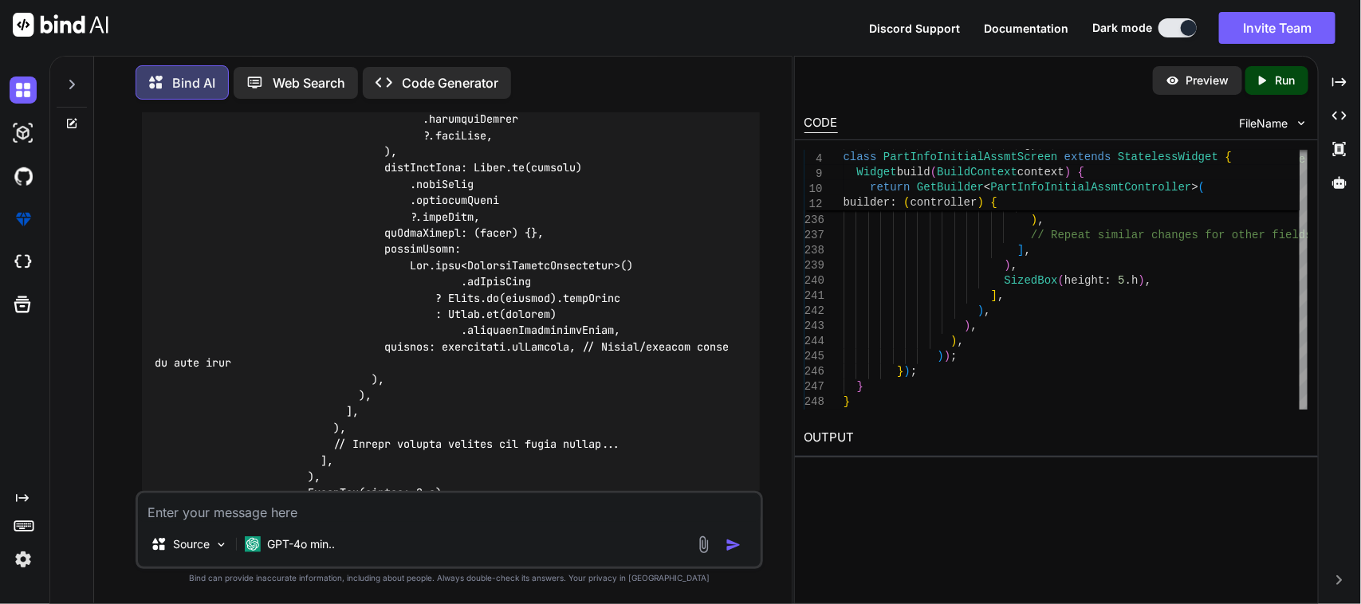
copy code "enabled"
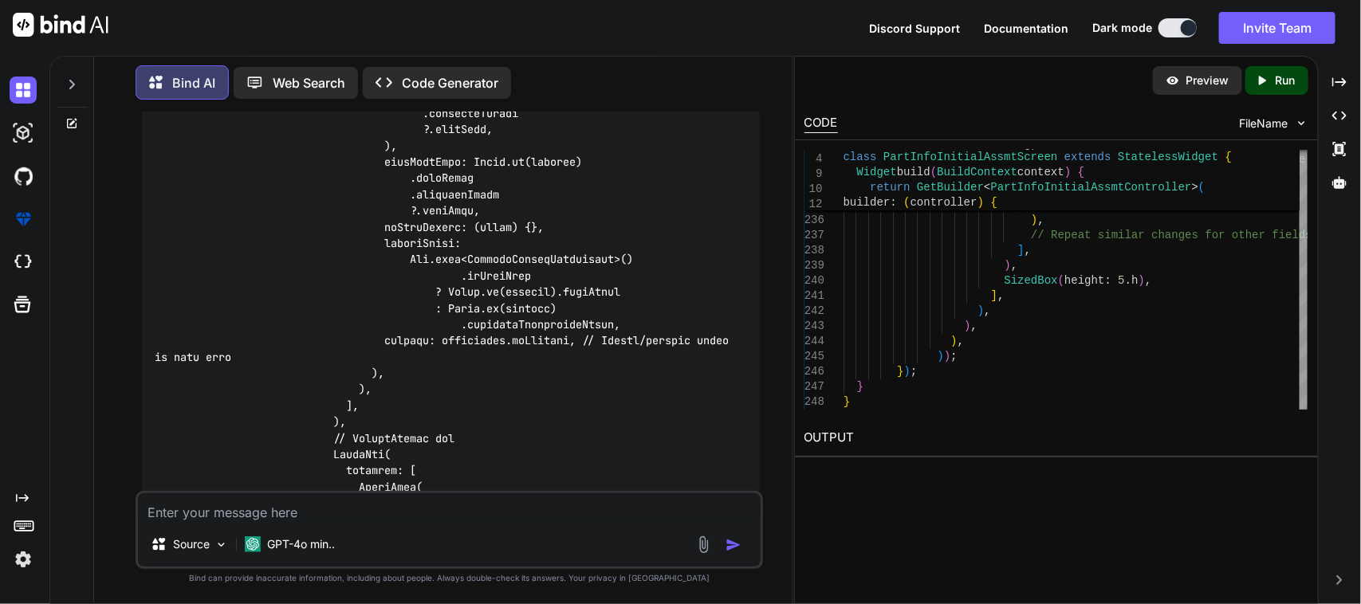
scroll to position [7208, 0]
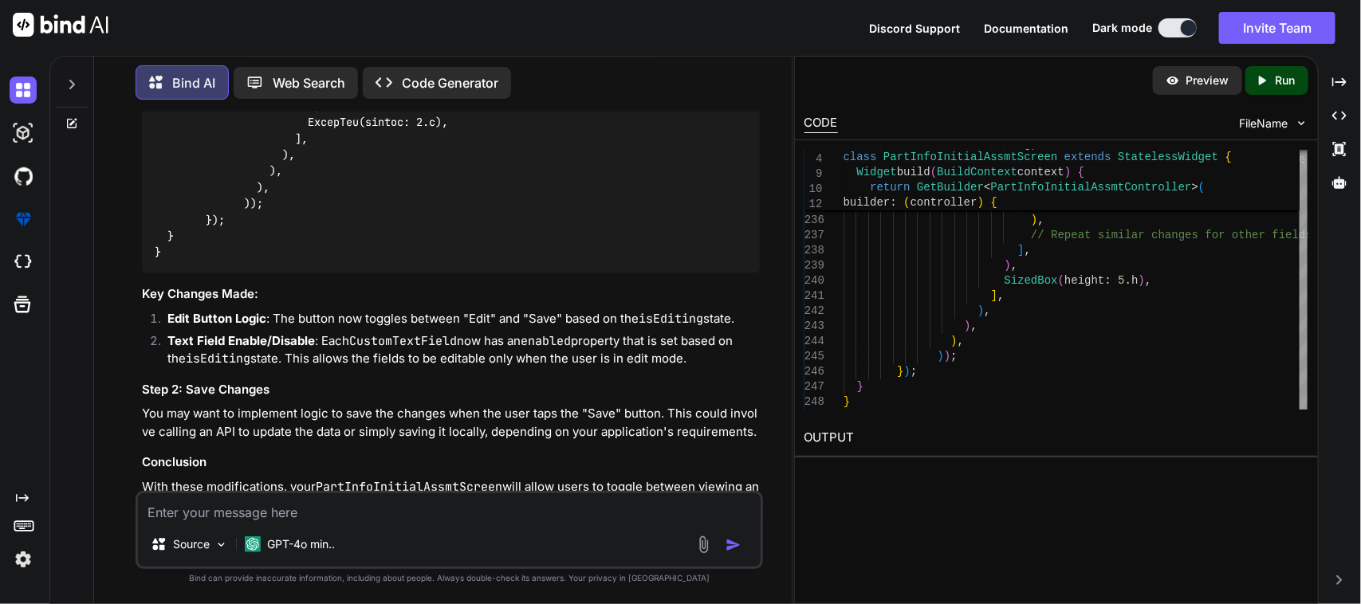
click at [509, 332] on li "Text Field Enable/Disable : Each CustomTextField now has an enabled property th…" at bounding box center [458, 350] width 606 height 36
click at [272, 529] on div "GPT-4o min.." at bounding box center [289, 545] width 103 height 32
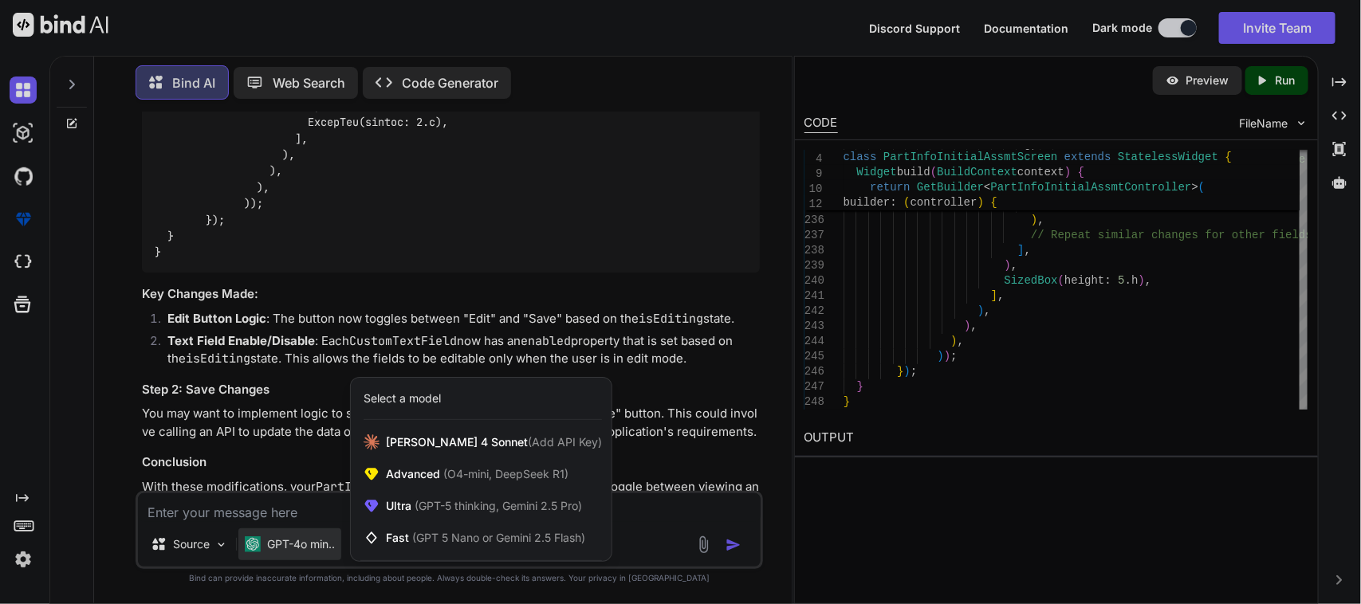
click at [279, 519] on div at bounding box center [680, 302] width 1361 height 604
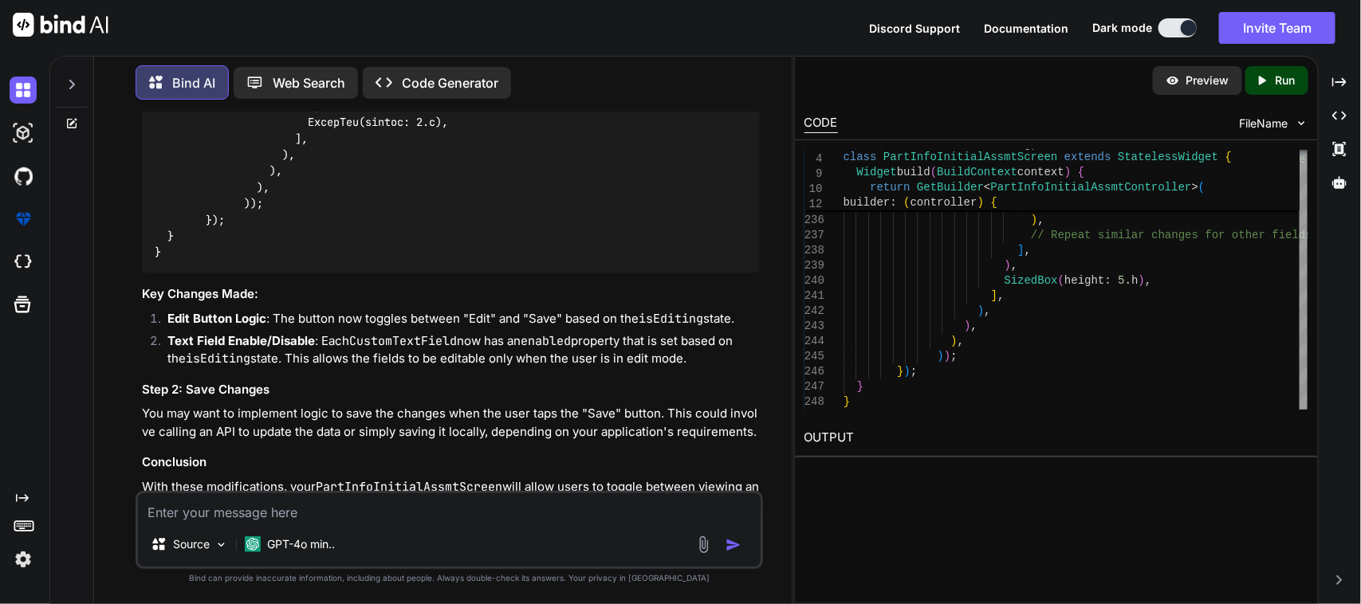
click at [284, 514] on textarea at bounding box center [449, 507] width 623 height 29
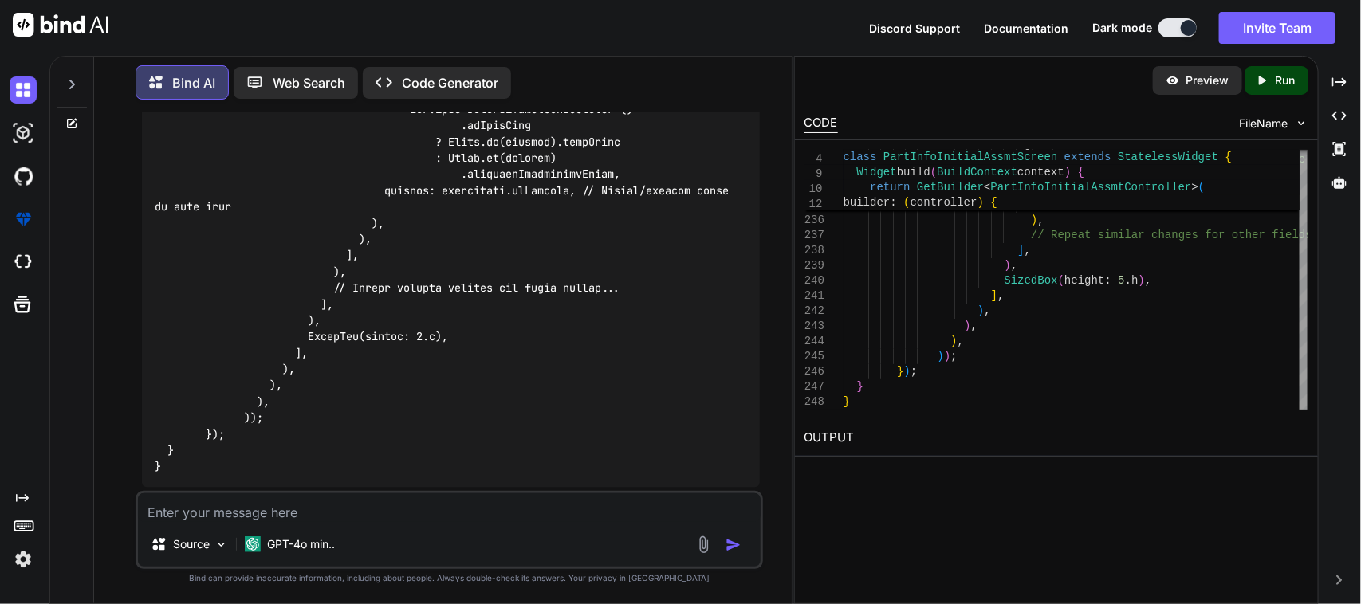
scroll to position [7009, 0]
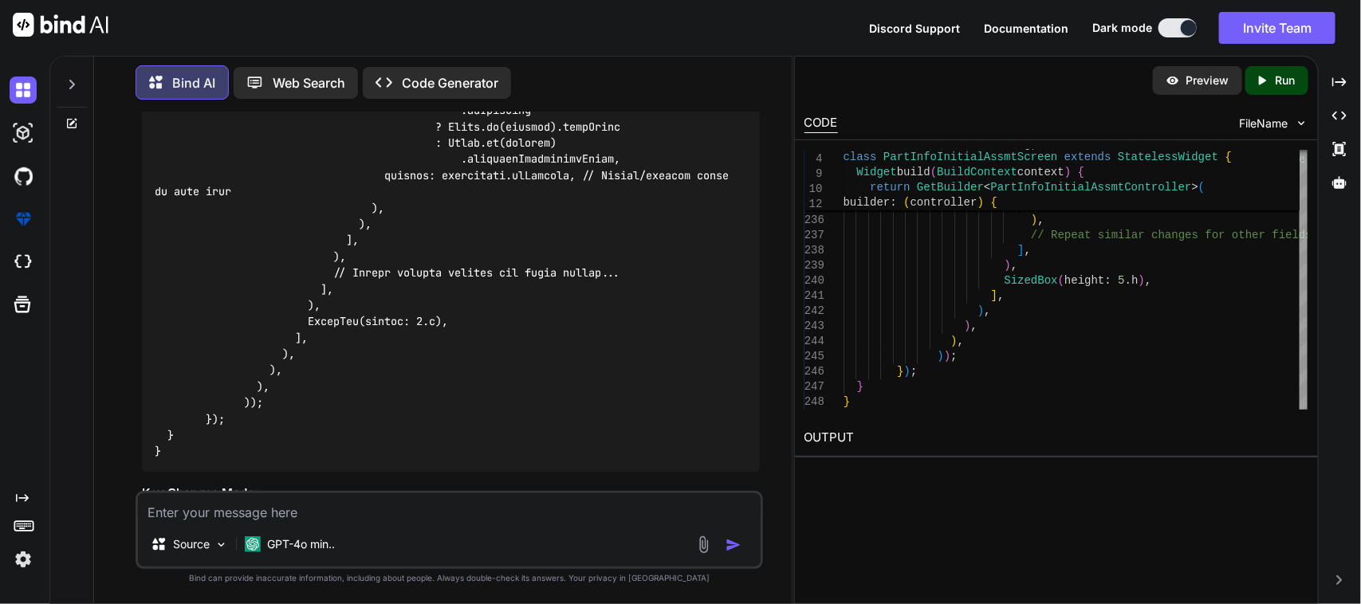
click at [331, 508] on textarea at bounding box center [449, 507] width 623 height 29
type textarea "Please complete this UI code after serial number"
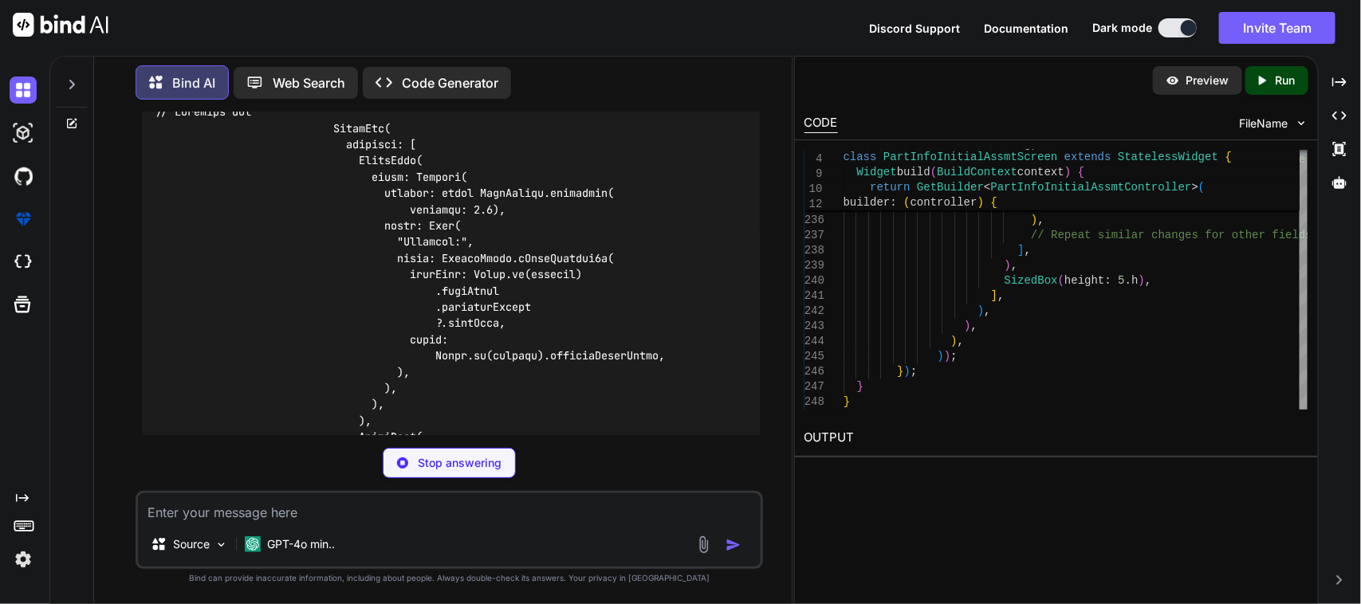
scroll to position [7902, 0]
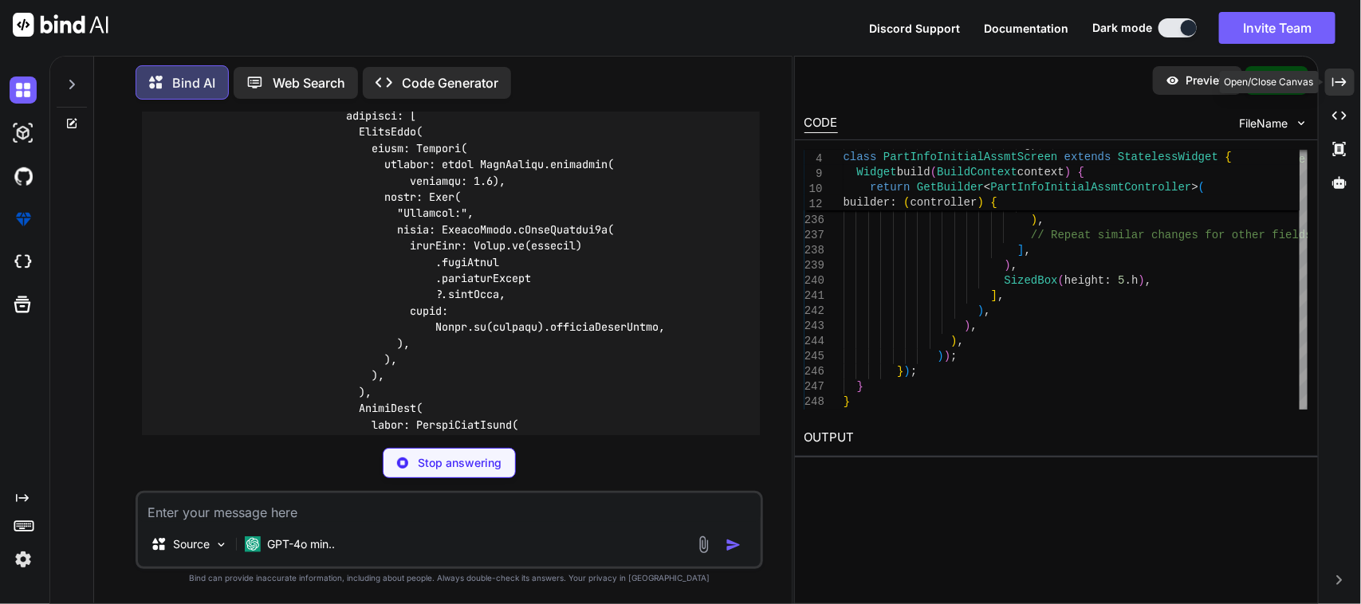
click at [1334, 82] on icon "Created with Pixso." at bounding box center [1339, 82] width 14 height 14
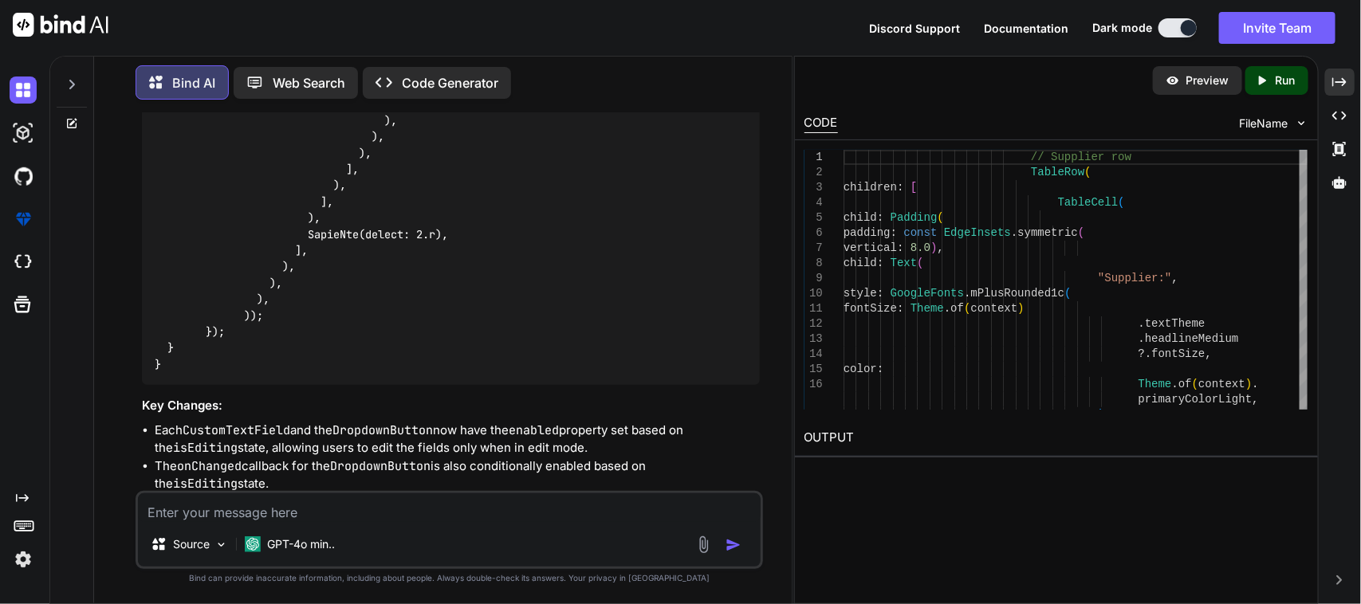
scroll to position [14950, 0]
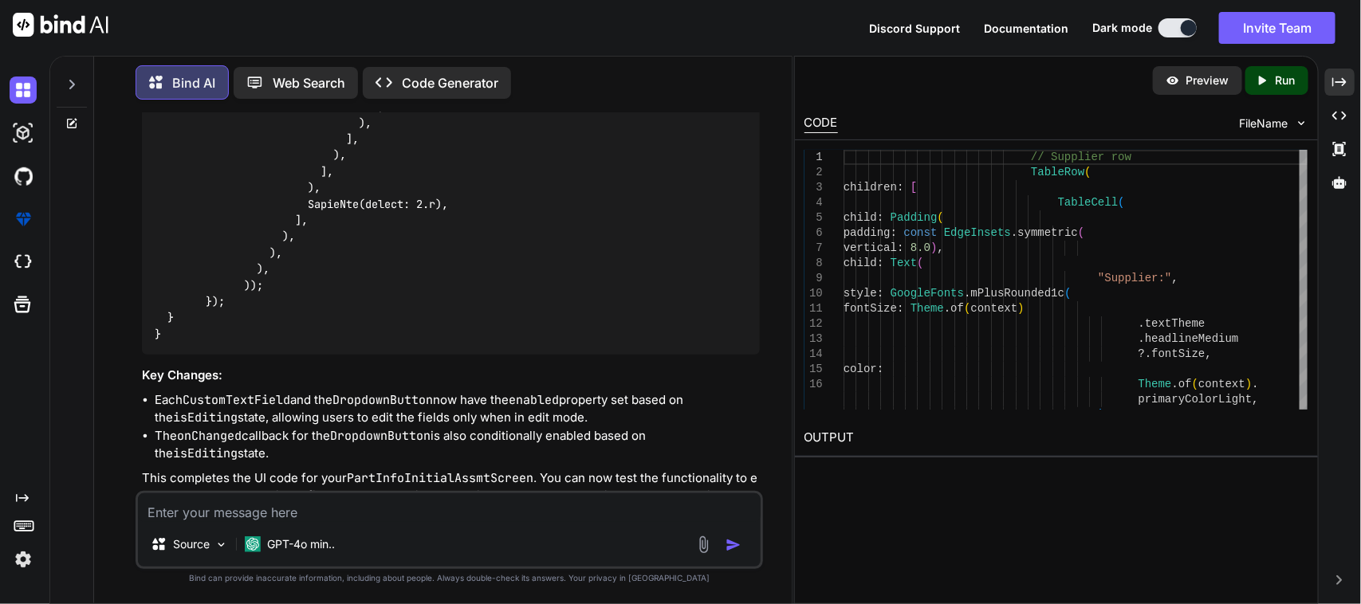
drag, startPoint x: 387, startPoint y: 201, endPoint x: 401, endPoint y: 299, distance: 99.0
copy code "TableRow( children: [ TableCell( child: Padding( padding: const EdgeInsets.symm…"
click at [323, 507] on textarea at bounding box center [449, 507] width 623 height 29
paste textarea "The named parameter 'enabled' isn't defined. Try correcting the name to an exis…"
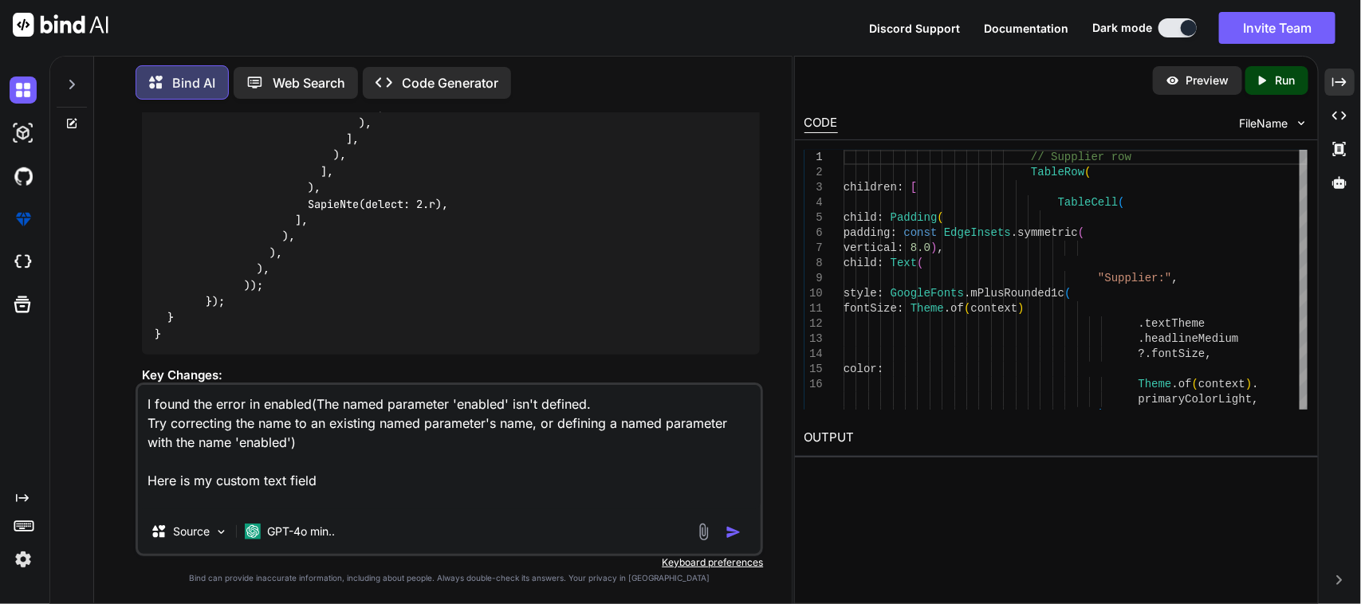
paste textarea "/* * Created By - Chetu Team * Description - This class is handling the custom …"
type textarea "I found the error in enabled(The named parameter 'enabled' isn't defined. Try c…"
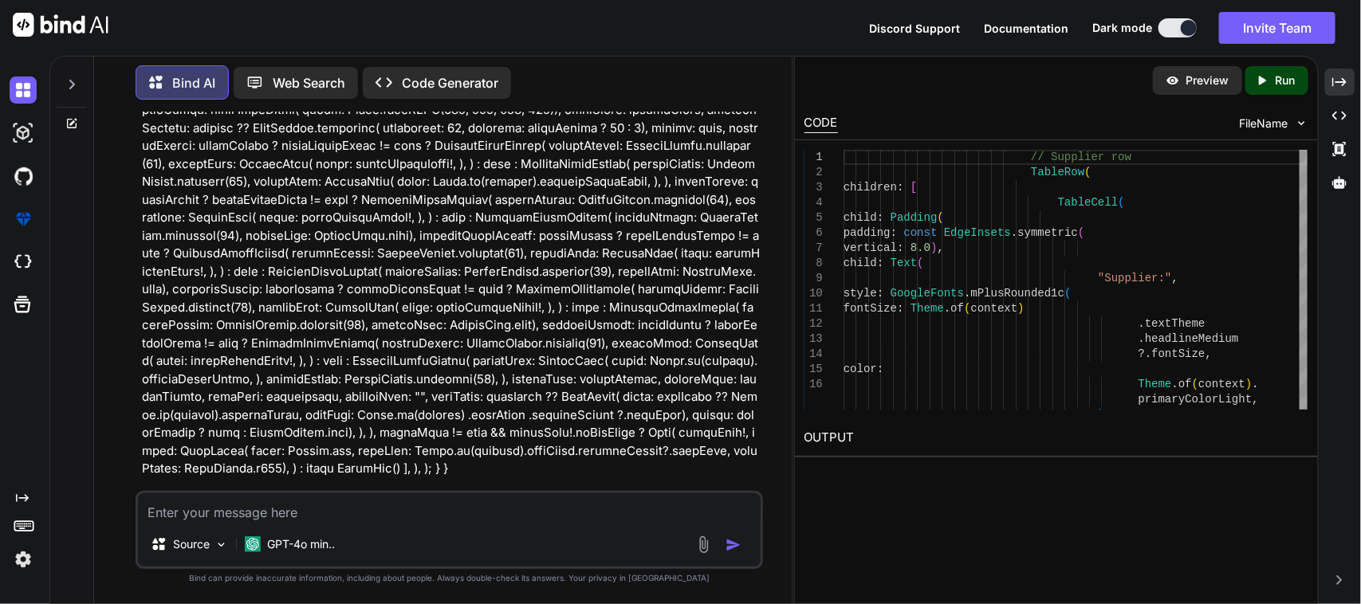
scroll to position [15999, 0]
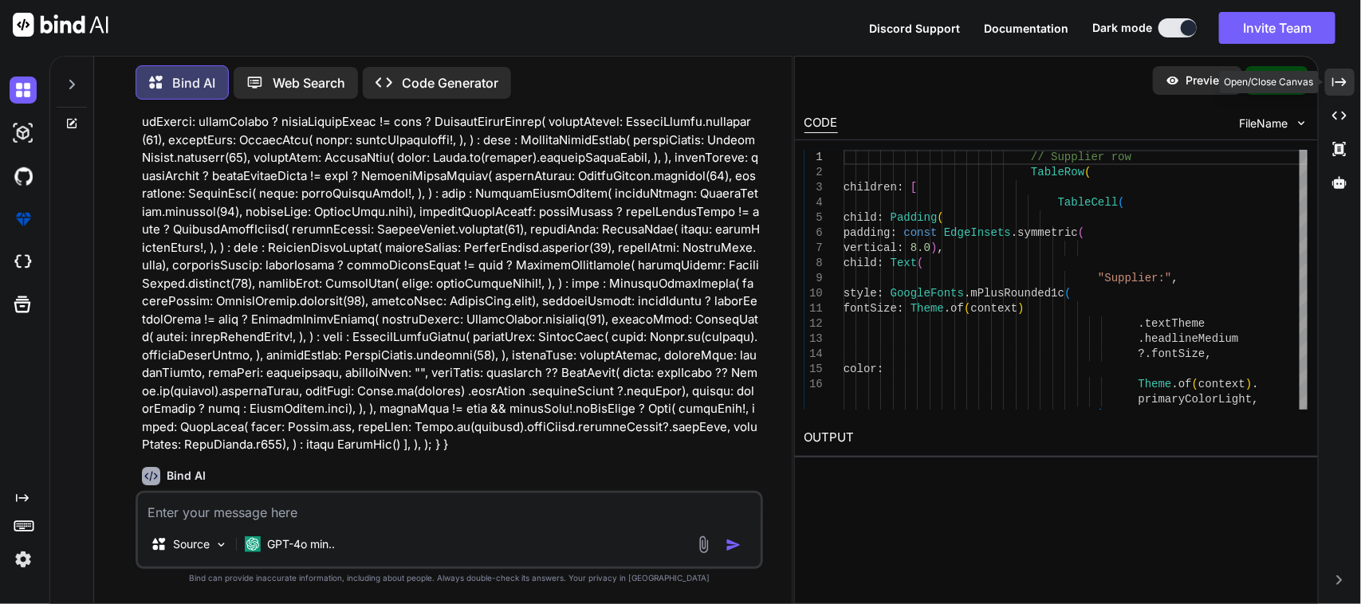
click at [1332, 80] on icon "Created with Pixso." at bounding box center [1339, 82] width 14 height 14
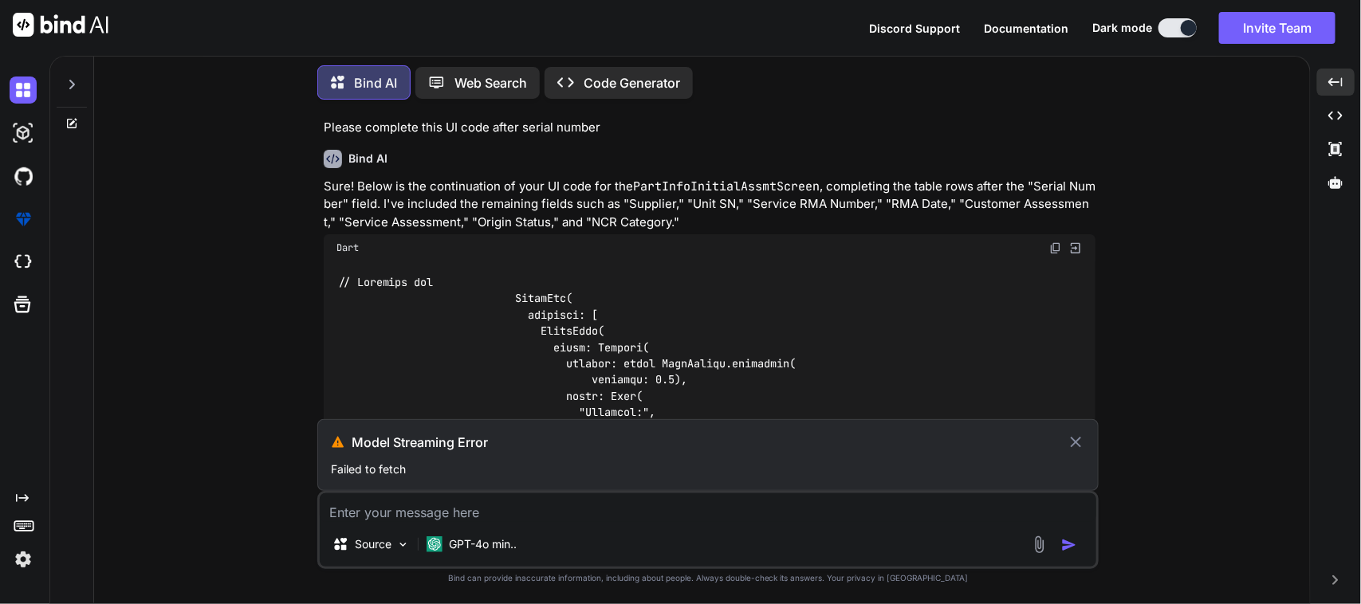
scroll to position [6985, 0]
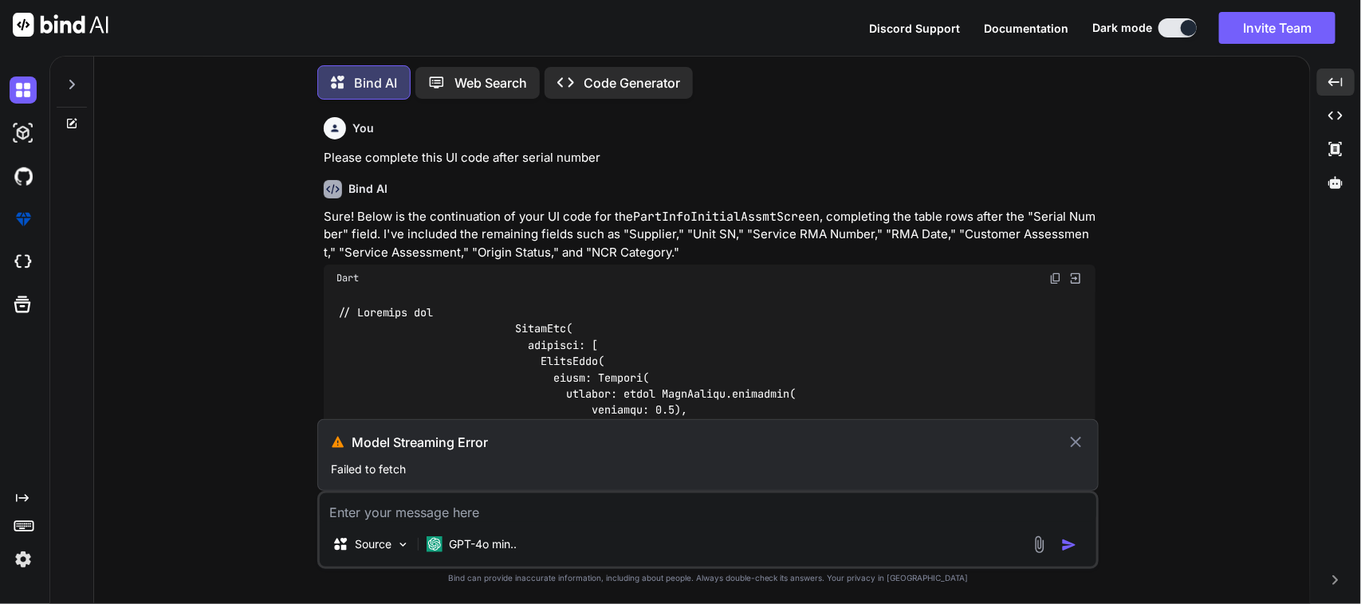
click at [383, 465] on p "Failed to fetch" at bounding box center [708, 470] width 754 height 16
click at [449, 437] on h3 "Model Streaming Error" at bounding box center [709, 442] width 715 height 19
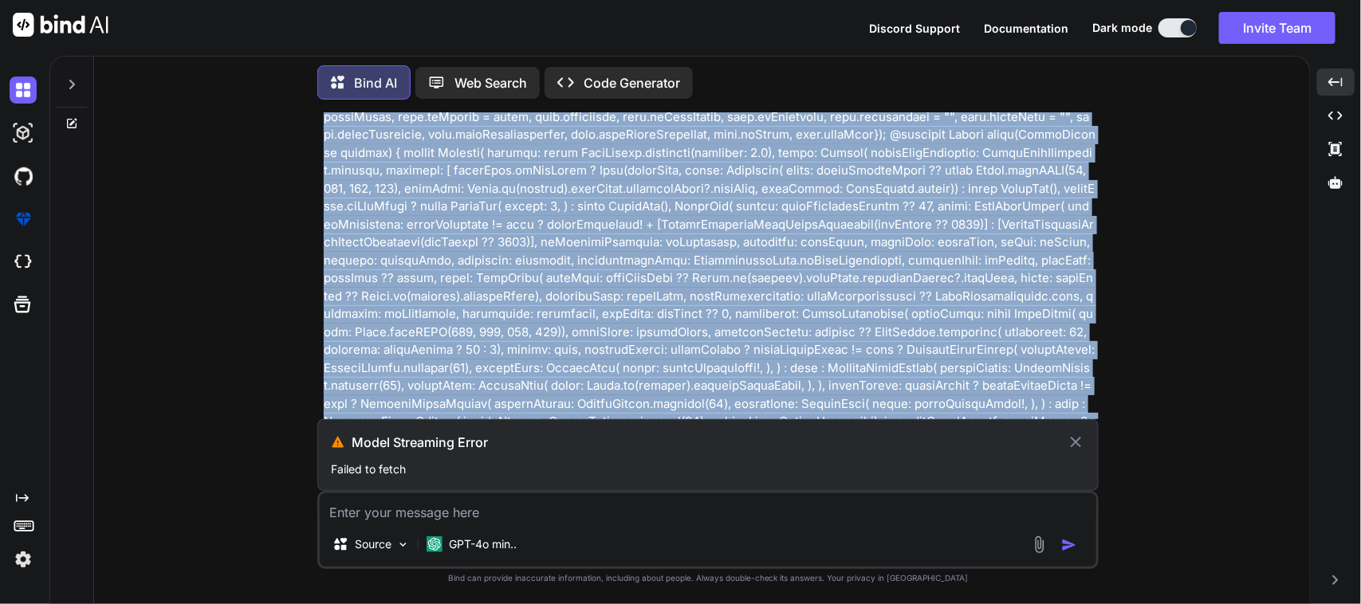
scroll to position [14944, 0]
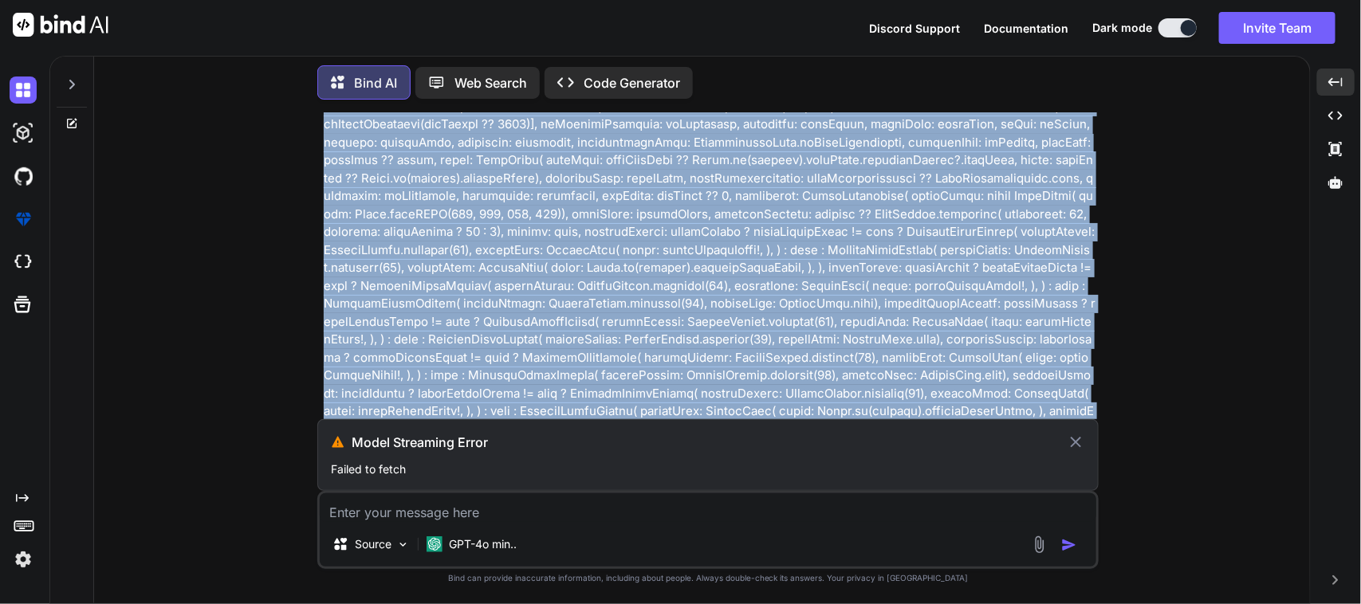
drag, startPoint x: 319, startPoint y: 309, endPoint x: 786, endPoint y: 403, distance: 476.7
click at [786, 403] on div "You Bind AI To modify your PartInfoInitialAssmtScreen so that it allows users t…" at bounding box center [707, 357] width 781 height 491
copy p "I found the error in enabled(The named parameter 'enabled' isn't defined. Try c…"
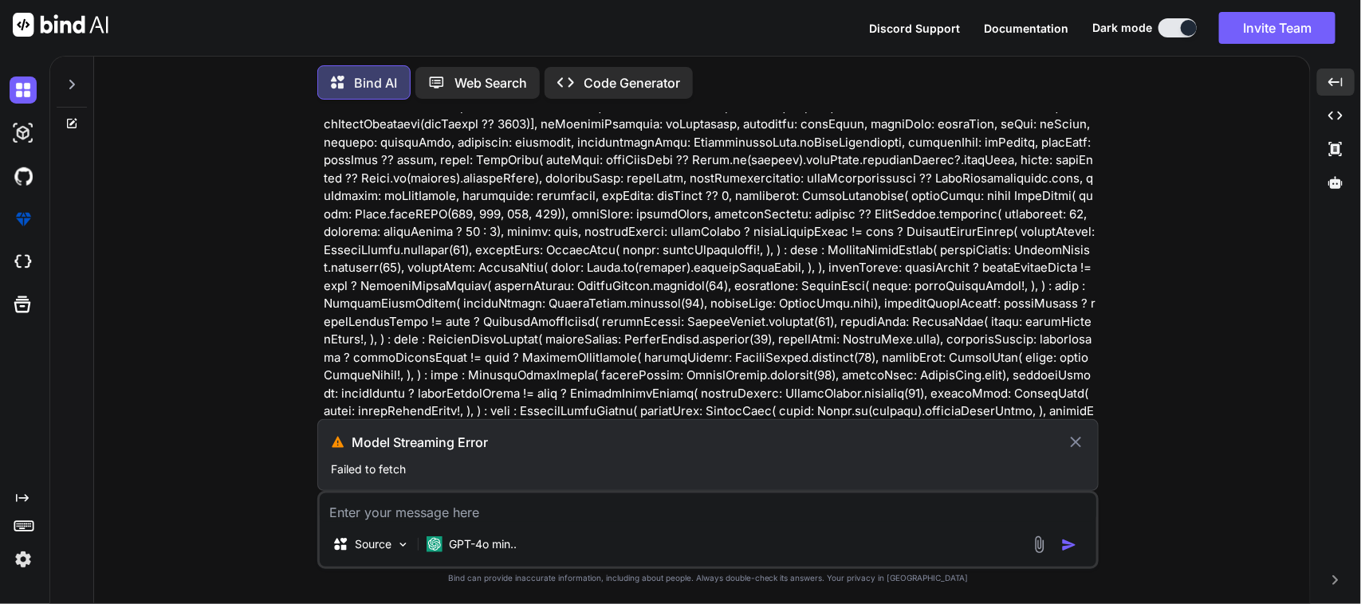
click at [510, 526] on div "Source GPT-4o min.." at bounding box center [707, 530] width 781 height 78
click at [511, 515] on textarea at bounding box center [708, 507] width 776 height 29
click at [1079, 444] on icon at bounding box center [1076, 442] width 18 height 19
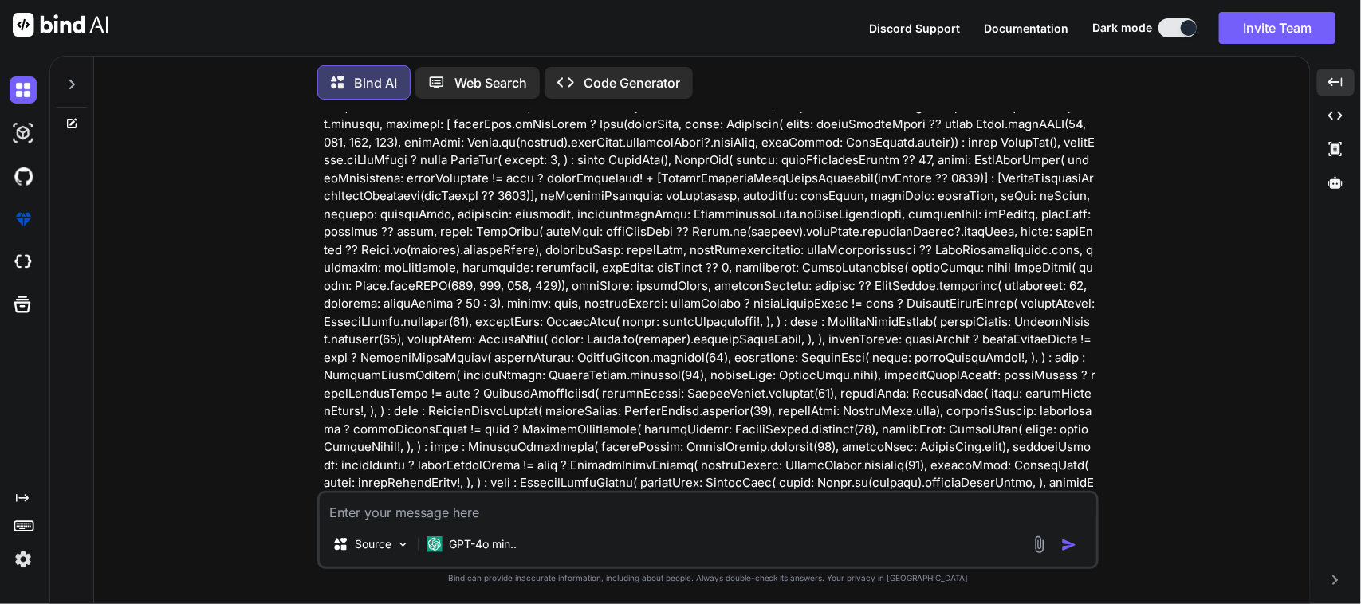
click at [671, 514] on textarea at bounding box center [708, 507] width 776 height 29
paste textarea "I found the error in enabled(The named parameter 'enabled' isn't defined. Try c…"
type textarea "I found the error in enabled(The named parameter 'enabled' isn't defined. Try c…"
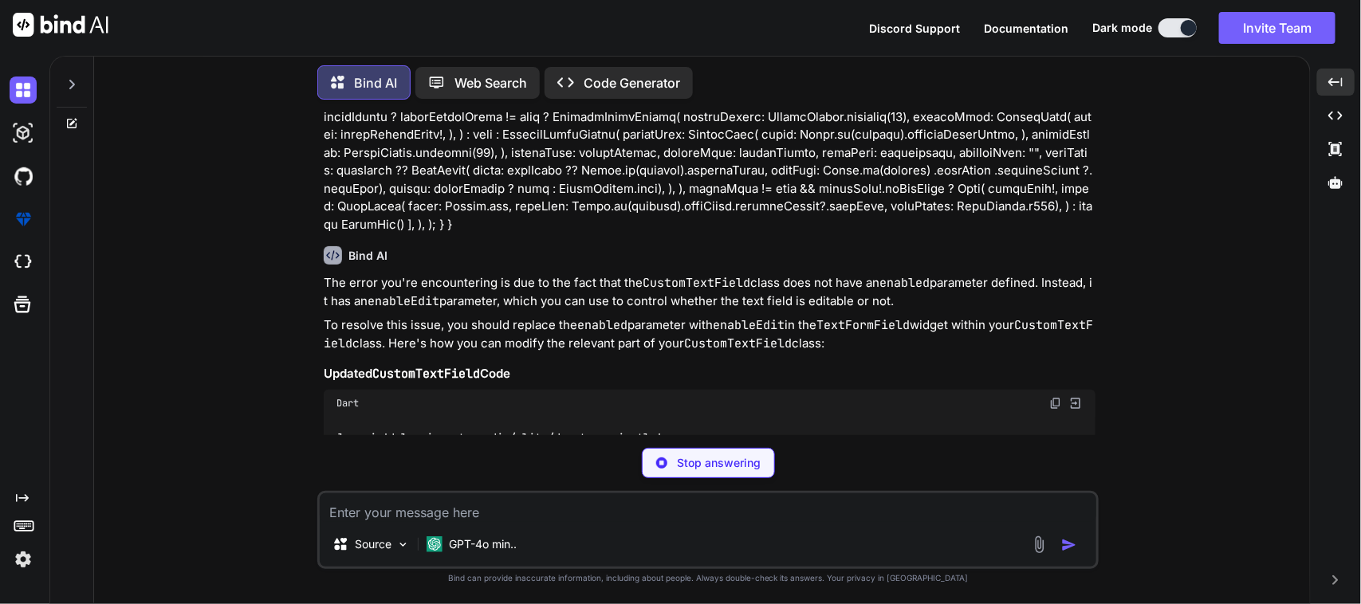
scroll to position [16004, 0]
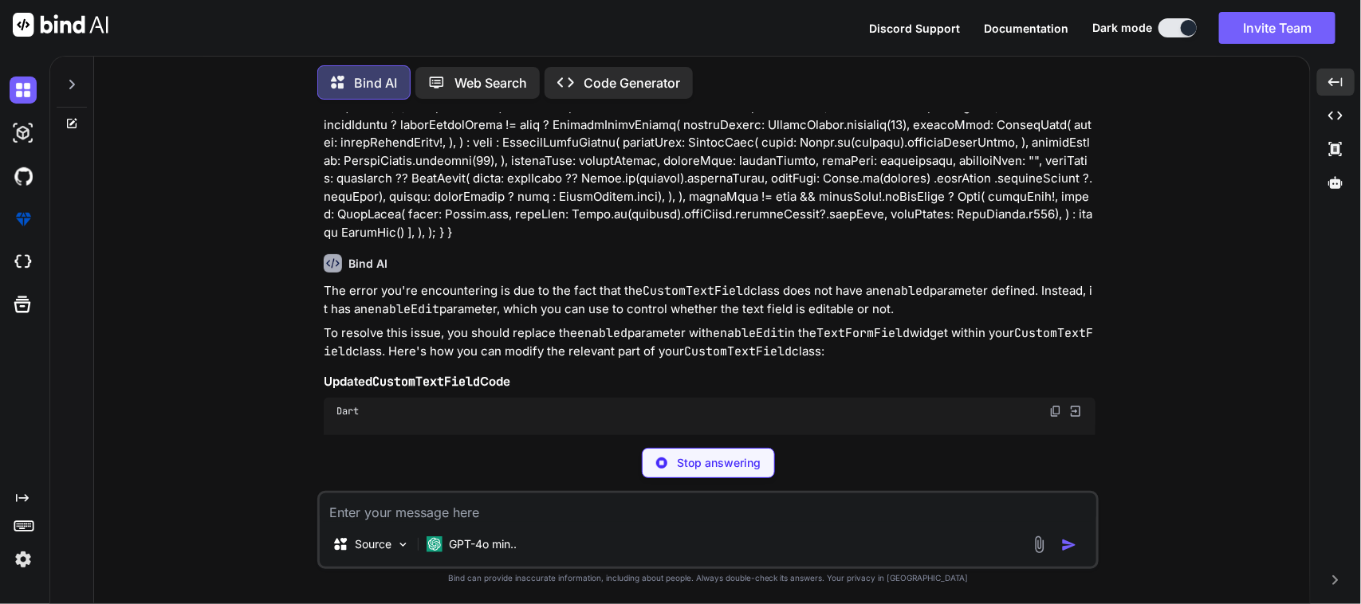
click at [1057, 405] on img at bounding box center [1055, 411] width 13 height 13
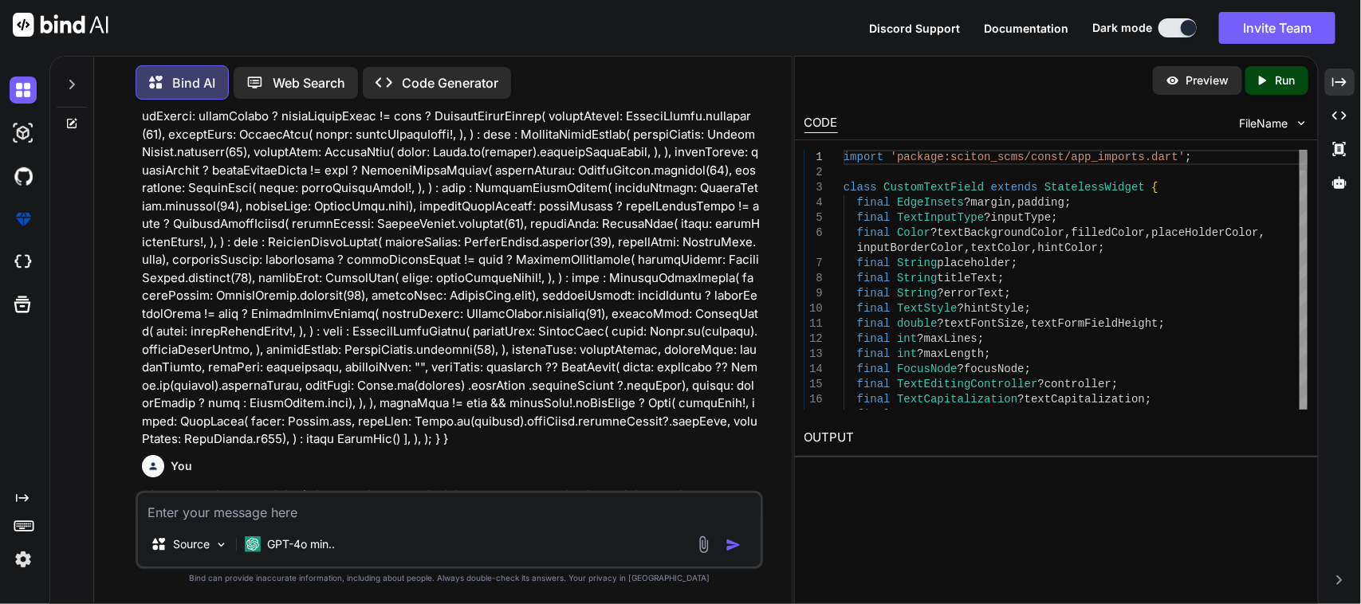
scroll to position [17018, 0]
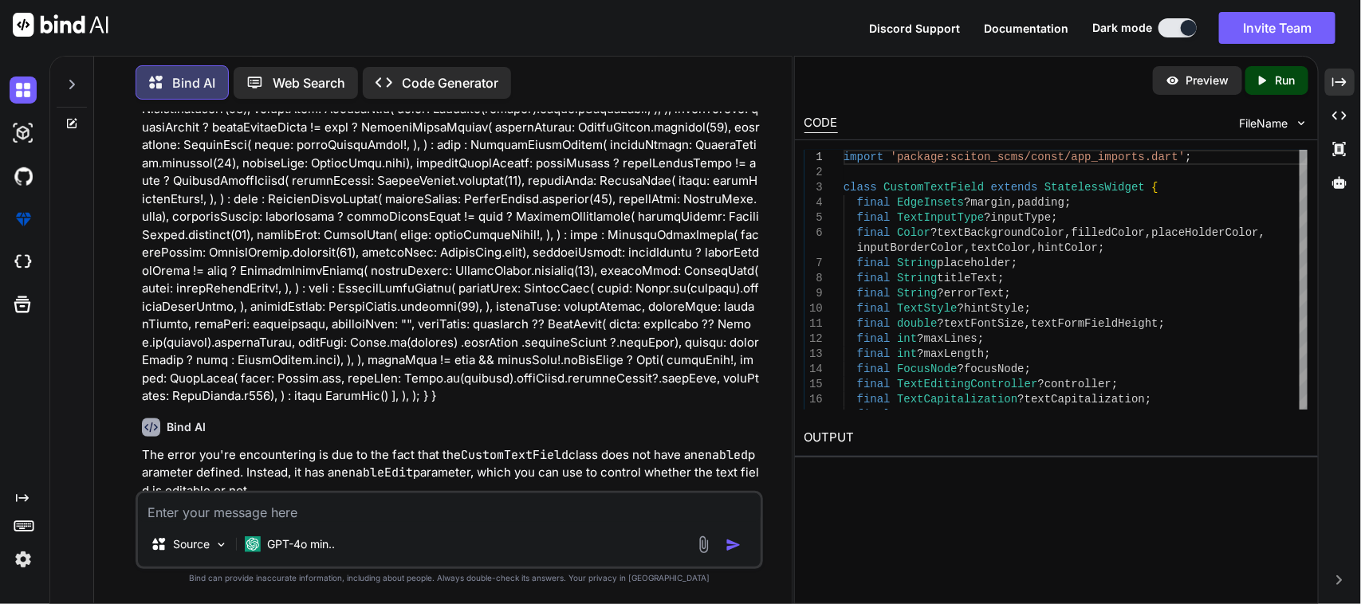
click at [319, 517] on textarea at bounding box center [449, 507] width 623 height 29
type textarea "I"
click at [259, 508] on textarea at bounding box center [449, 507] width 623 height 29
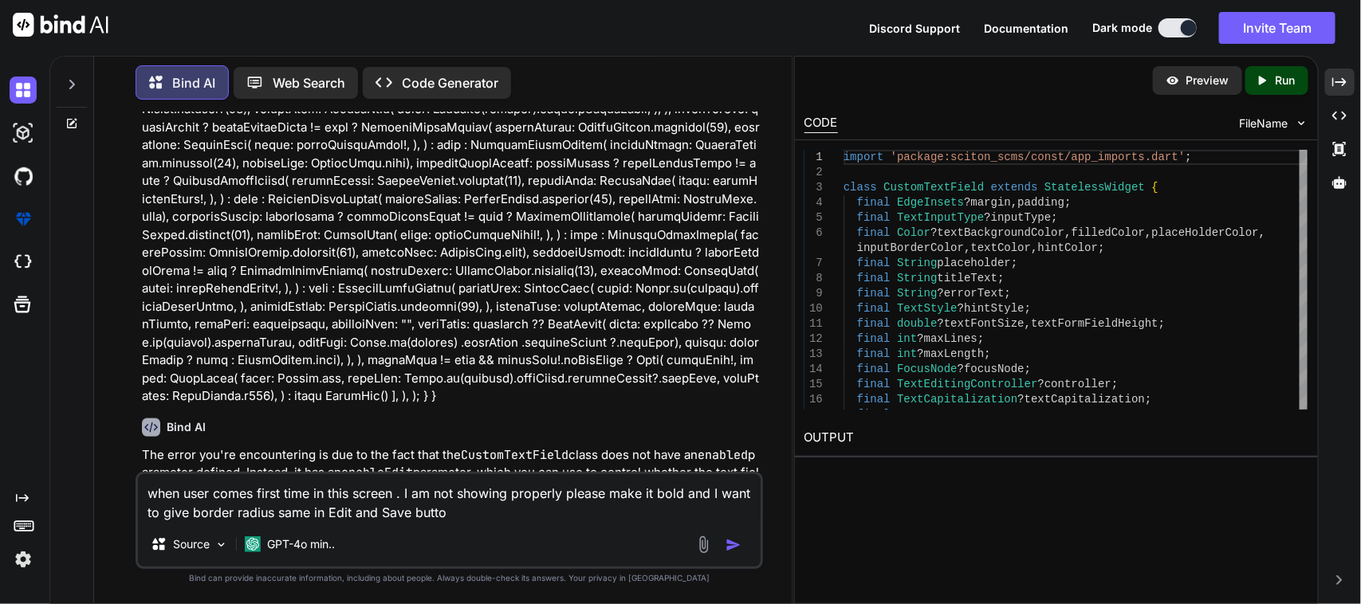
type textarea "when user comes first time in this screen . I am not showing properly please ma…"
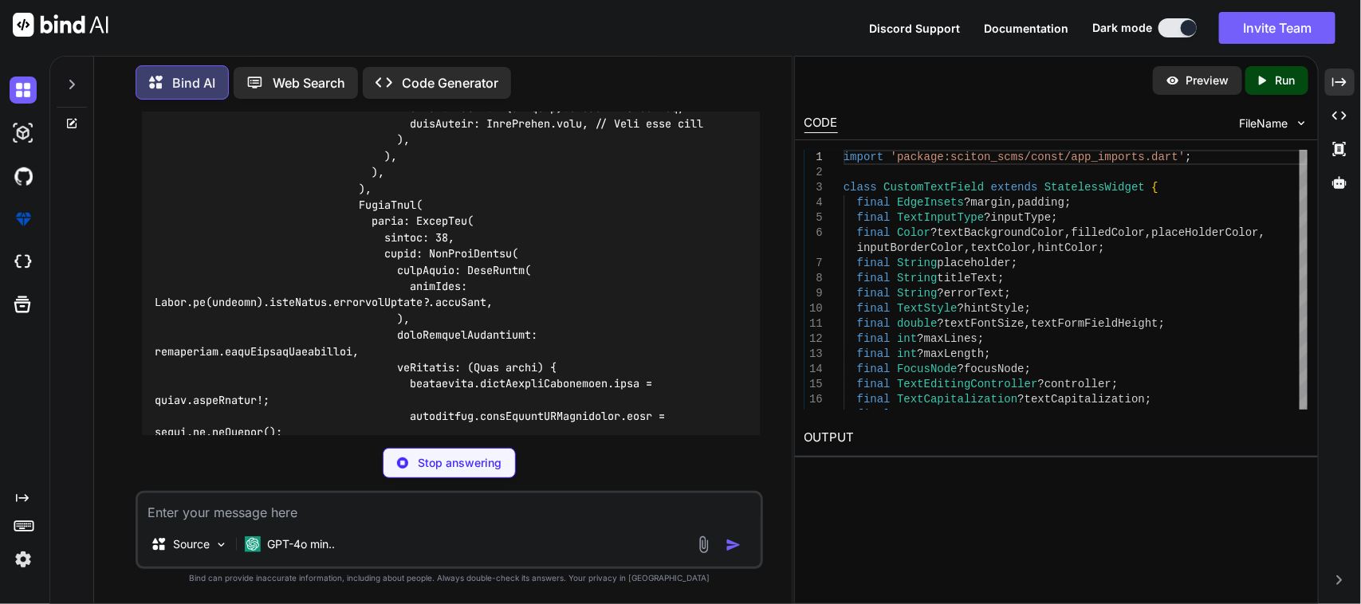
scroll to position [23323, 0]
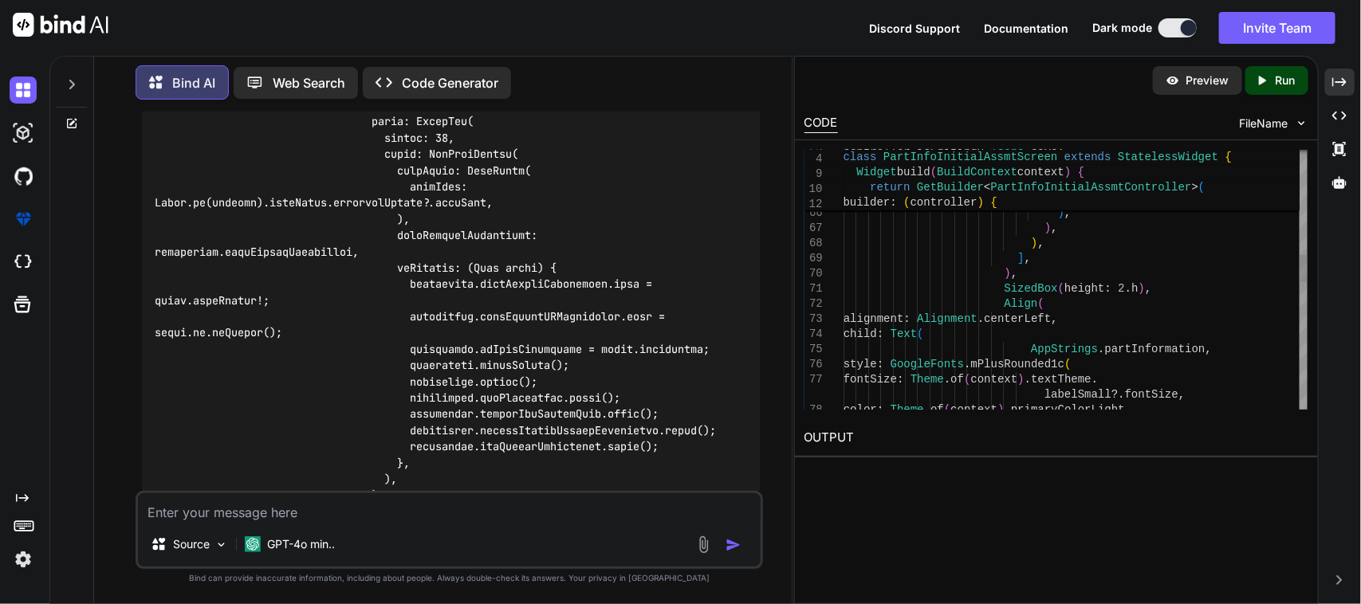
click at [1060, 293] on div ") , ] , ) , ) , ) , controller . isEditing ? Icons . save : Icons . edit , colo…" at bounding box center [1075, 387] width 464 height 2484
click at [1052, 301] on div ") , ] , ) , ) , ) , controller . isEditing ? Icons . save : Icons . edit , colo…" at bounding box center [1075, 387] width 464 height 2484
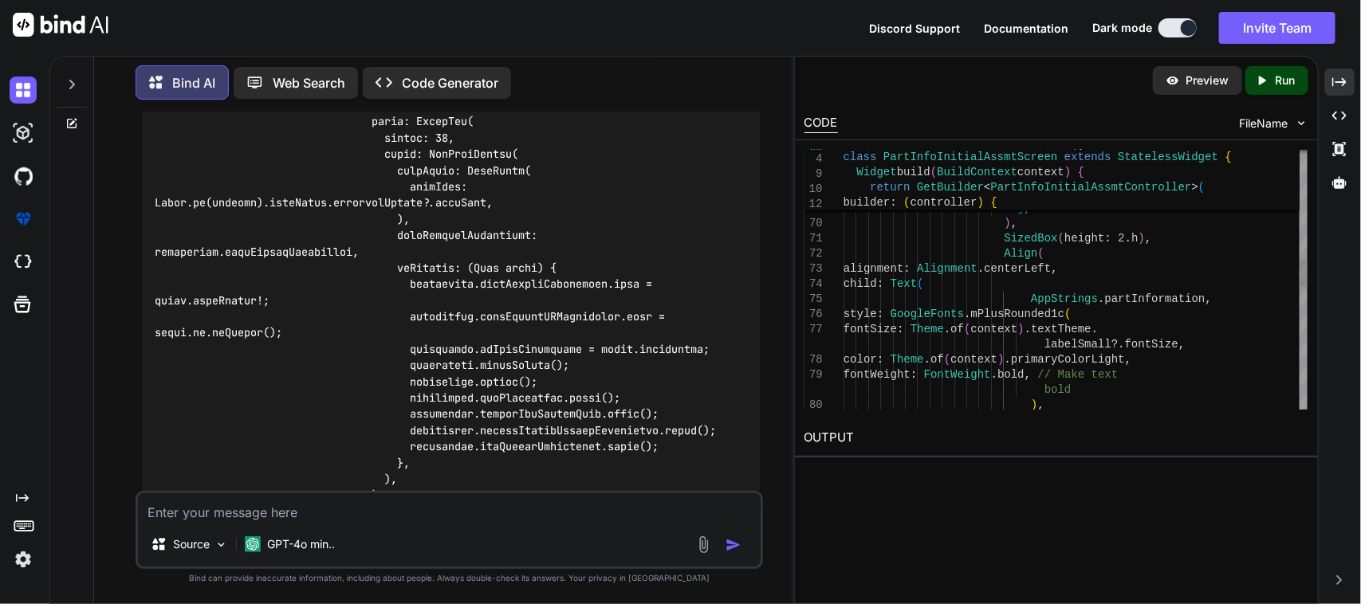
drag, startPoint x: 1034, startPoint y: 285, endPoint x: 1044, endPoint y: 269, distance: 19.7
type textarea "style: GoogleFonts.mPlusRounded1c( fontSize: Theme.of(context).textTheme.labelS…"
